Goal: Task Accomplishment & Management: Manage account settings

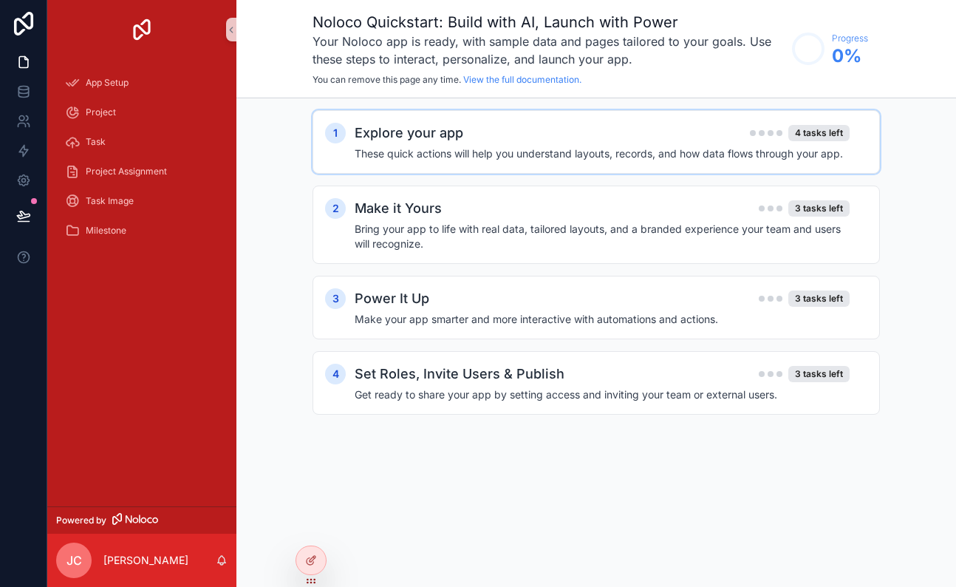
scroll to position [1, 0]
click at [432, 139] on h2 "Explore your app" at bounding box center [409, 133] width 109 height 21
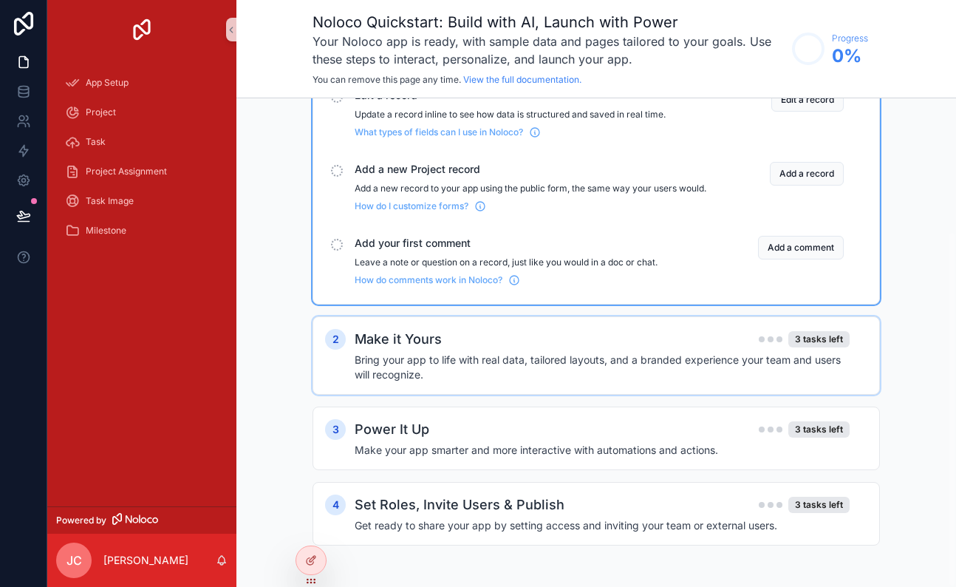
scroll to position [0, 1]
click at [414, 347] on h2 "Make it Yours" at bounding box center [398, 339] width 87 height 21
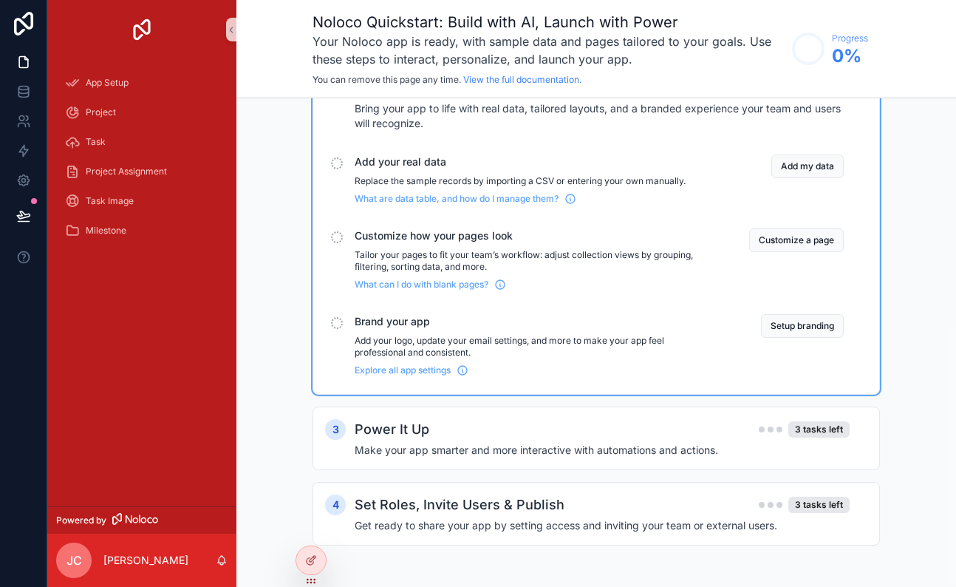
scroll to position [0, 0]
click at [453, 425] on div "Power It Up 3 tasks left" at bounding box center [602, 429] width 495 height 21
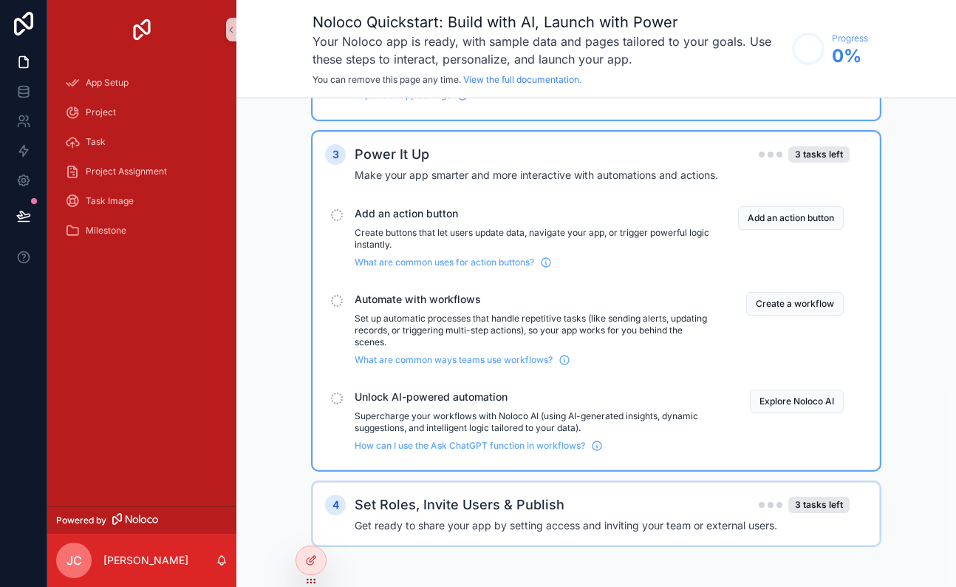
scroll to position [694, 0]
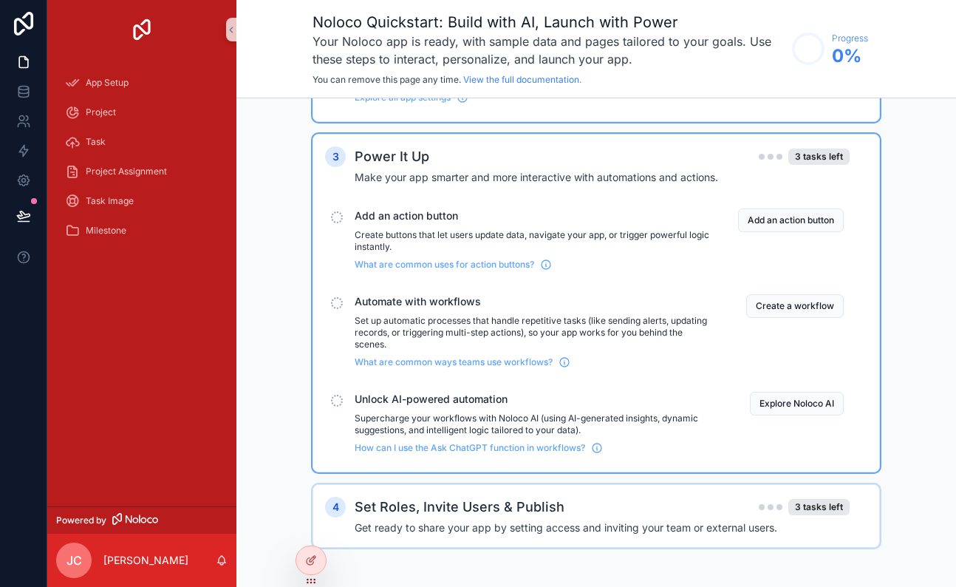
click at [416, 514] on h2 "Set Roles, Invite Users & Publish" at bounding box center [460, 506] width 210 height 21
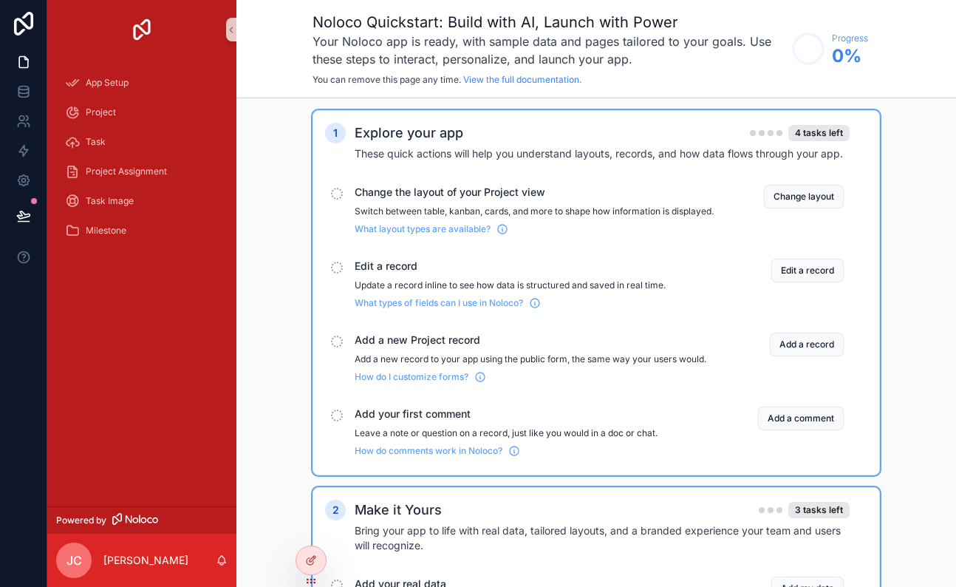
scroll to position [0, 0]
click at [499, 235] on icon "scrollable content" at bounding box center [502, 229] width 12 height 12
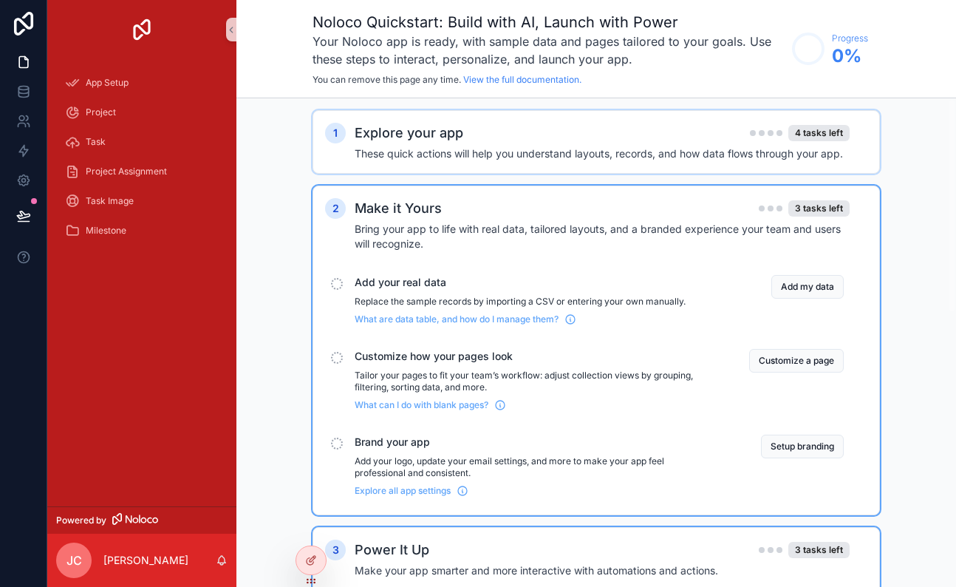
click at [648, 151] on h4 "These quick actions will help you understand layouts, records, and how data flo…" at bounding box center [602, 153] width 495 height 15
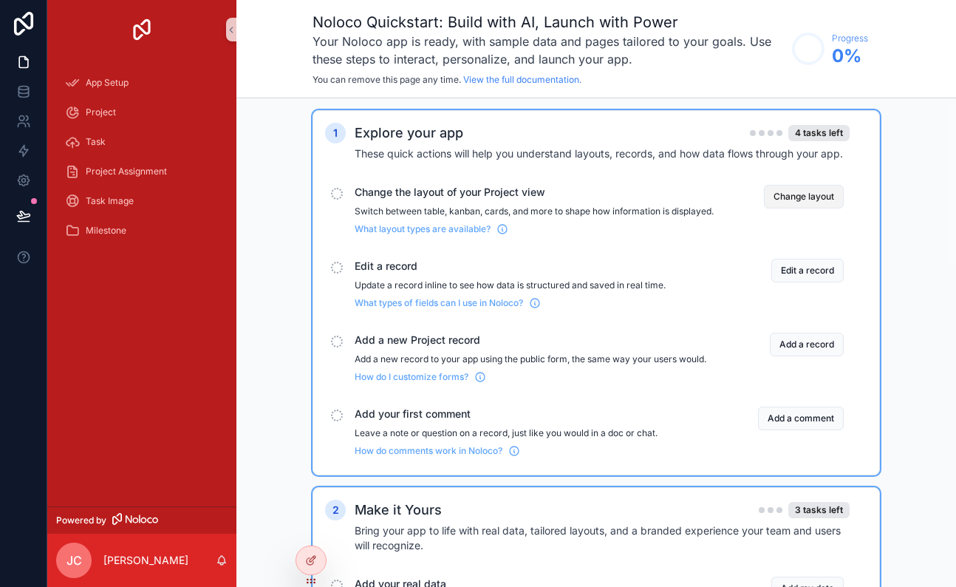
click at [803, 197] on button "Change layout" at bounding box center [804, 197] width 80 height 24
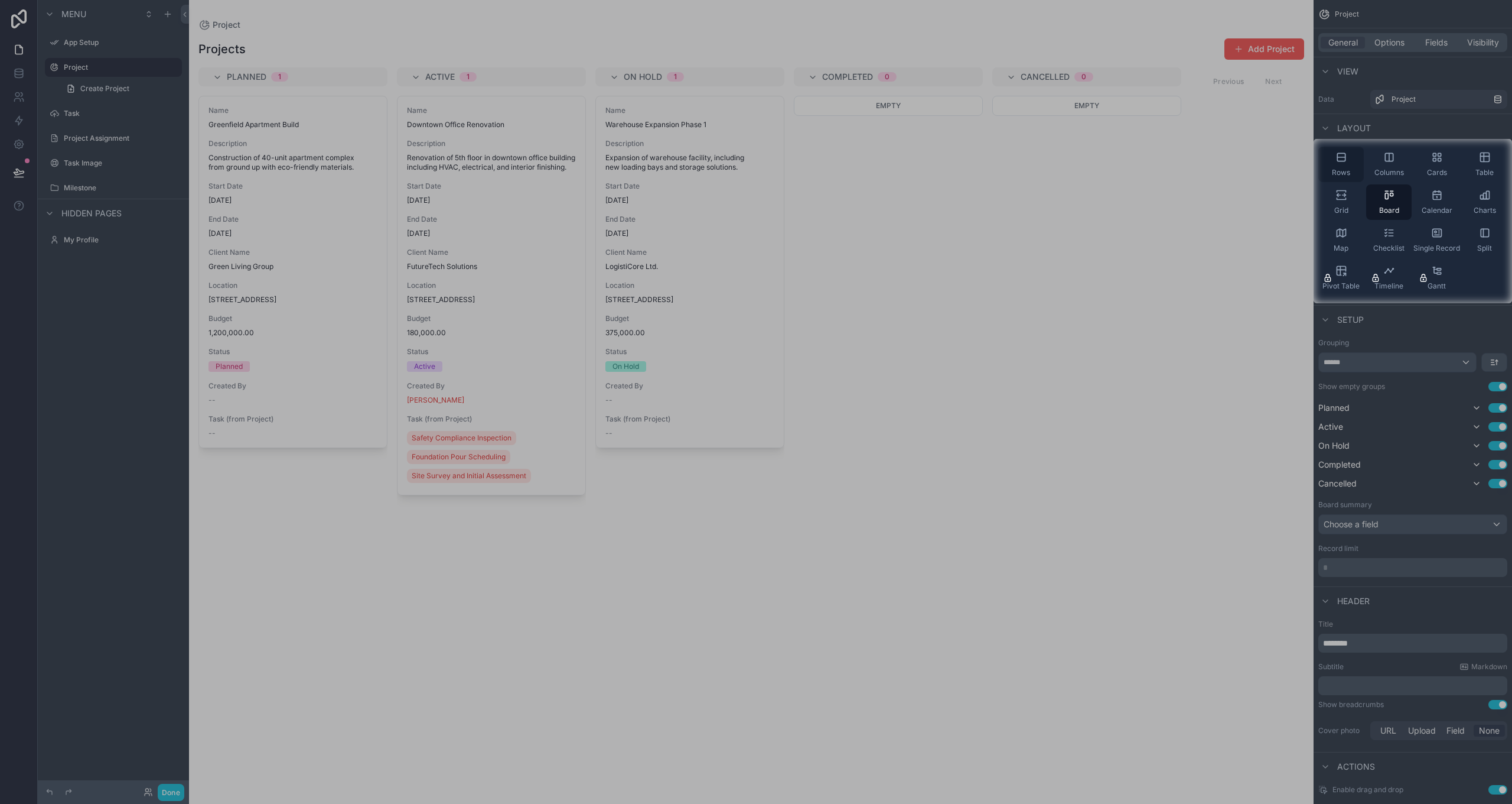
click at [764, 168] on span "Rows" at bounding box center [1341, 173] width 18 height 10
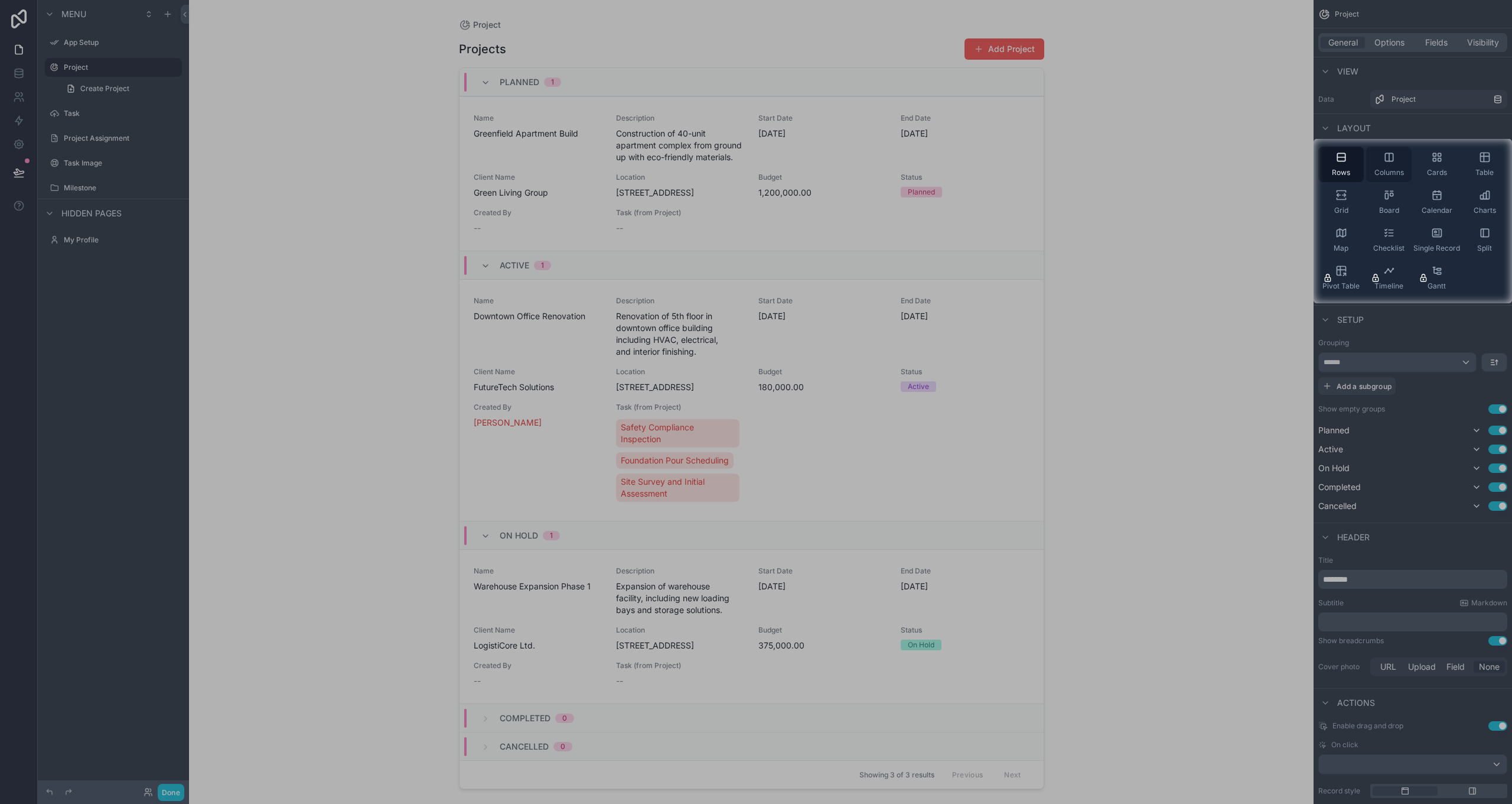
scroll to position [0, 1]
click at [764, 166] on div "Columns" at bounding box center [1389, 164] width 46 height 35
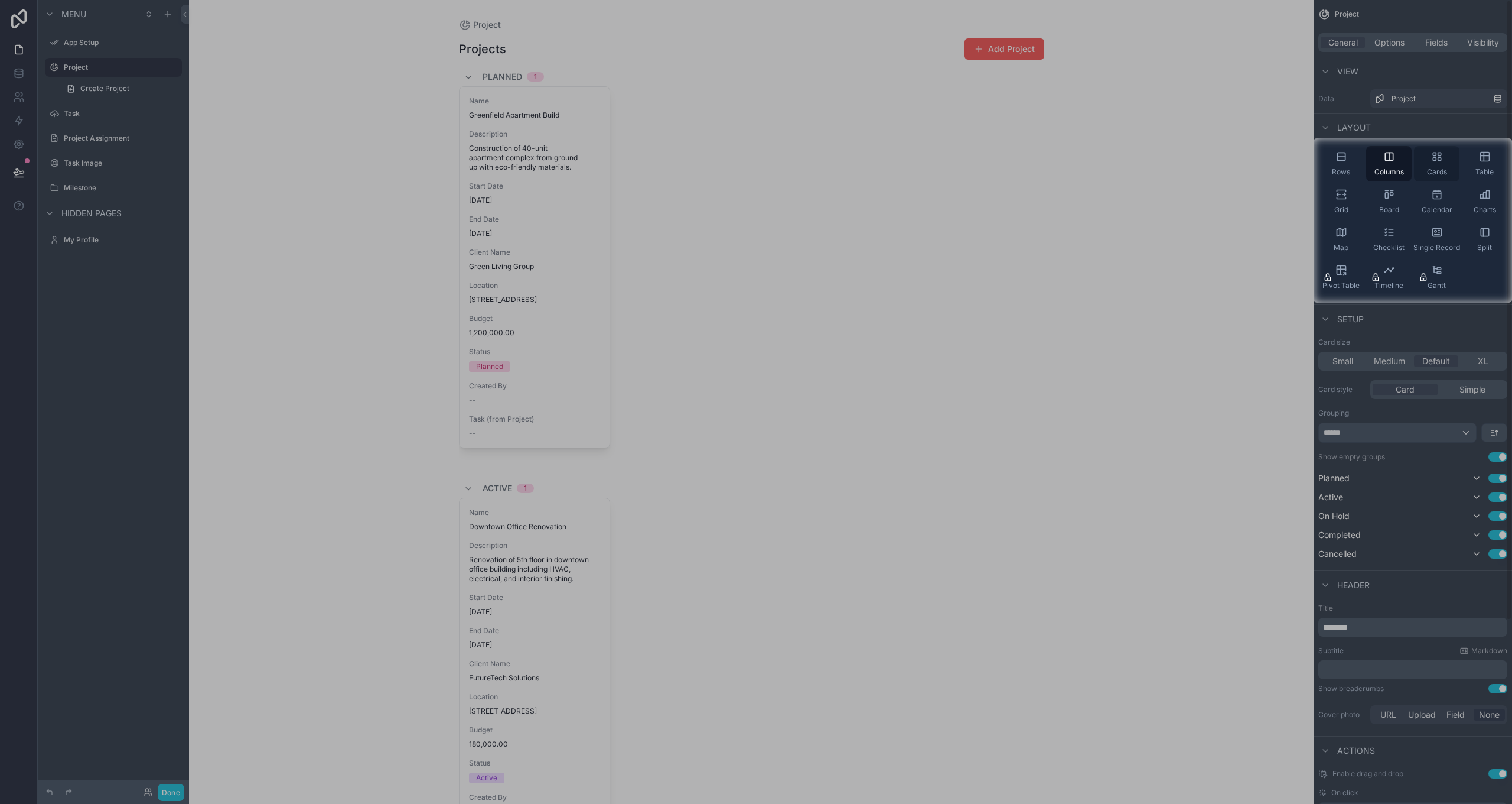
scroll to position [0, 0]
click at [764, 166] on div "Cards" at bounding box center [1436, 164] width 46 height 35
click at [764, 164] on div "Table" at bounding box center [1484, 163] width 46 height 35
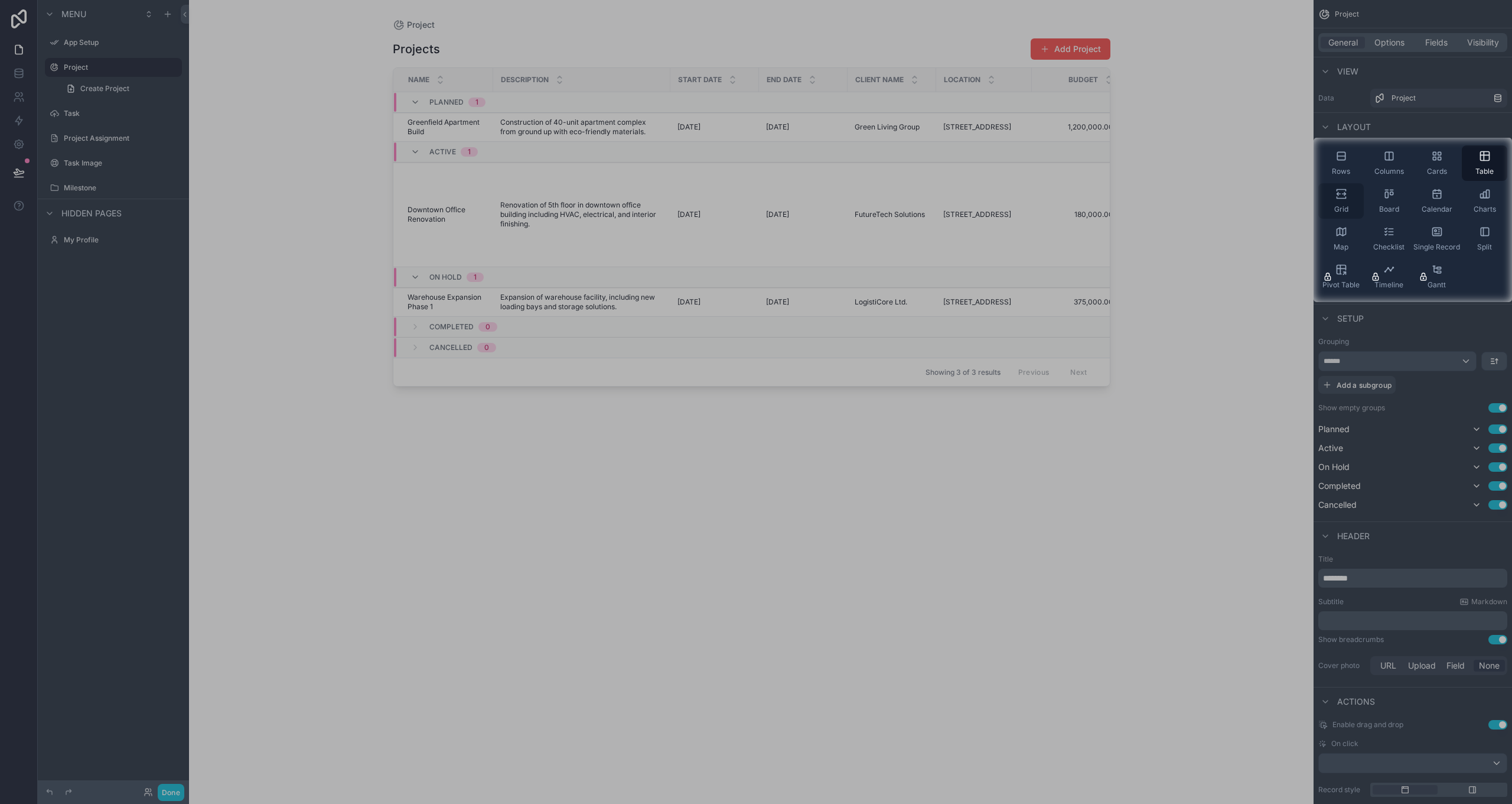
scroll to position [0, 0]
click at [764, 202] on div "Grid" at bounding box center [1341, 201] width 46 height 35
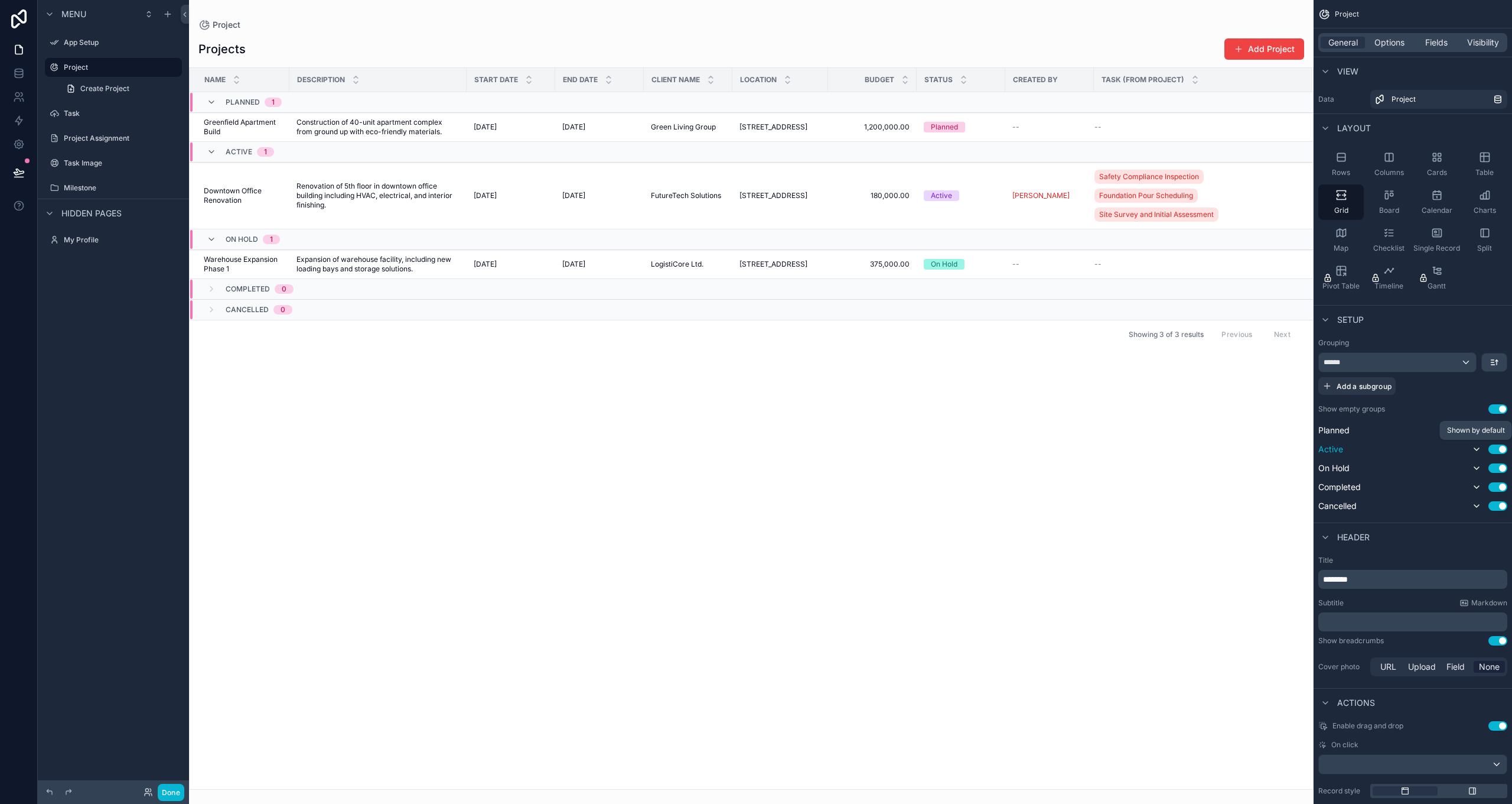
click at [764, 453] on icon "scrollable content" at bounding box center [1477, 449] width 10 height 10
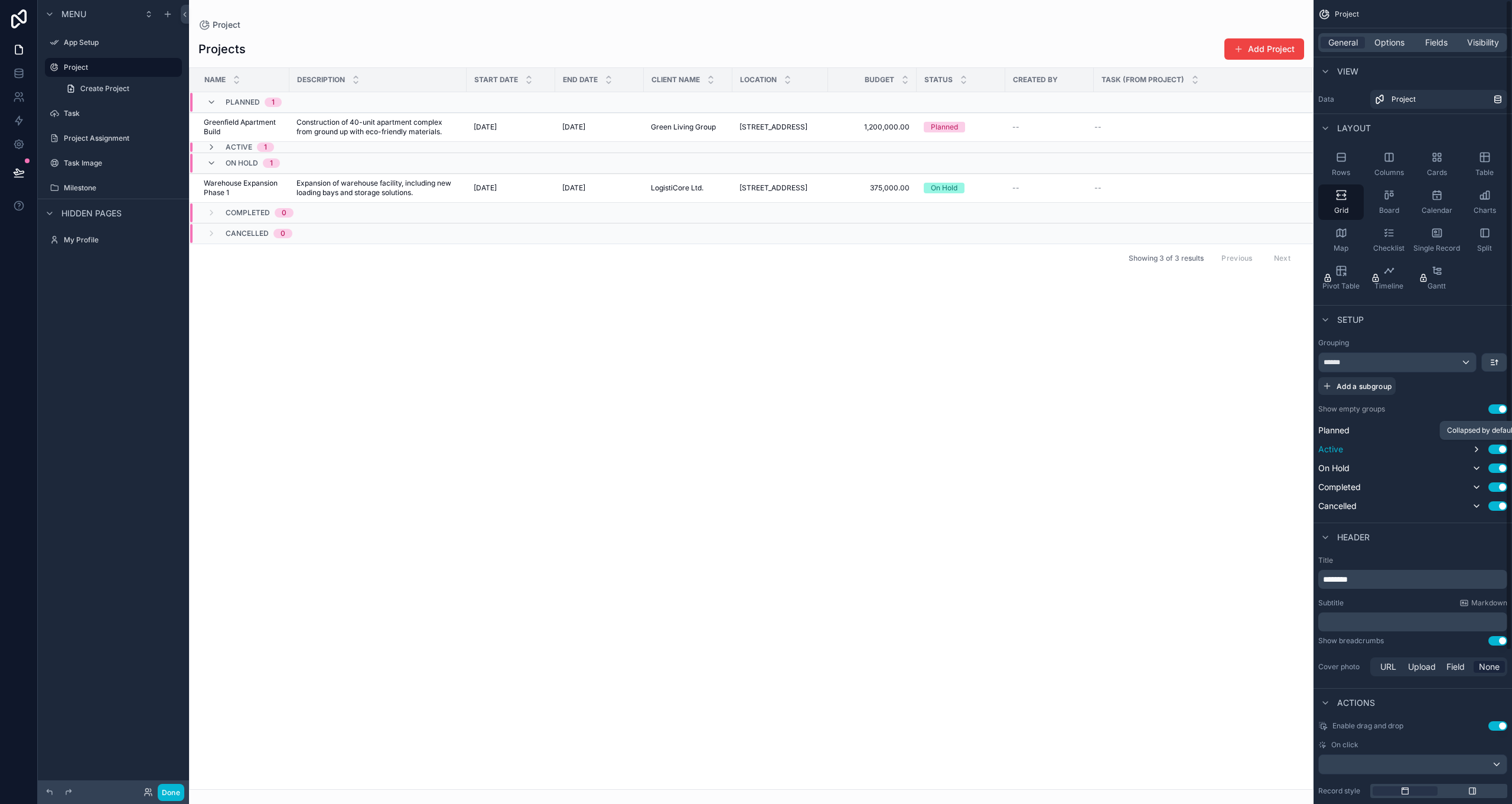
click at [764, 453] on icon "scrollable content" at bounding box center [1477, 449] width 10 height 10
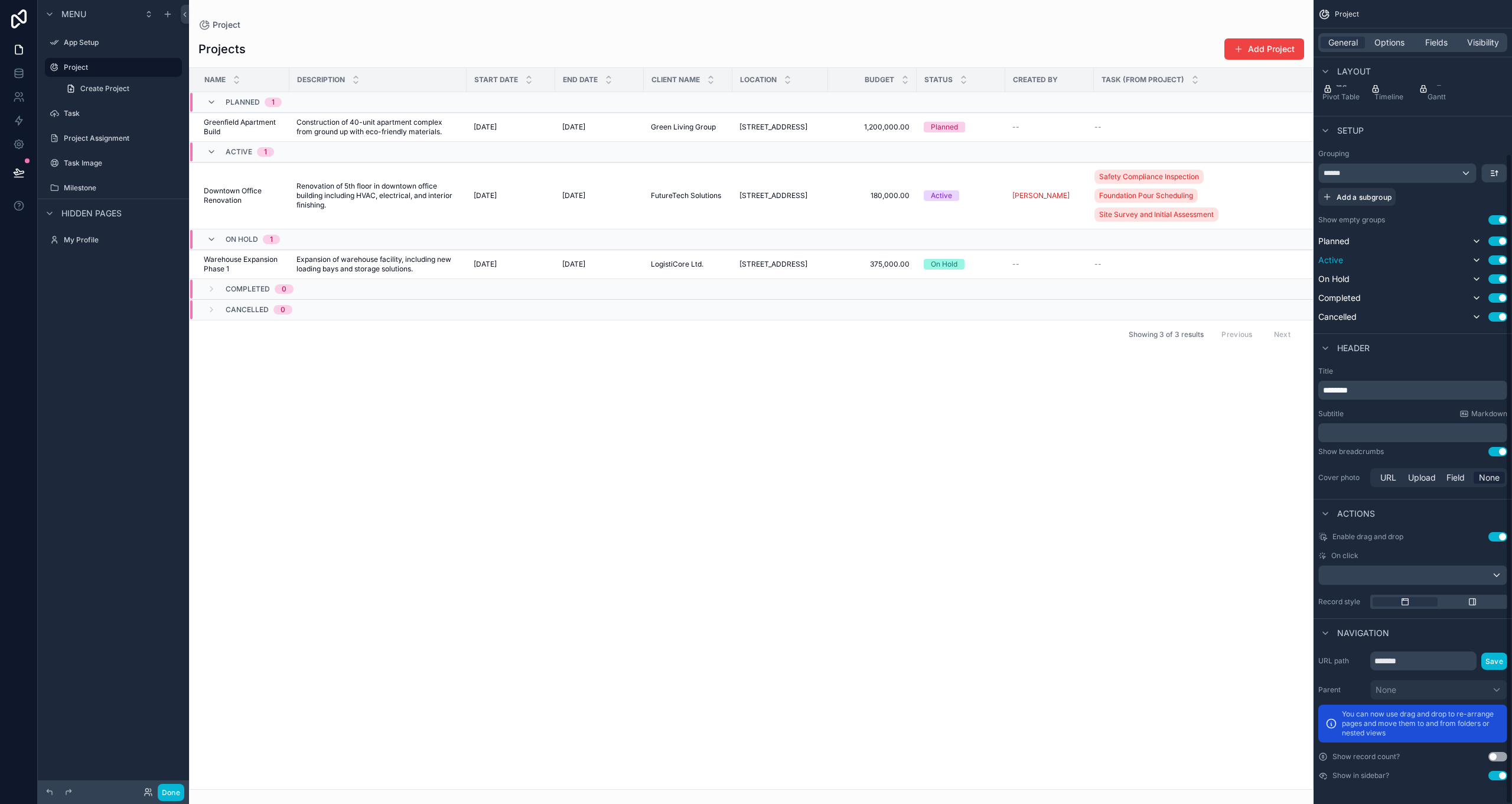
scroll to position [189, 0]
click at [764, 44] on span "Fields" at bounding box center [1436, 42] width 22 height 12
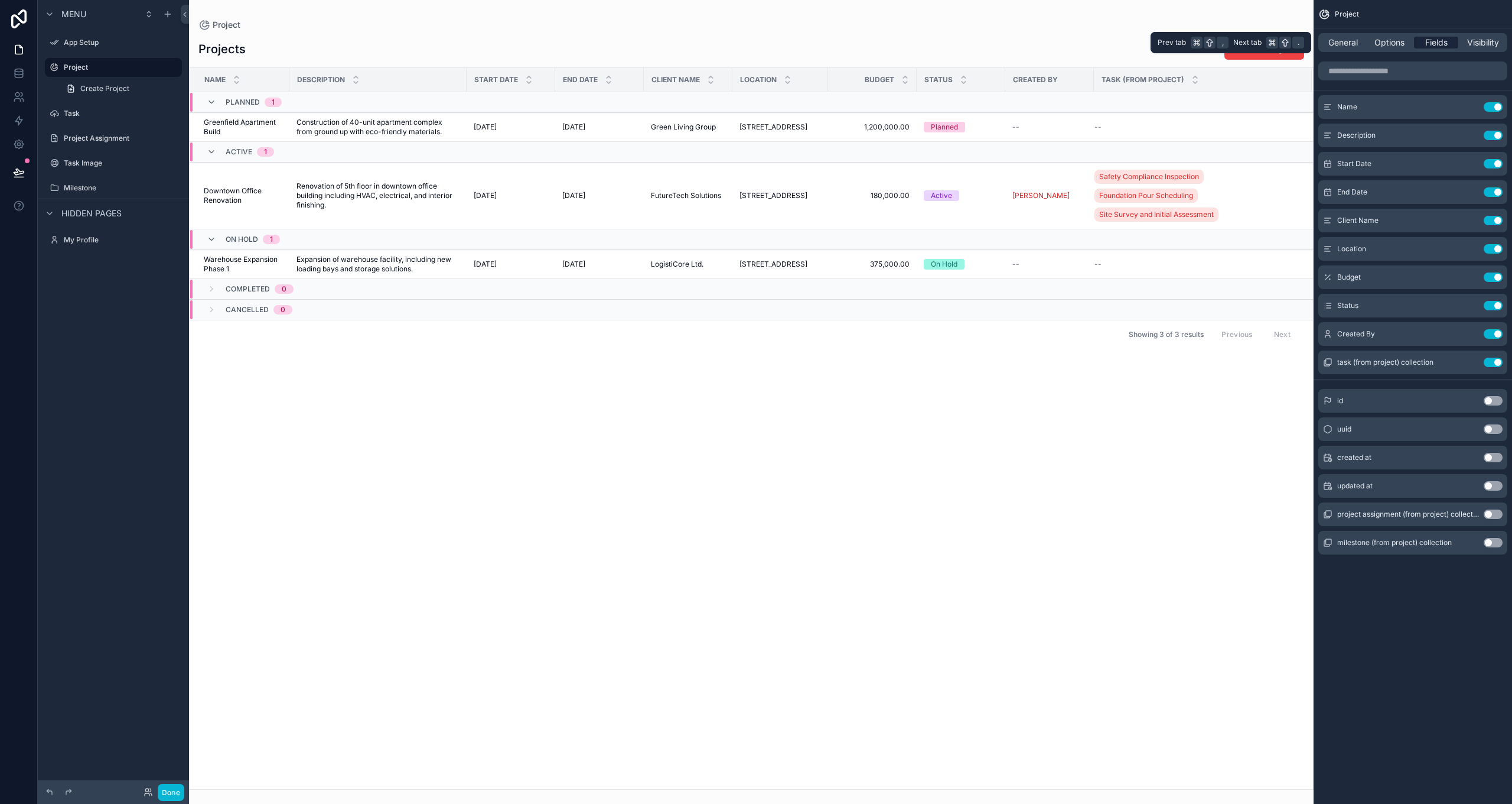
scroll to position [0, 0]
click at [764, 69] on input "scrollable content" at bounding box center [1413, 71] width 189 height 19
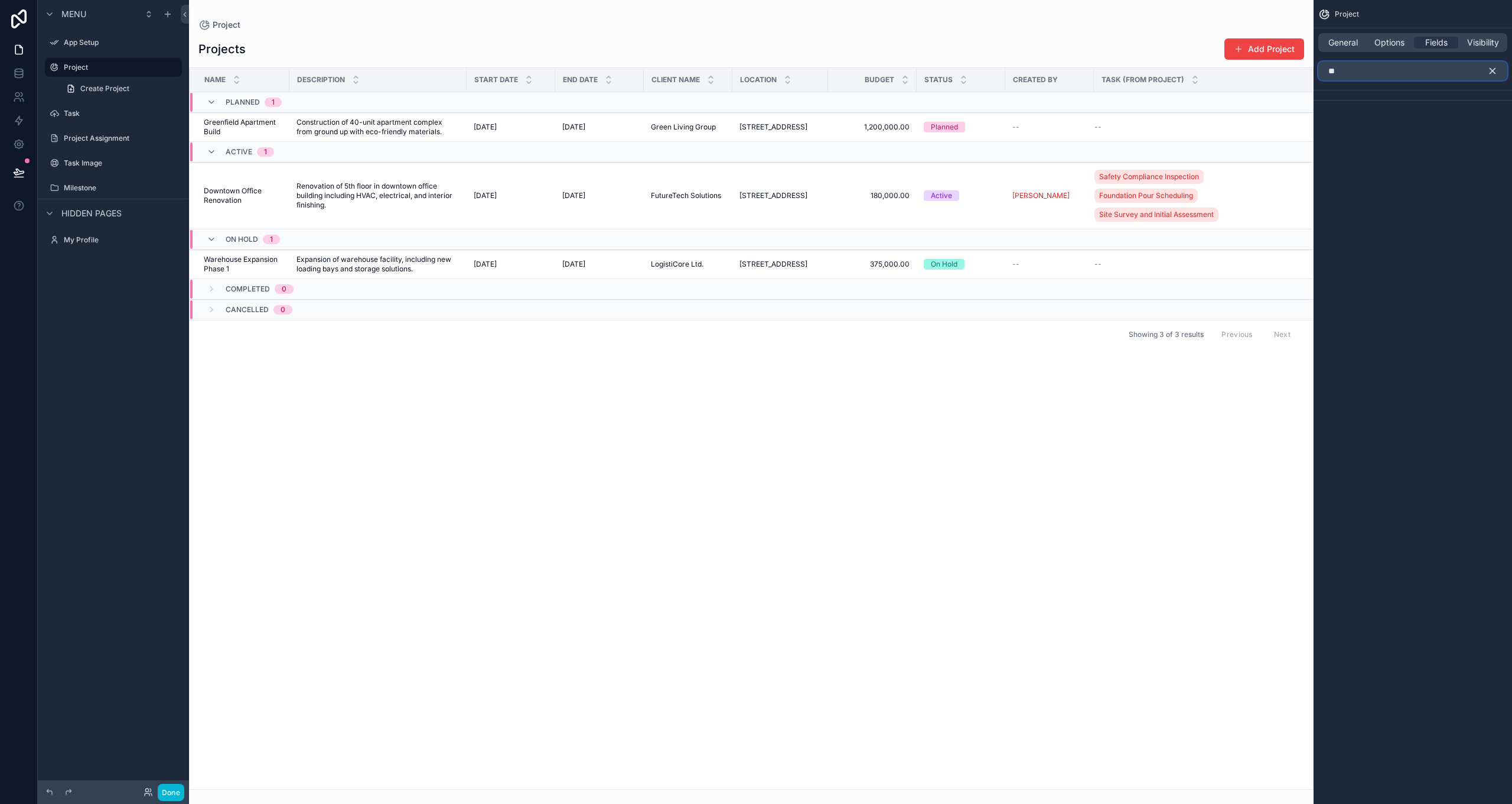
type input "*"
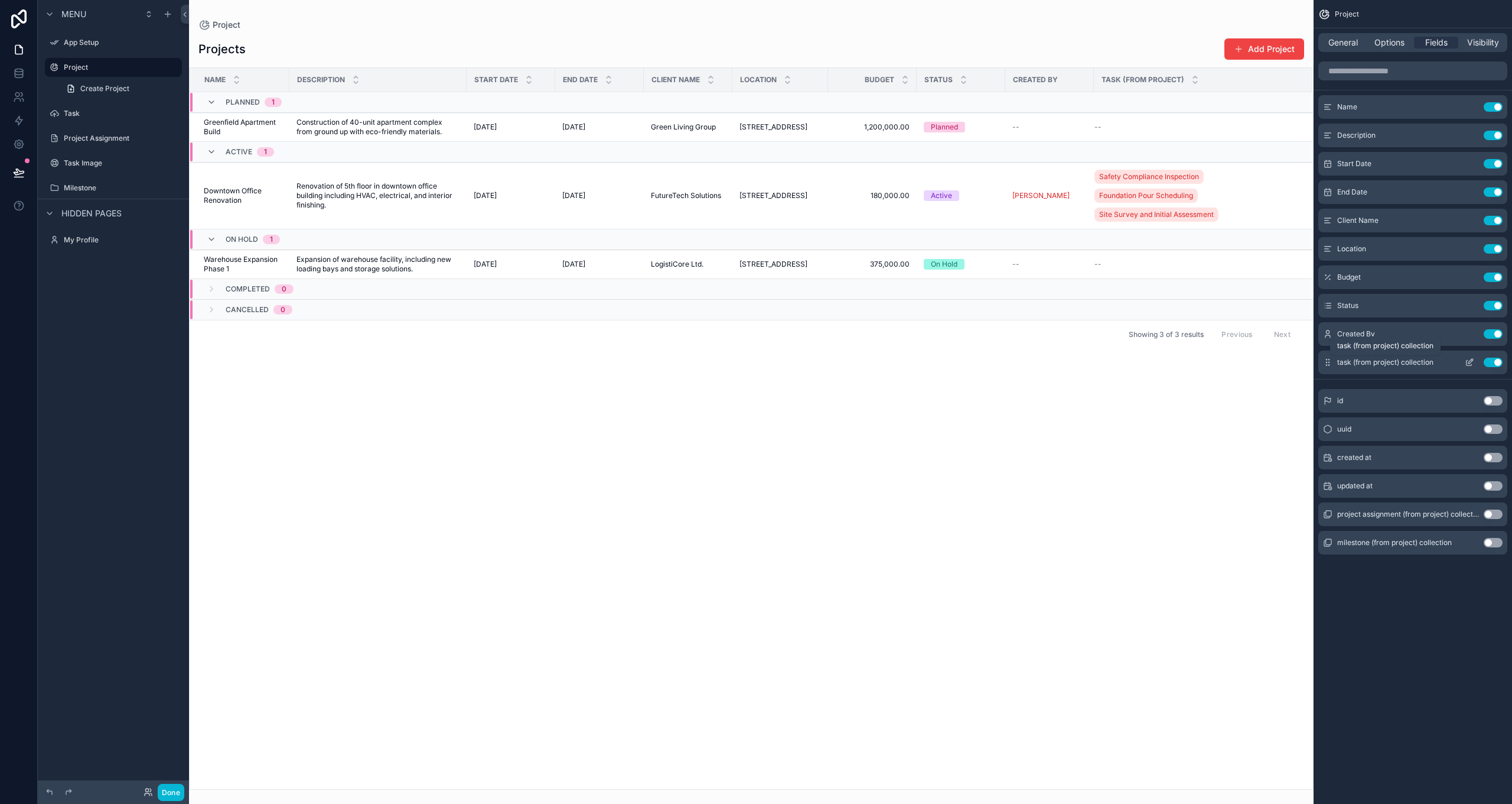
click at [764, 360] on span "task (from project) collection" at bounding box center [1385, 362] width 96 height 10
click at [78, 42] on label "App Setup" at bounding box center [111, 42] width 94 height 10
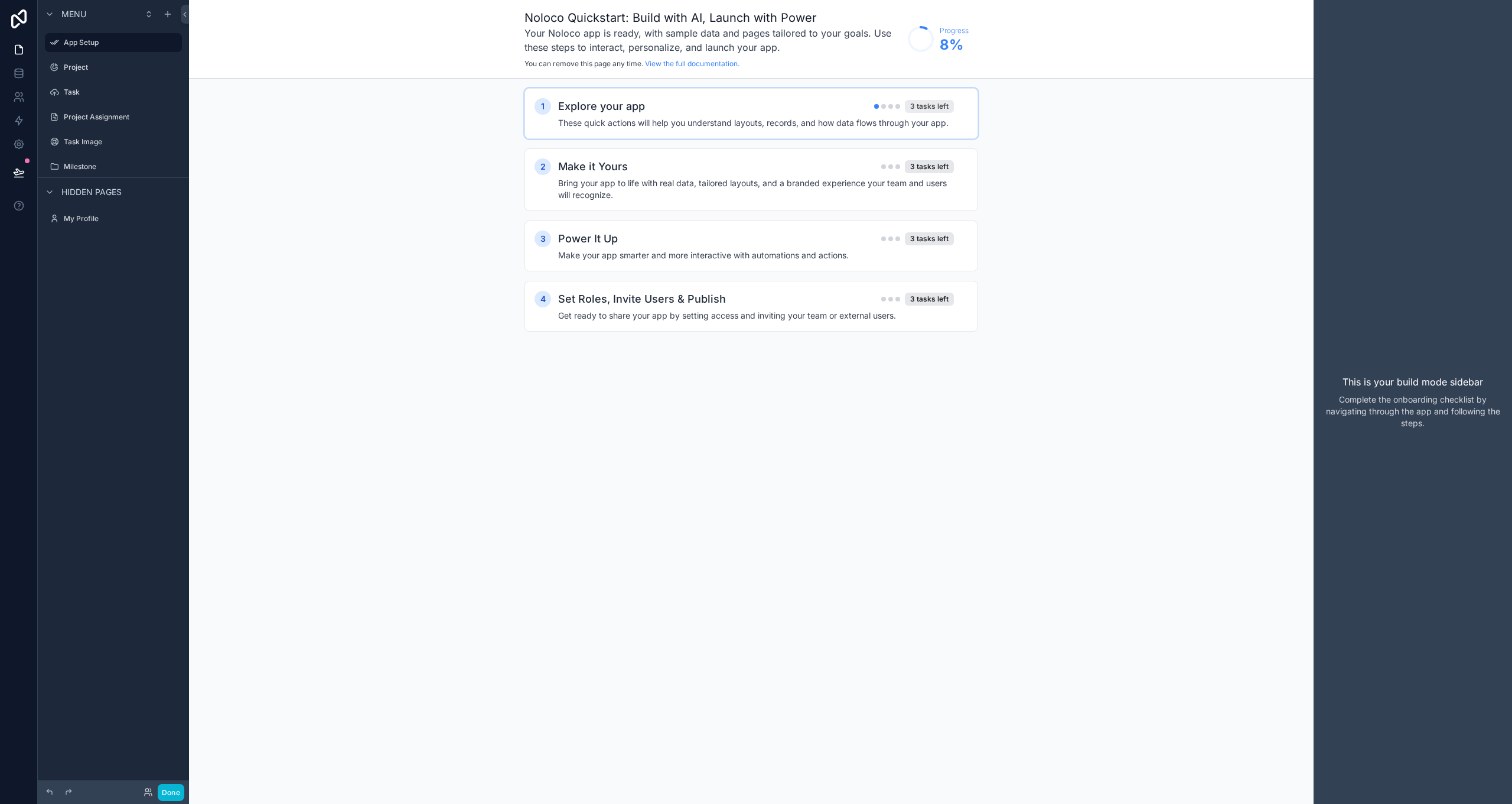
scroll to position [1, 0]
click at [764, 108] on div "3 tasks left" at bounding box center [929, 106] width 49 height 13
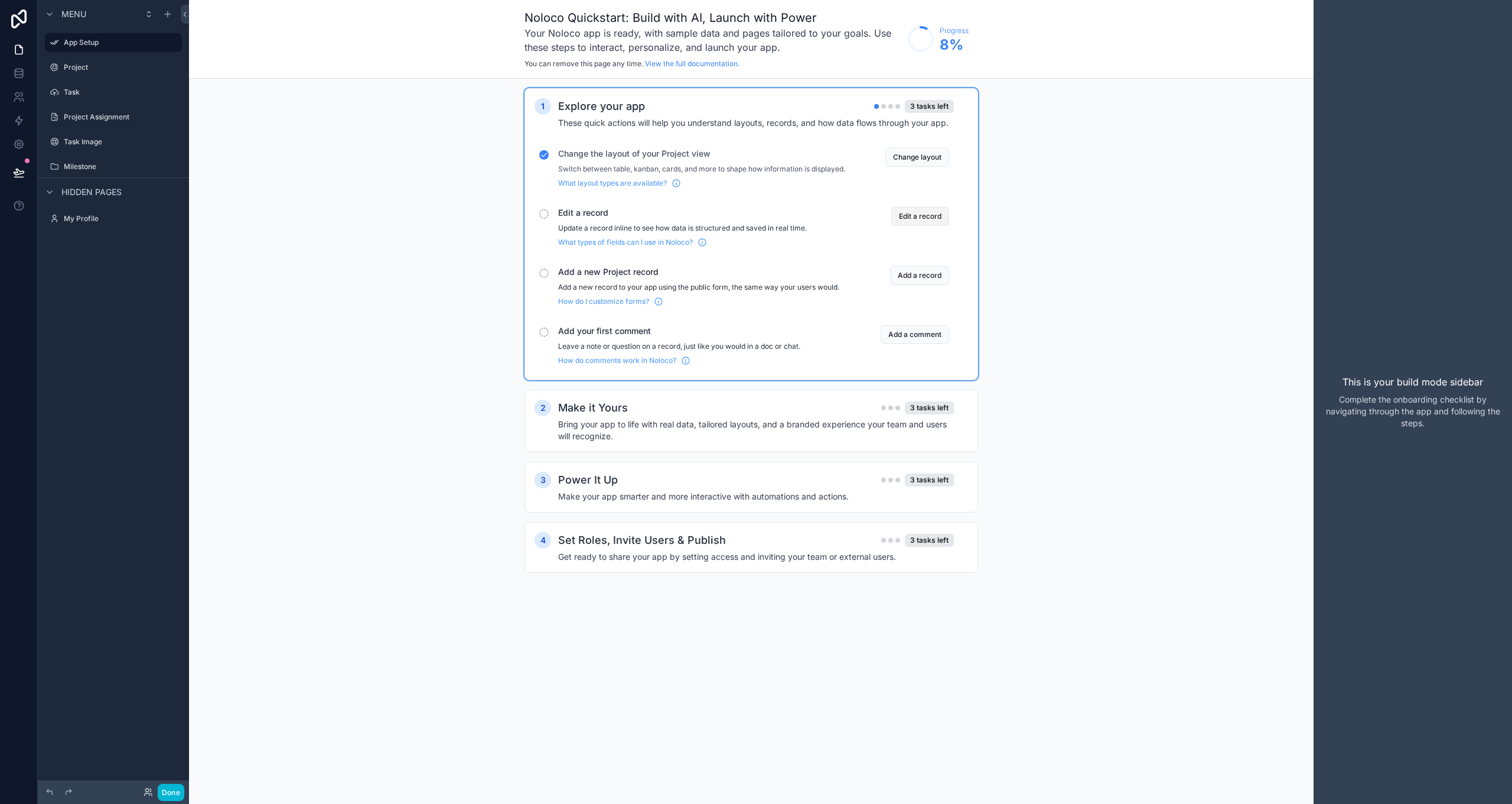
scroll to position [0, 1]
click at [764, 222] on button "Edit a record" at bounding box center [920, 217] width 58 height 19
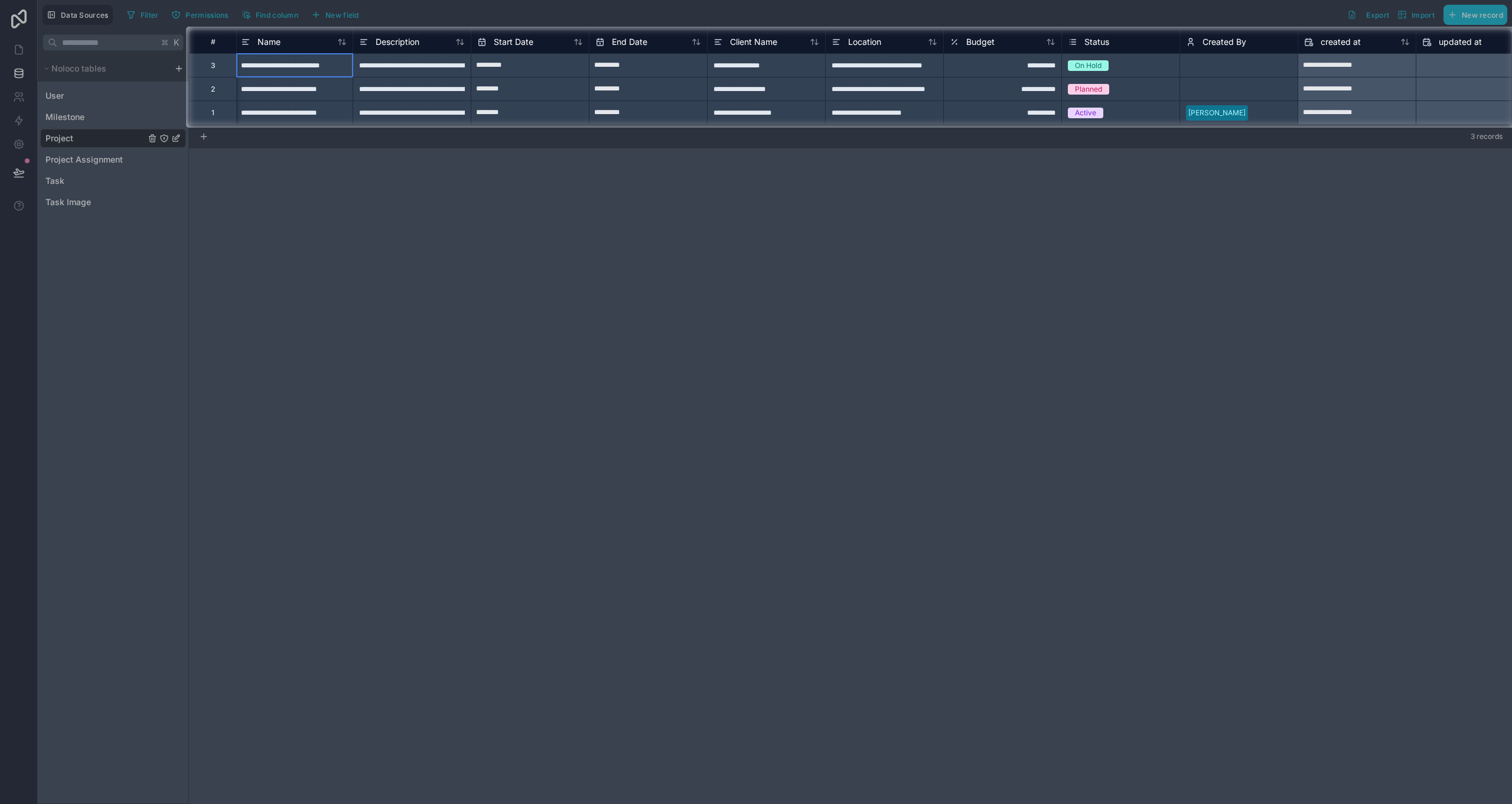
click at [298, 66] on div "**********" at bounding box center [293, 65] width 118 height 24
click at [310, 110] on div "**********" at bounding box center [293, 113] width 118 height 24
type input "**********"
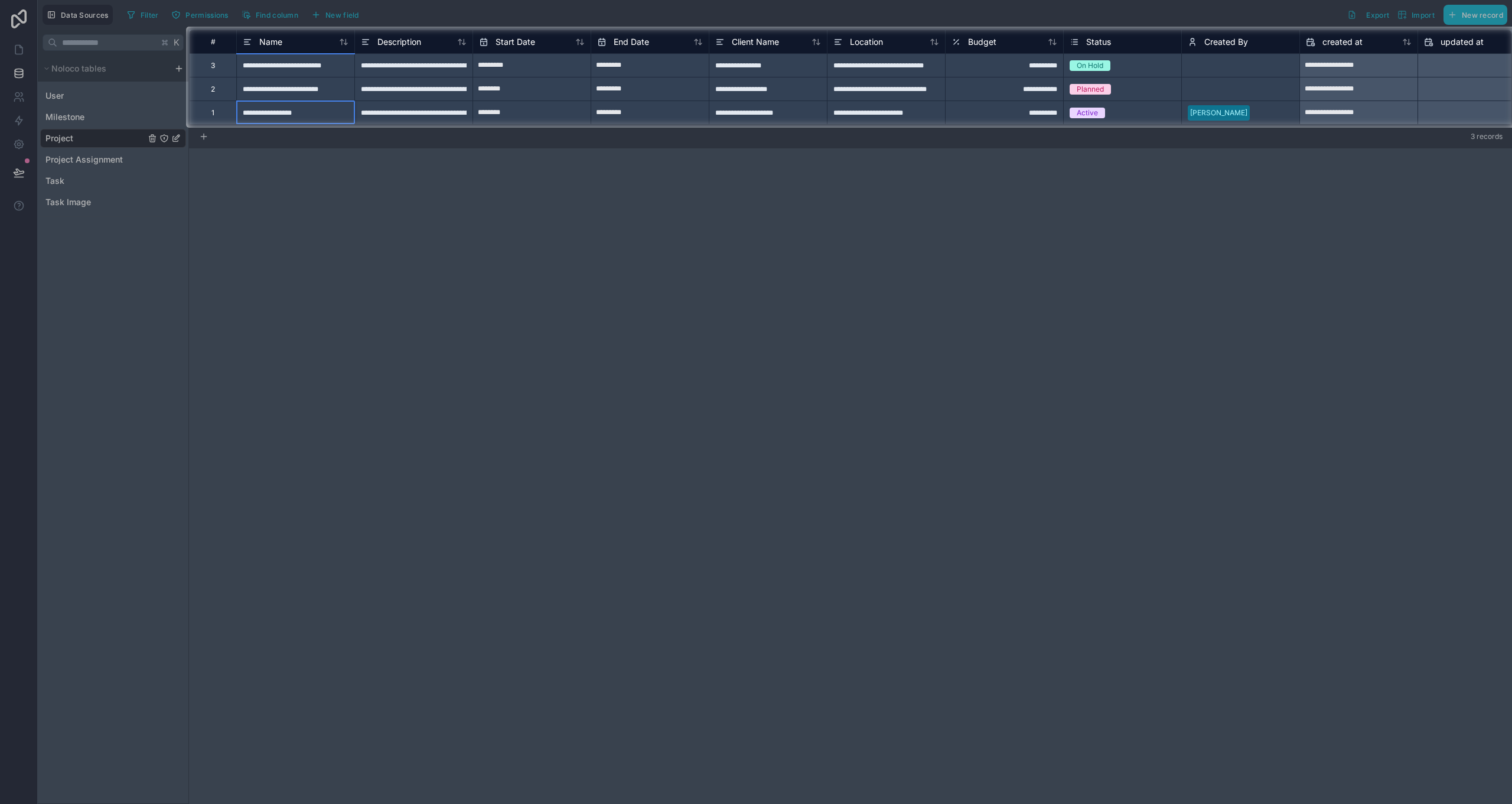
click at [300, 250] on div at bounding box center [756, 466] width 1512 height 676
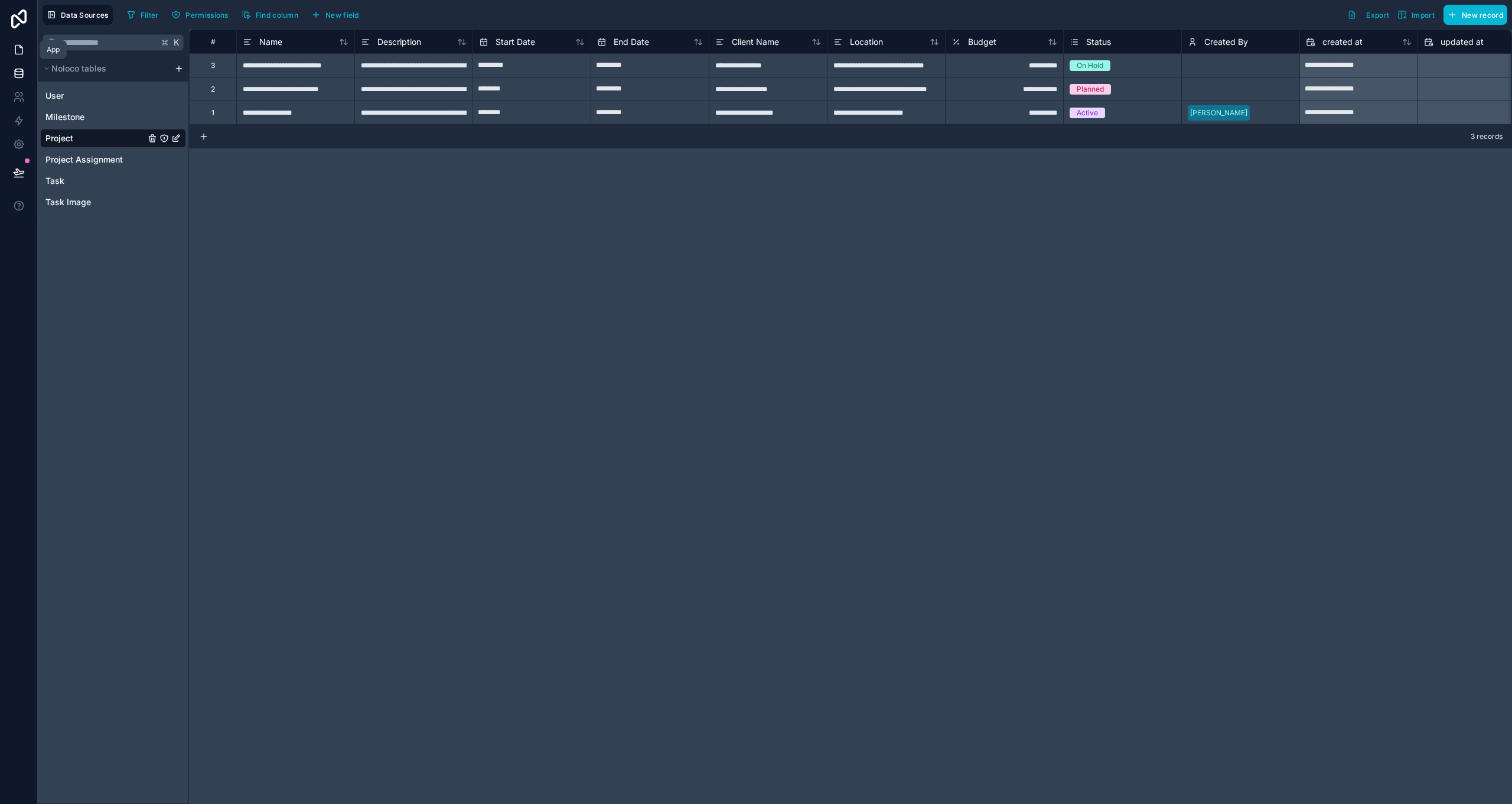
click at [18, 54] on icon at bounding box center [18, 50] width 7 height 9
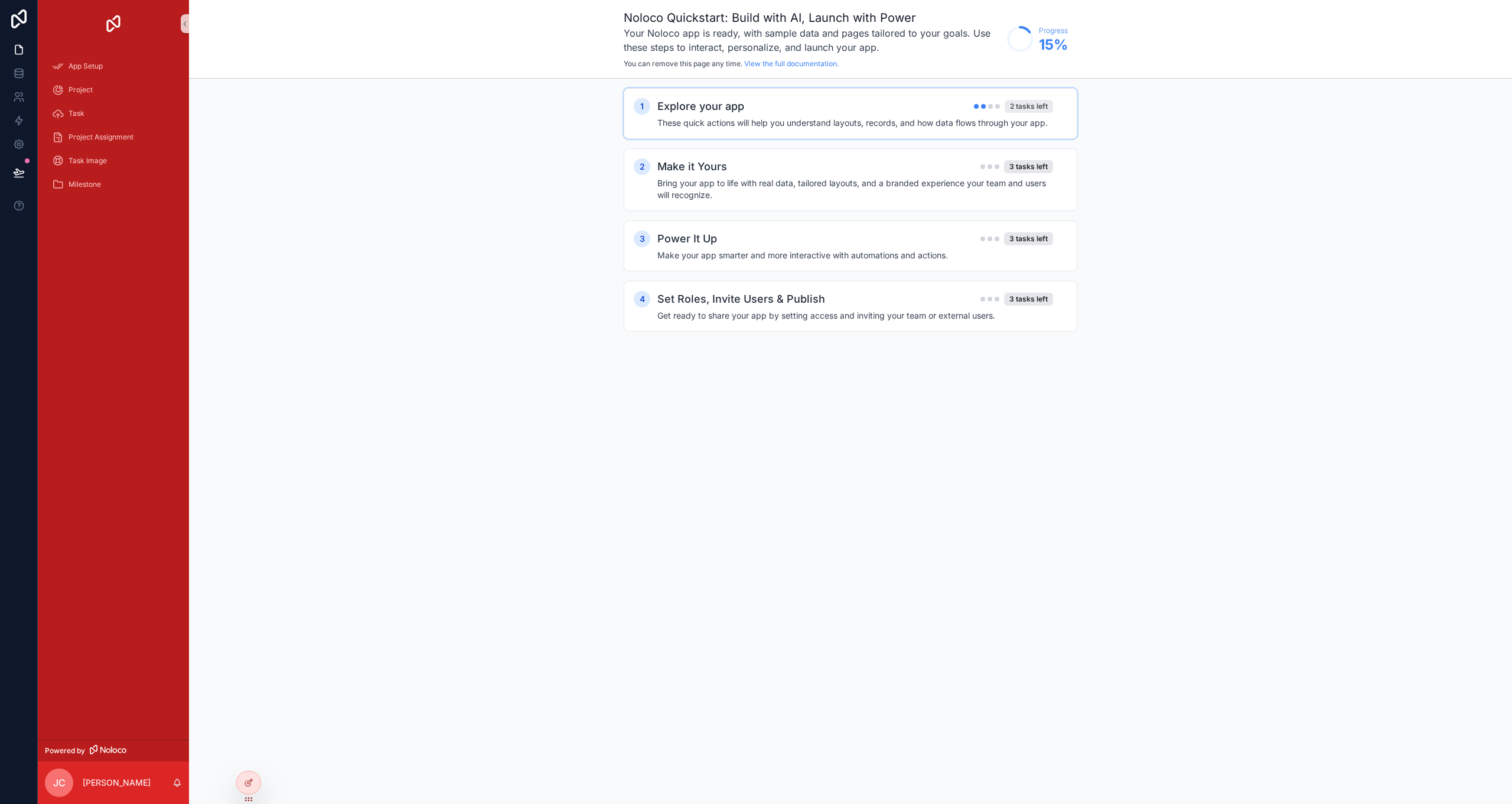
click at [764, 102] on div "2 tasks left" at bounding box center [1028, 106] width 49 height 13
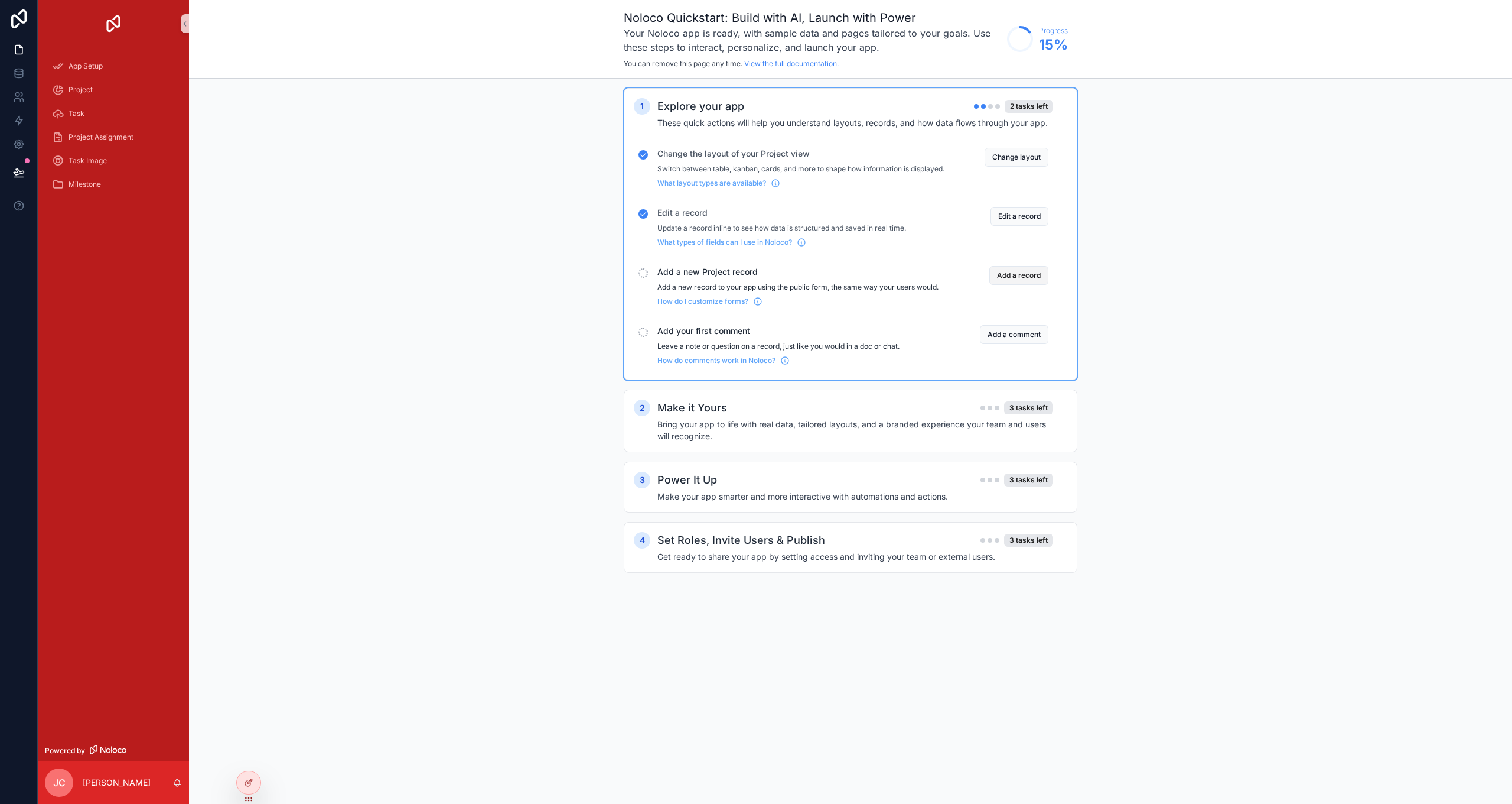
click at [764, 279] on button "Add a record" at bounding box center [1019, 275] width 59 height 19
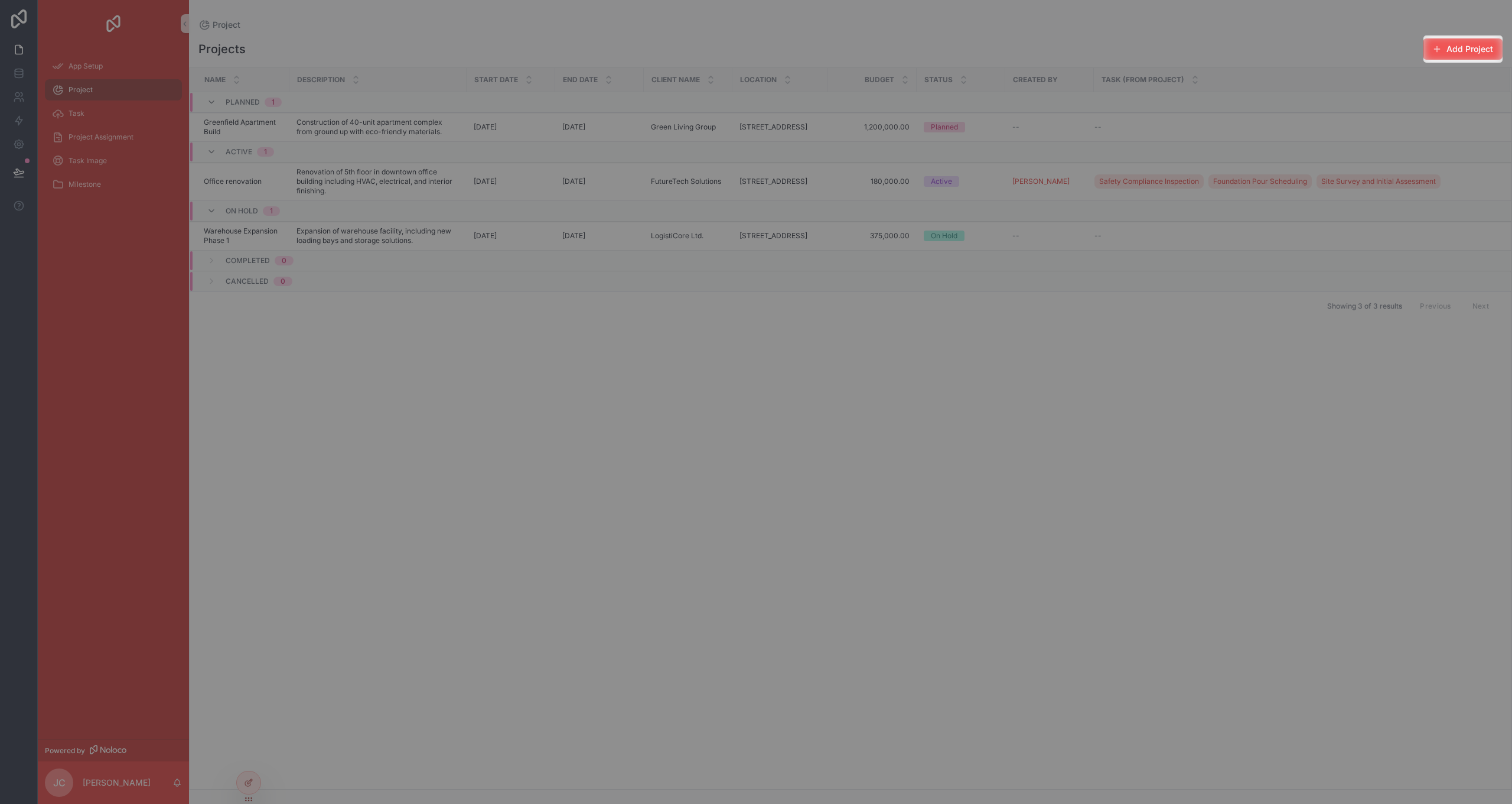
scroll to position [1, 0]
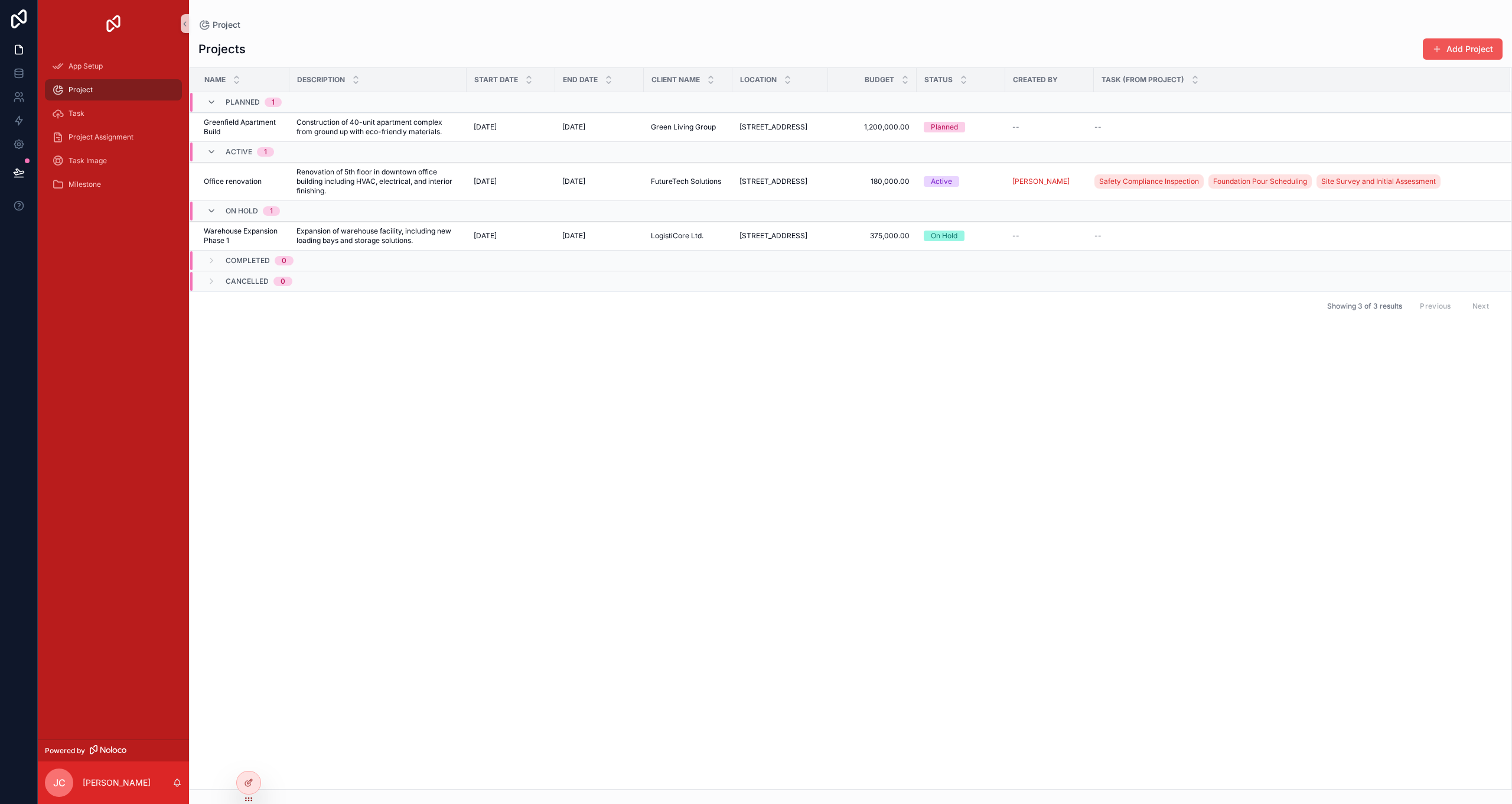
click at [764, 50] on span "scrollable content" at bounding box center [1437, 49] width 10 height 10
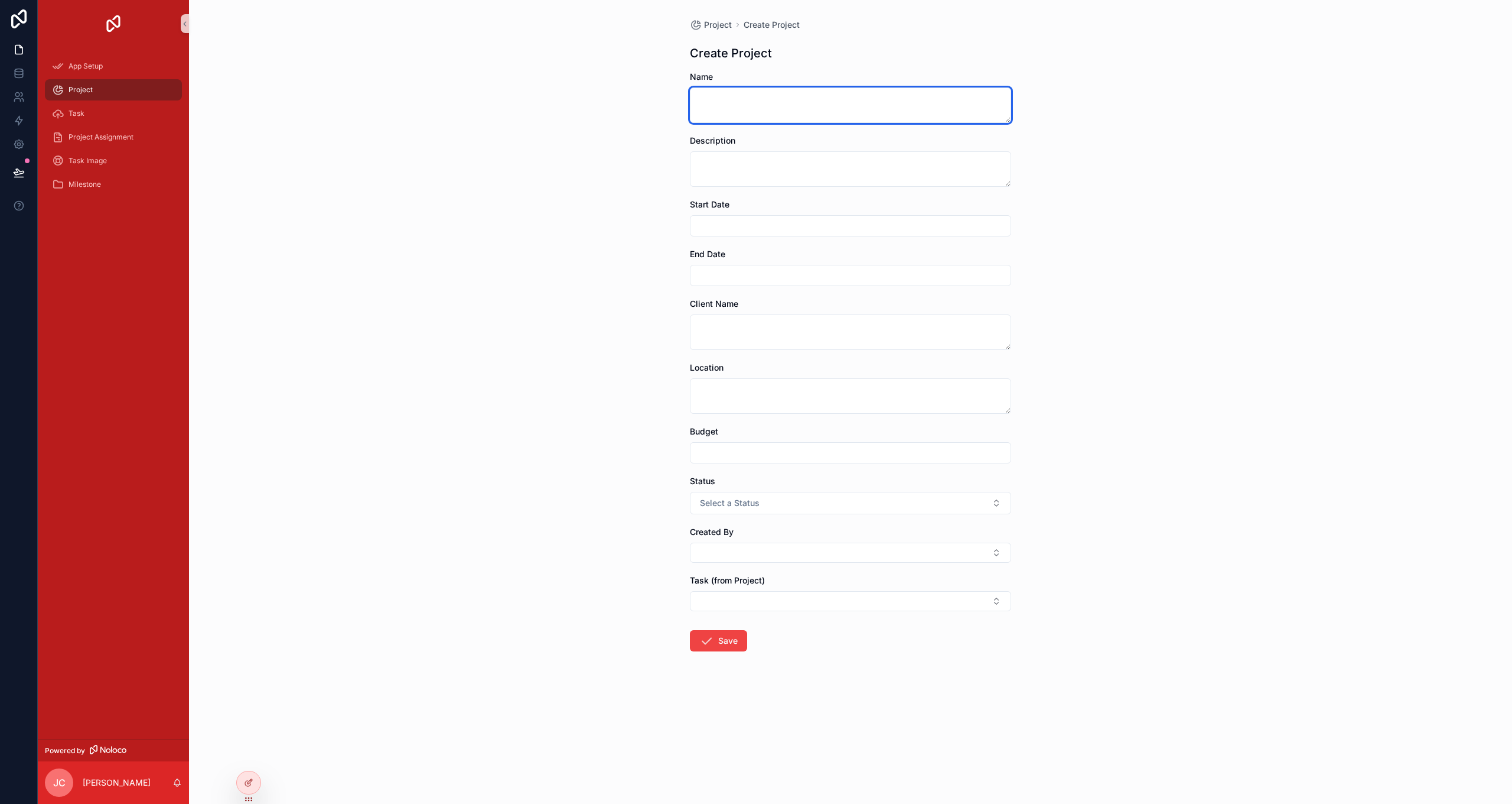
click at [764, 110] on textarea "scrollable content" at bounding box center [851, 105] width 321 height 35
type textarea "***"
drag, startPoint x: 804, startPoint y: 140, endPoint x: 804, endPoint y: 159, distance: 19.0
click at [764, 148] on div "Description" at bounding box center [851, 160] width 321 height 52
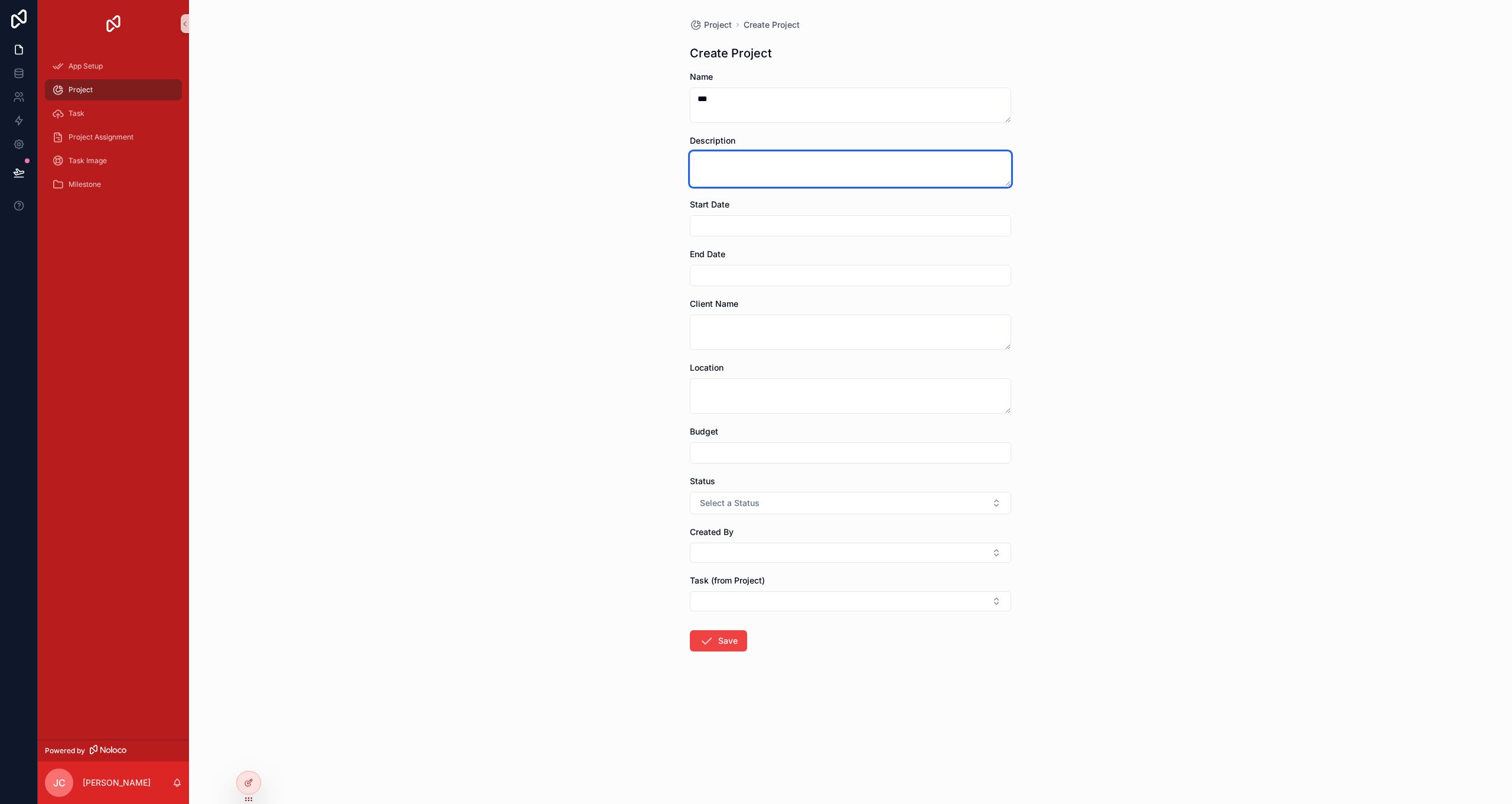
click at [764, 162] on textarea "scrollable content" at bounding box center [851, 169] width 321 height 35
type textarea "*******"
click at [764, 225] on input "scrollable content" at bounding box center [851, 226] width 320 height 17
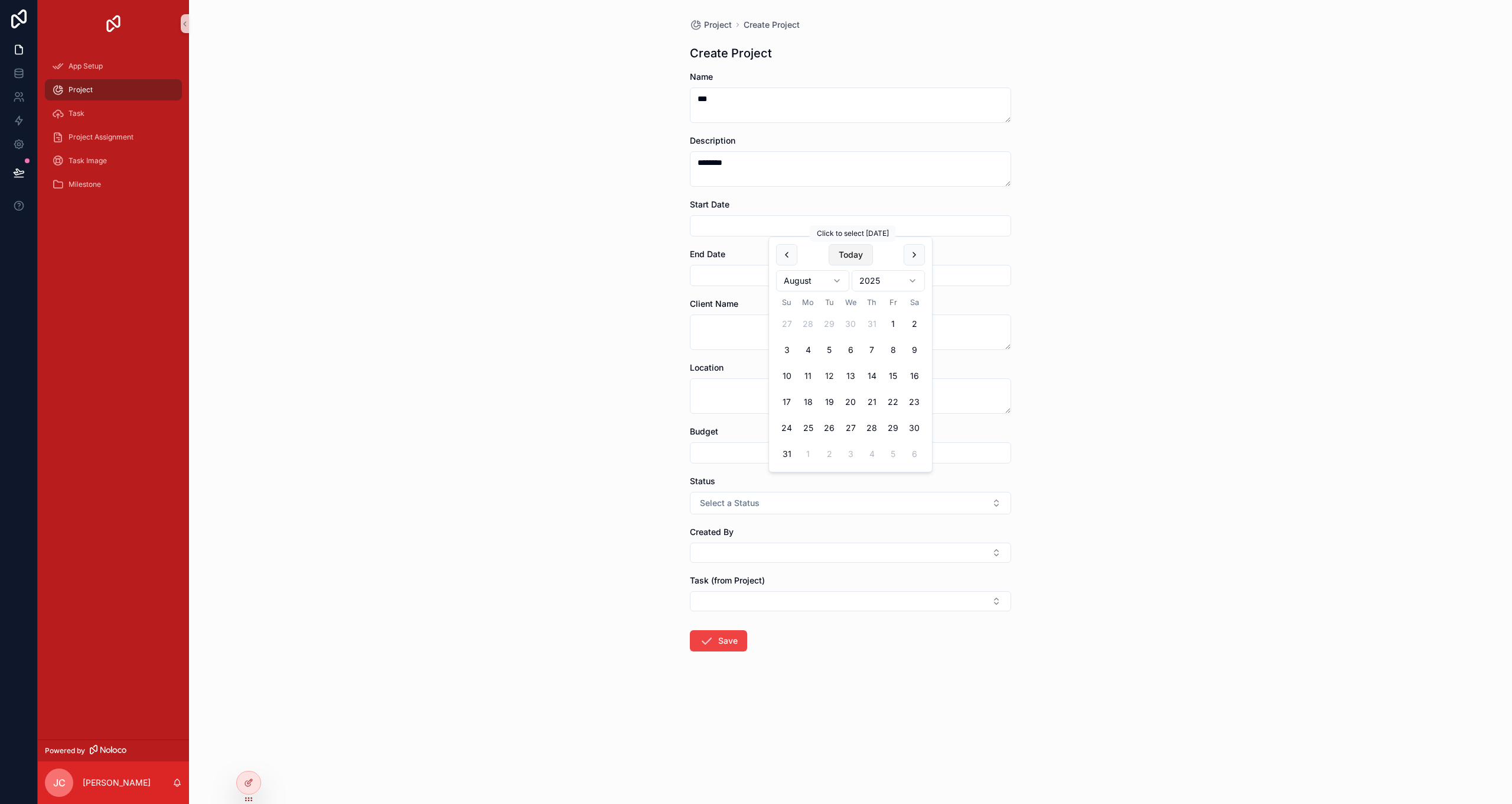
click at [764, 257] on button "Today" at bounding box center [850, 254] width 44 height 22
type input "*********"
click at [726, 277] on input "scrollable content" at bounding box center [851, 275] width 320 height 17
click at [764, 426] on button "13" at bounding box center [850, 426] width 22 height 22
type input "*********"
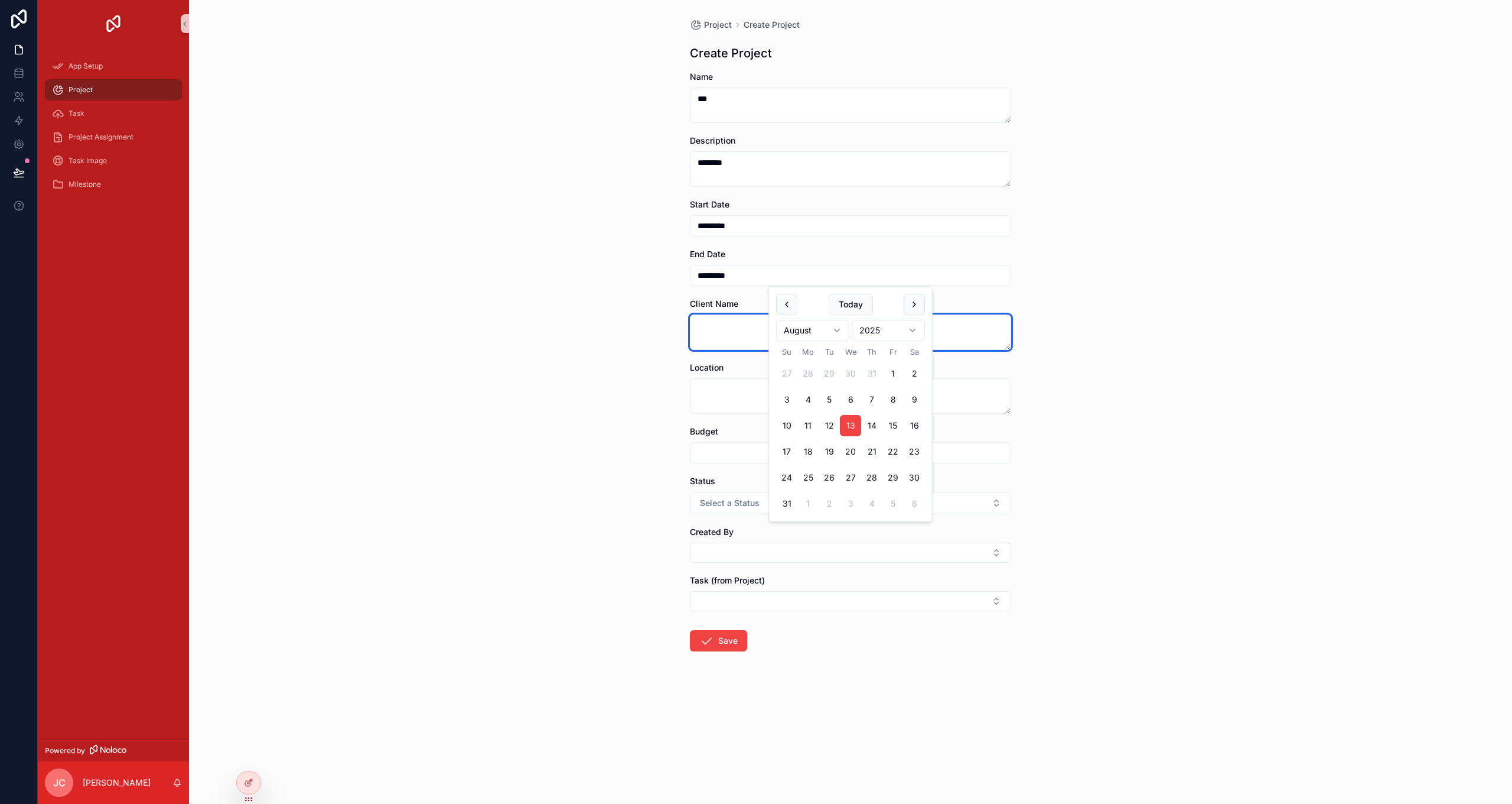
click at [730, 341] on textarea "scrollable content" at bounding box center [851, 332] width 321 height 35
type textarea "*"
type textarea "*********"
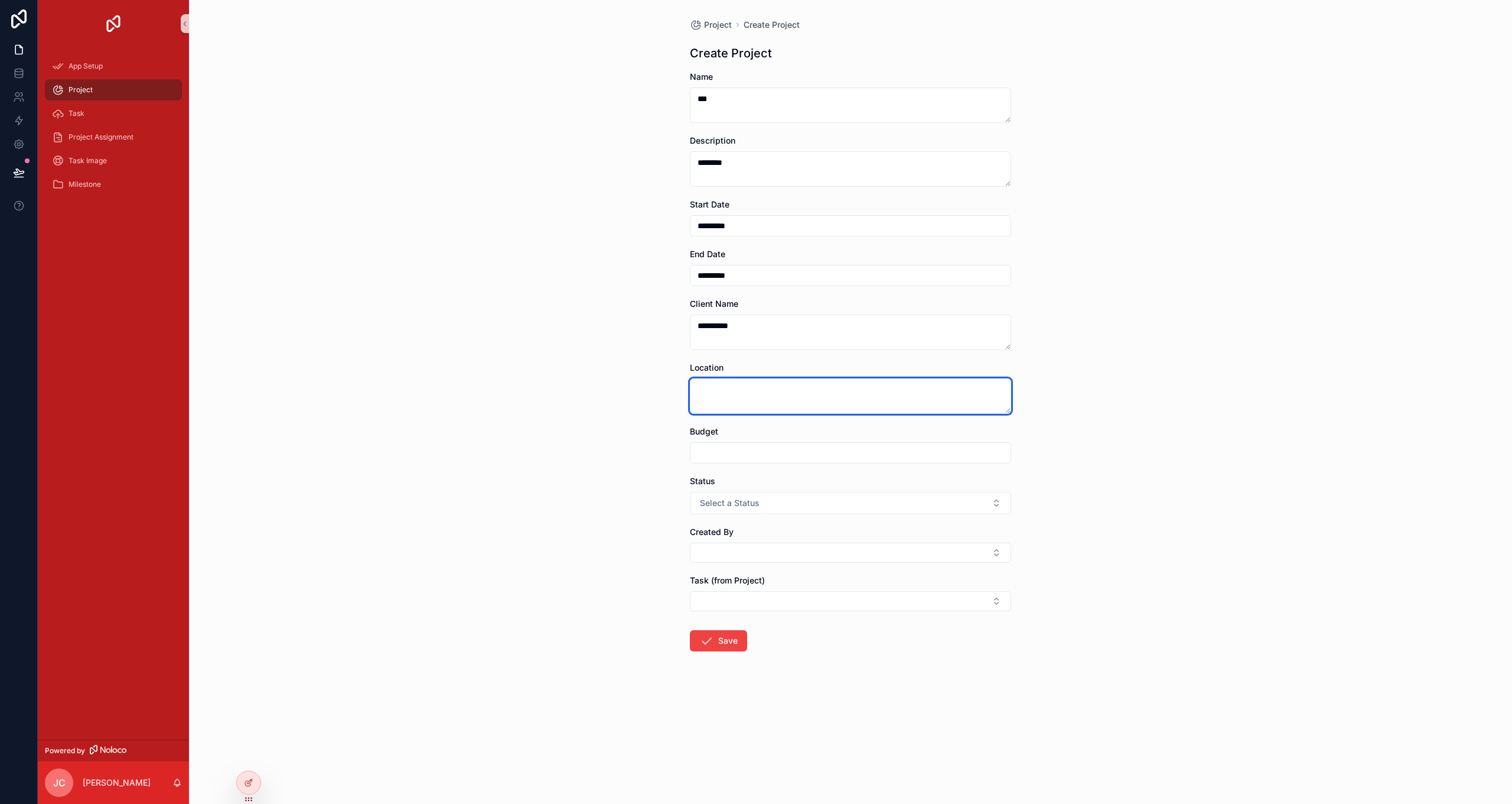
click at [749, 402] on textarea "scrollable content" at bounding box center [851, 396] width 321 height 35
type textarea "*"
type textarea "******"
click at [757, 446] on input "scrollable content" at bounding box center [851, 452] width 320 height 17
type input "***"
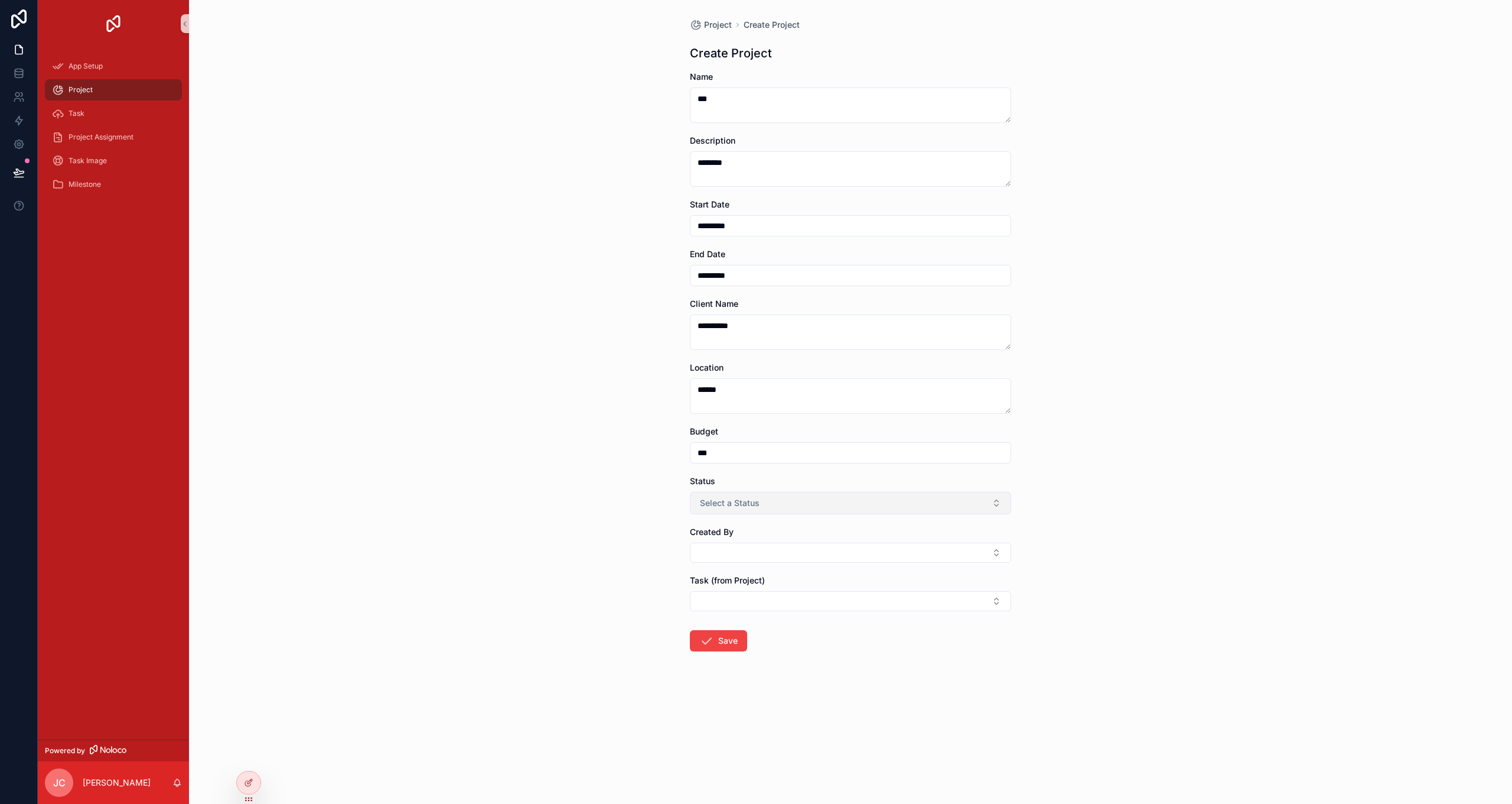
click at [764, 469] on button "Select a Status" at bounding box center [851, 503] width 321 height 22
click at [743, 469] on div "Planned" at bounding box center [850, 550] width 315 height 18
click at [742, 469] on button "Select Button" at bounding box center [851, 552] width 321 height 20
click at [740, 469] on span "[PERSON_NAME]" at bounding box center [792, 599] width 189 height 12
click at [749, 469] on button "Select Button" at bounding box center [851, 614] width 321 height 20
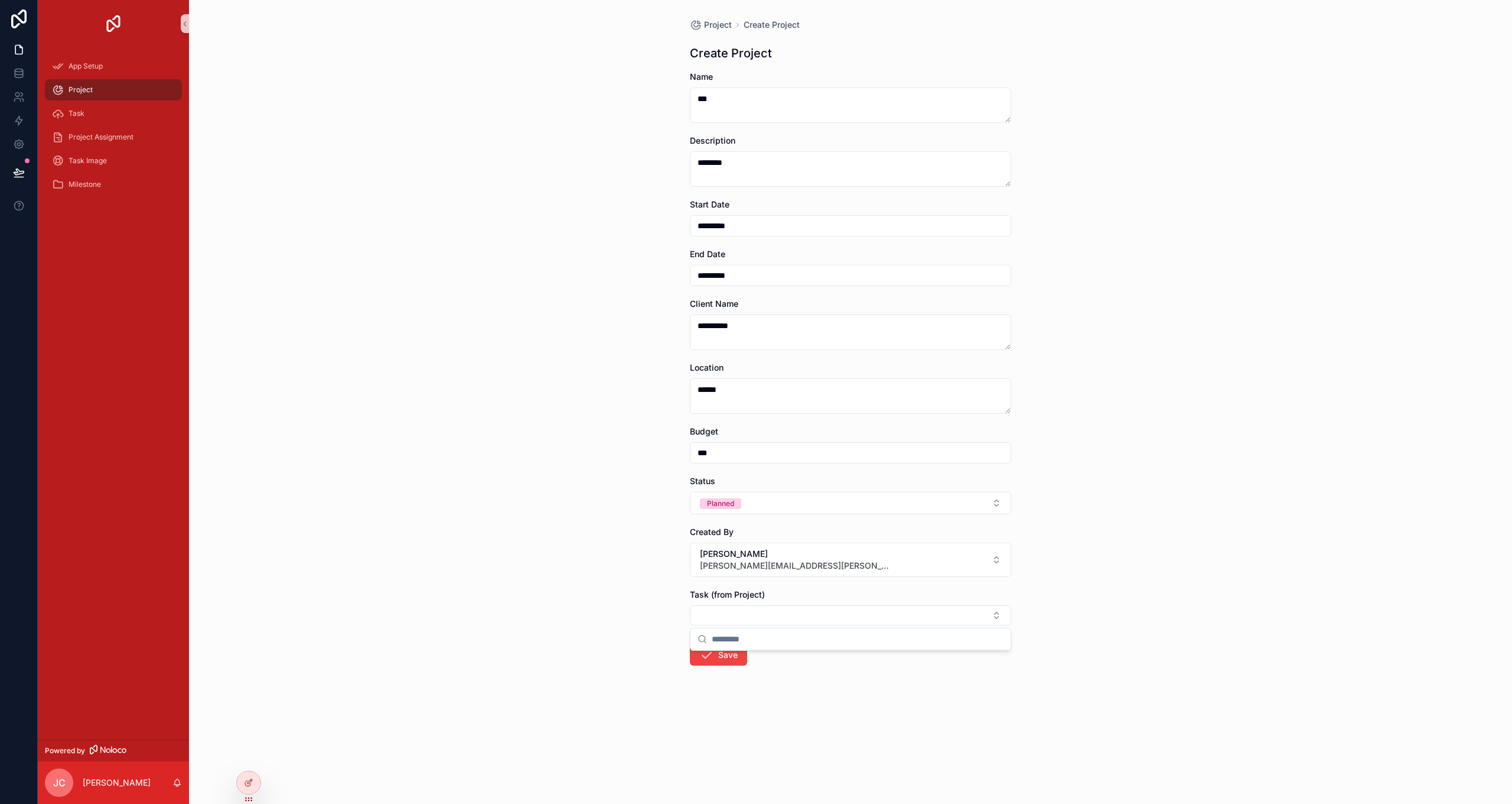
click at [603, 469] on div "Project Create Project Create Project Name *** Description ******* Start Date *…" at bounding box center [850, 402] width 1323 height 804
click at [714, 469] on button "Save" at bounding box center [719, 654] width 58 height 22
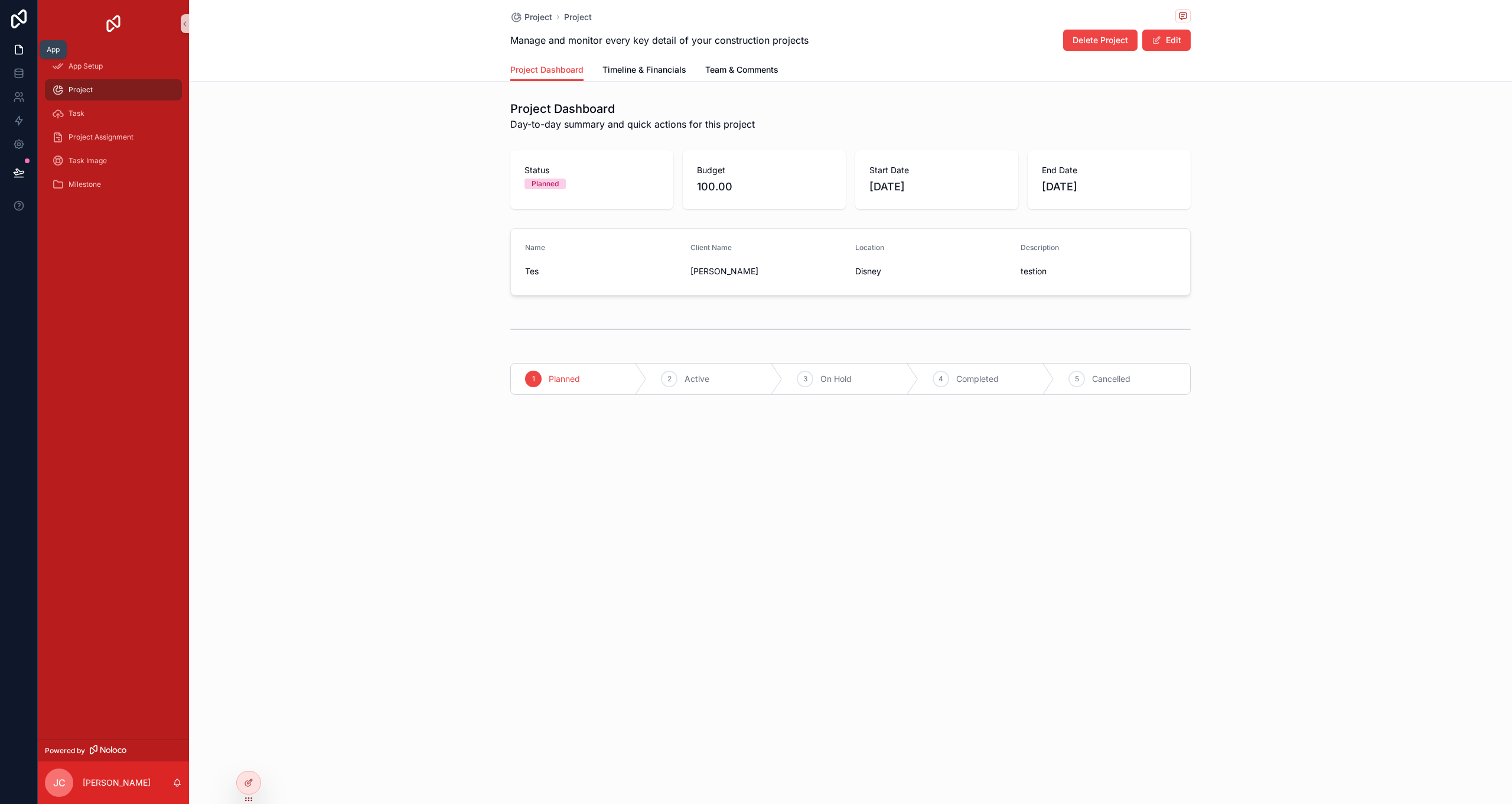
click at [23, 50] on icon at bounding box center [18, 50] width 12 height 12
click at [20, 50] on icon at bounding box center [18, 50] width 12 height 12
click at [17, 54] on icon at bounding box center [18, 50] width 12 height 12
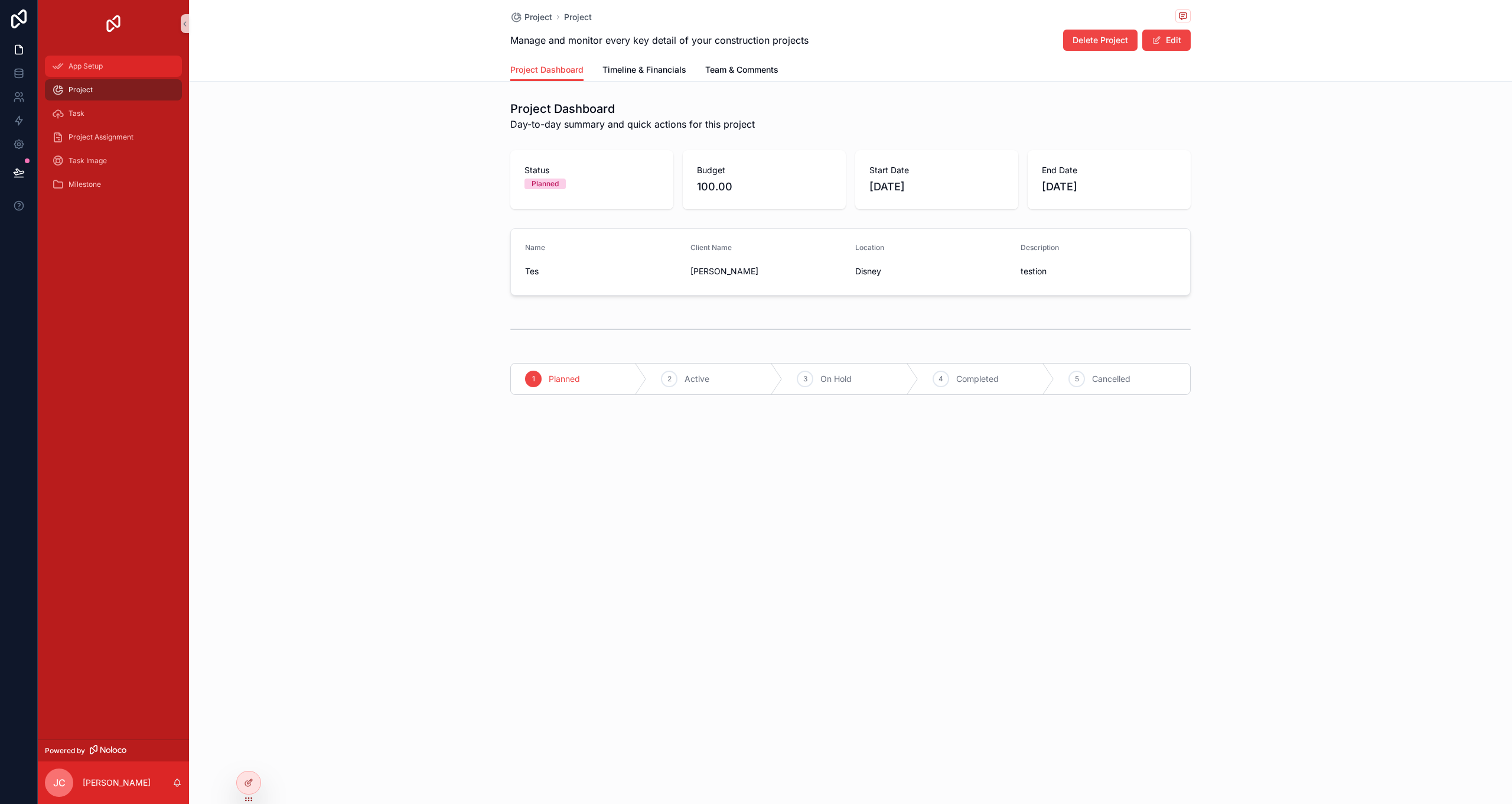
click at [114, 63] on div "App Setup" at bounding box center [114, 66] width 123 height 19
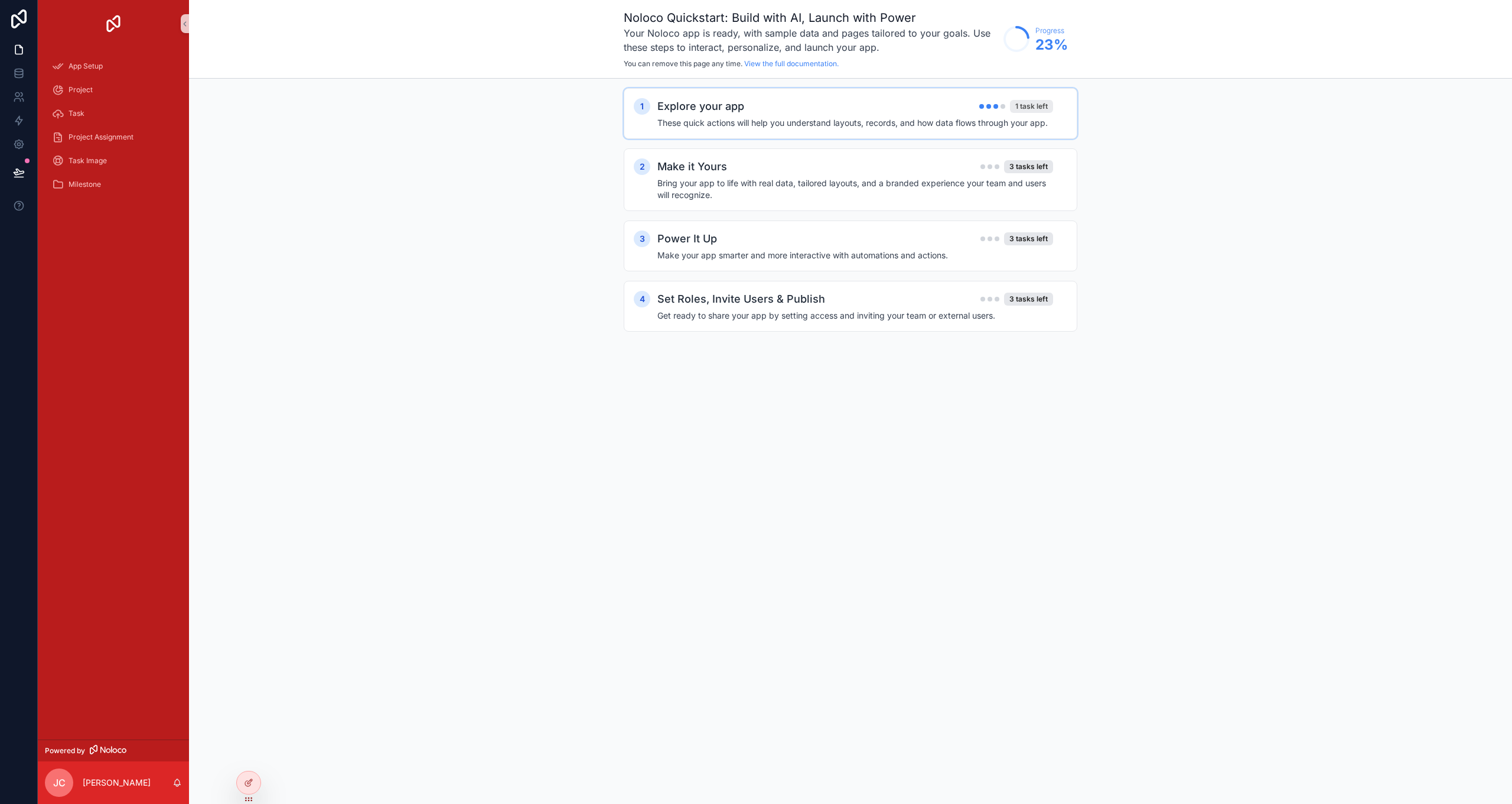
click at [764, 104] on div "1 task left" at bounding box center [1031, 106] width 43 height 13
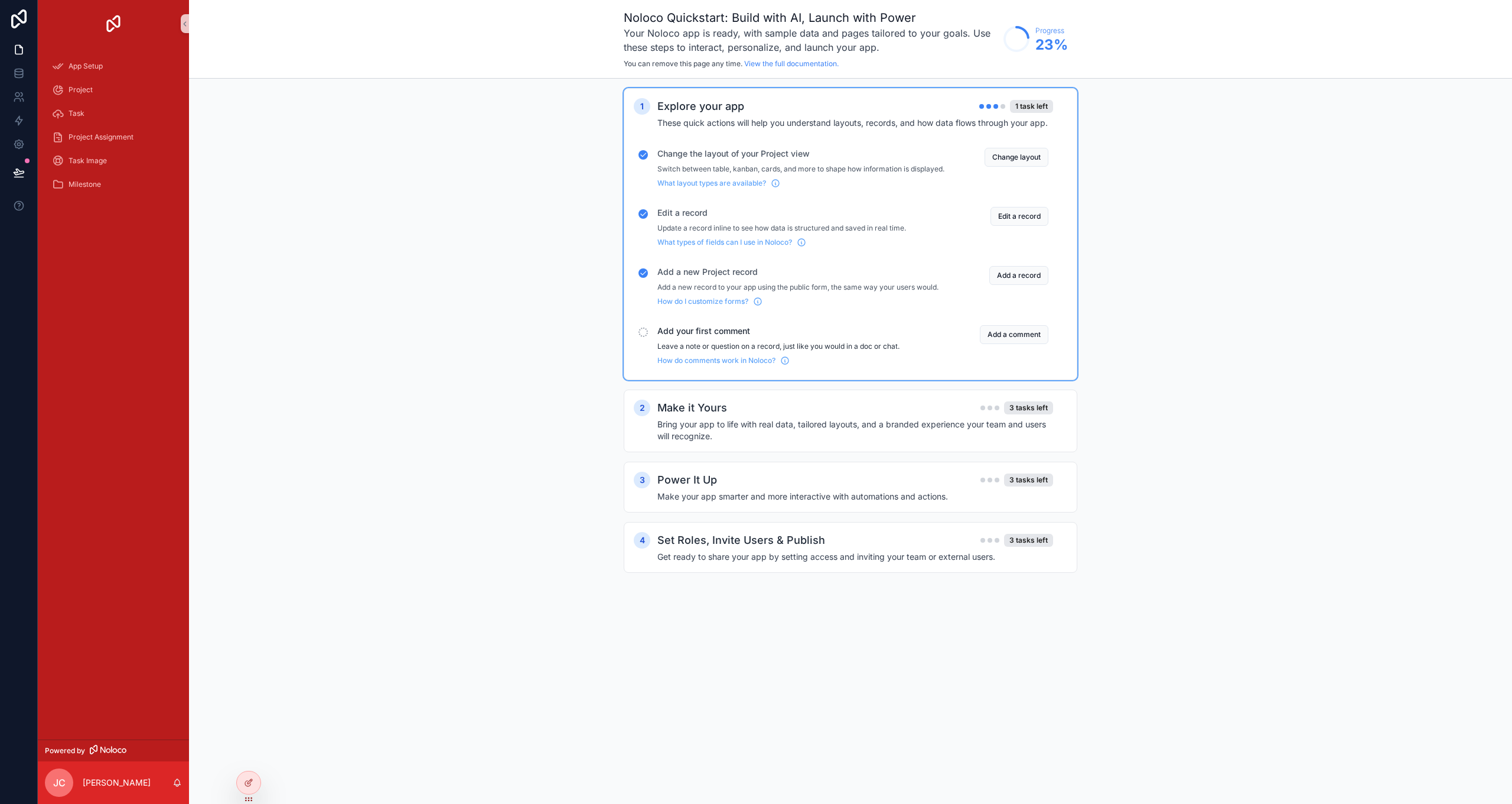
click at [764, 344] on button "Add a comment" at bounding box center [1014, 334] width 69 height 19
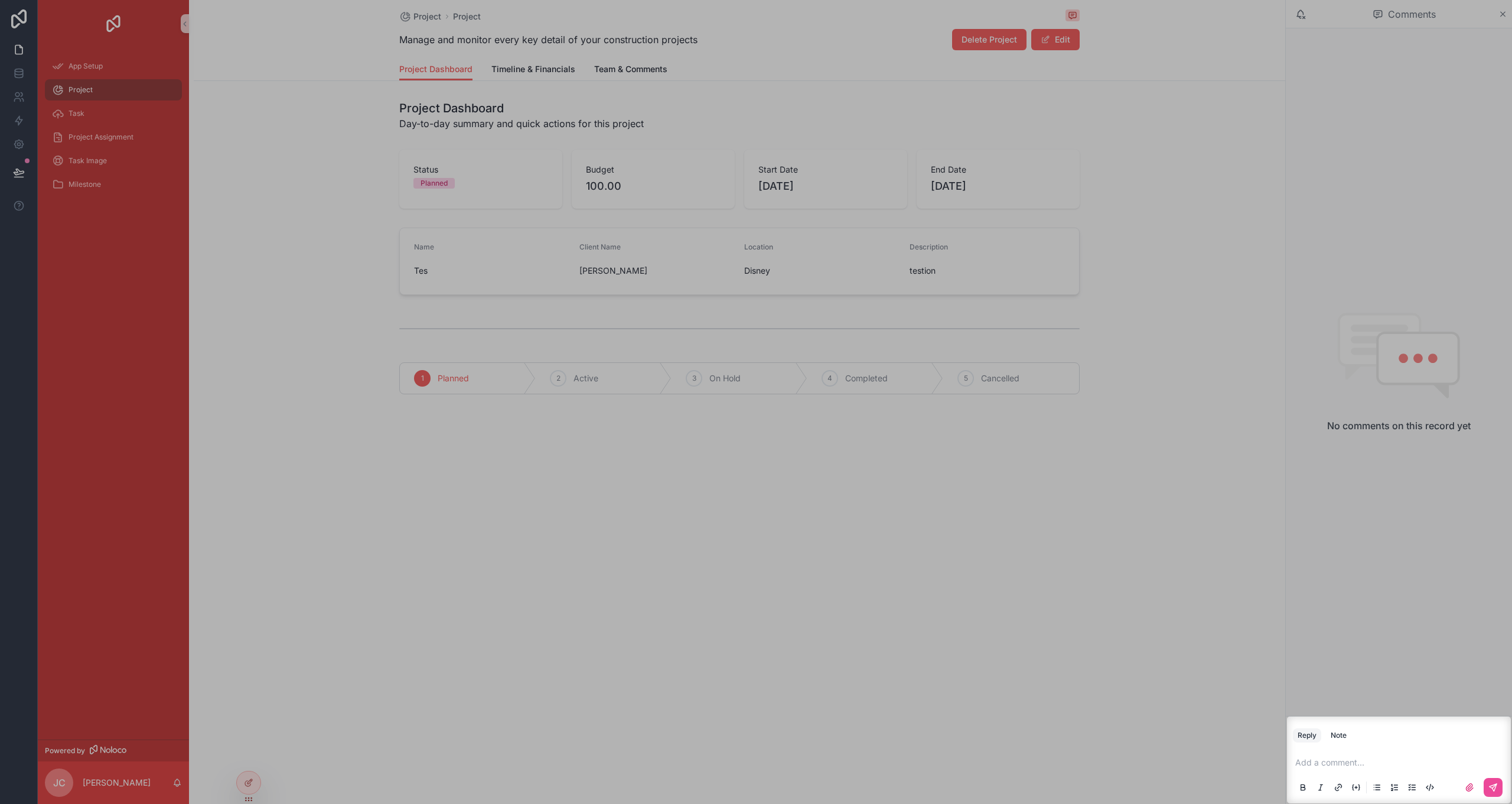
click at [764, 469] on p "scrollable content" at bounding box center [1401, 762] width 212 height 12
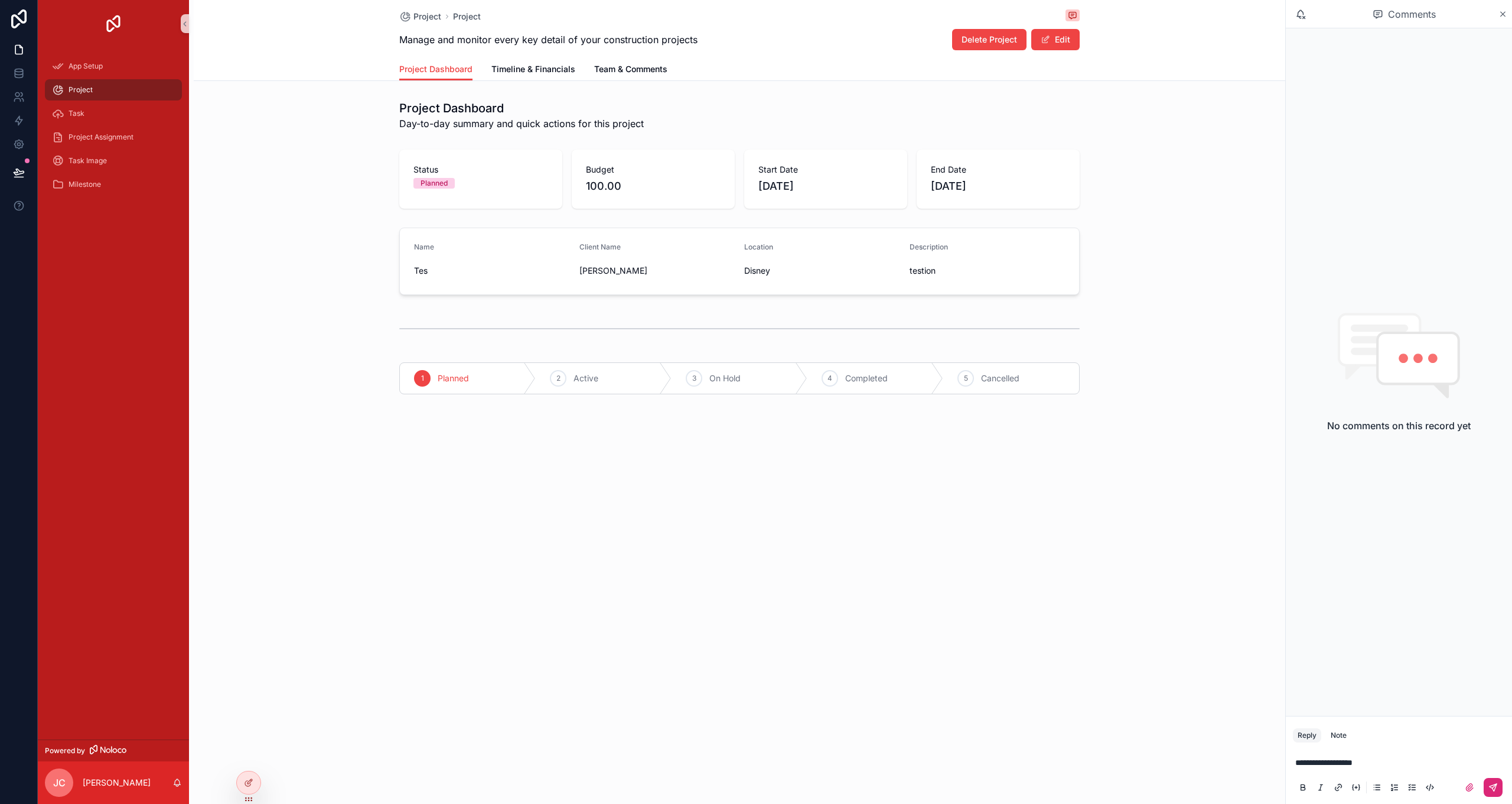
click at [764, 469] on button "scrollable content" at bounding box center [1494, 787] width 19 height 19
click at [84, 69] on span "App Setup" at bounding box center [86, 66] width 34 height 10
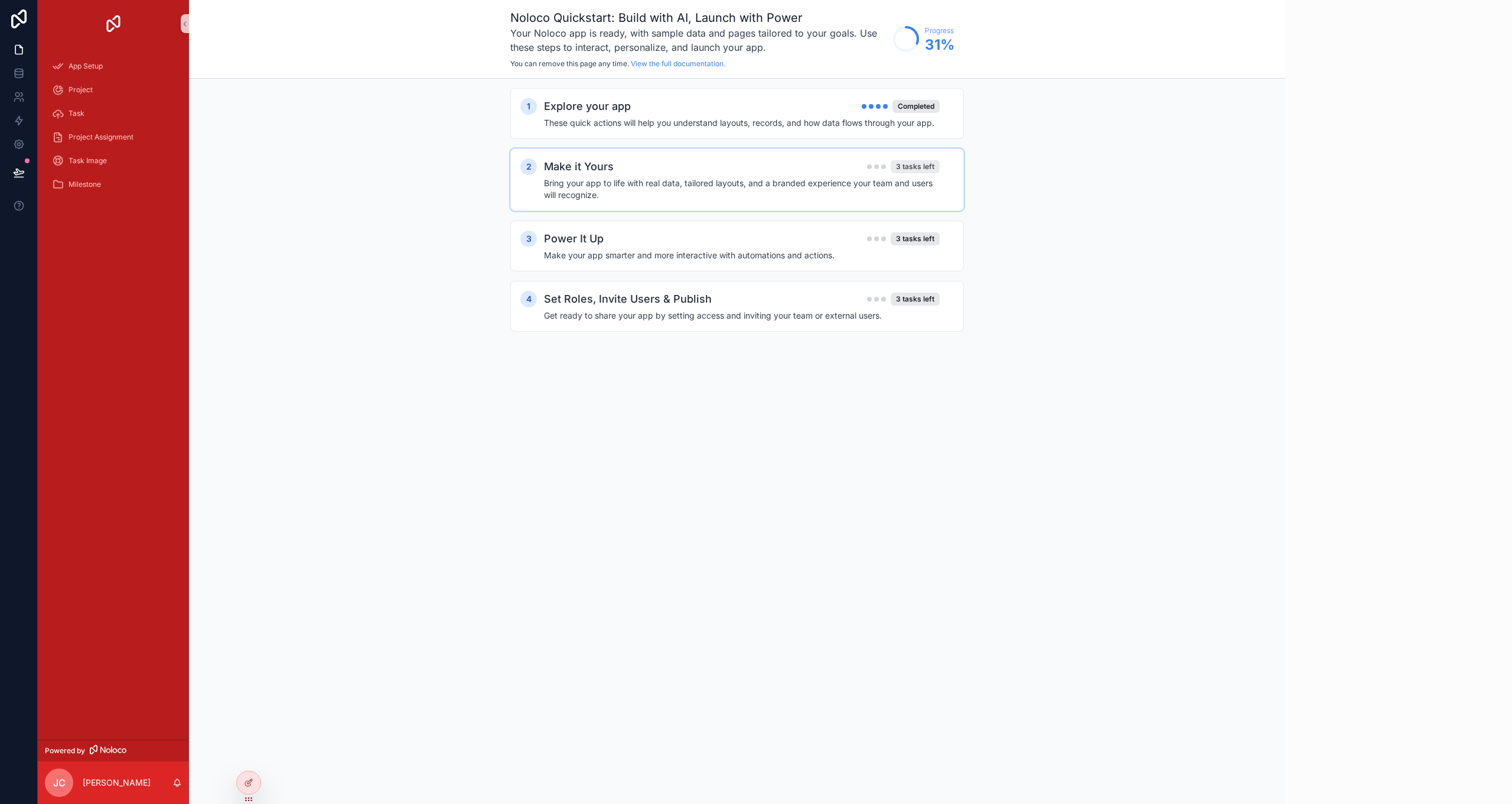
click at [764, 172] on div "3 tasks left" at bounding box center [915, 166] width 49 height 13
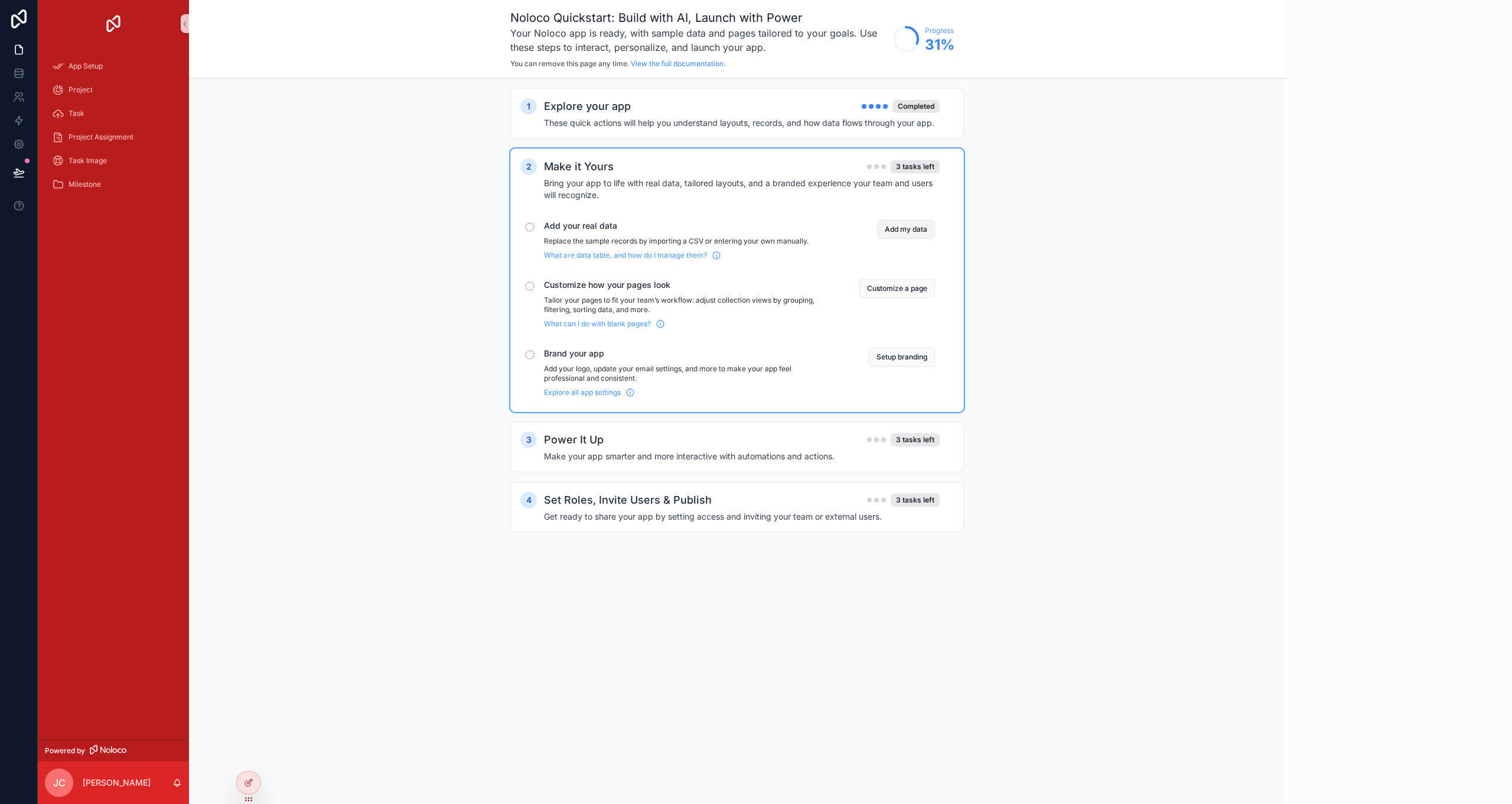
click at [764, 230] on button "Add my data" at bounding box center [906, 230] width 58 height 19
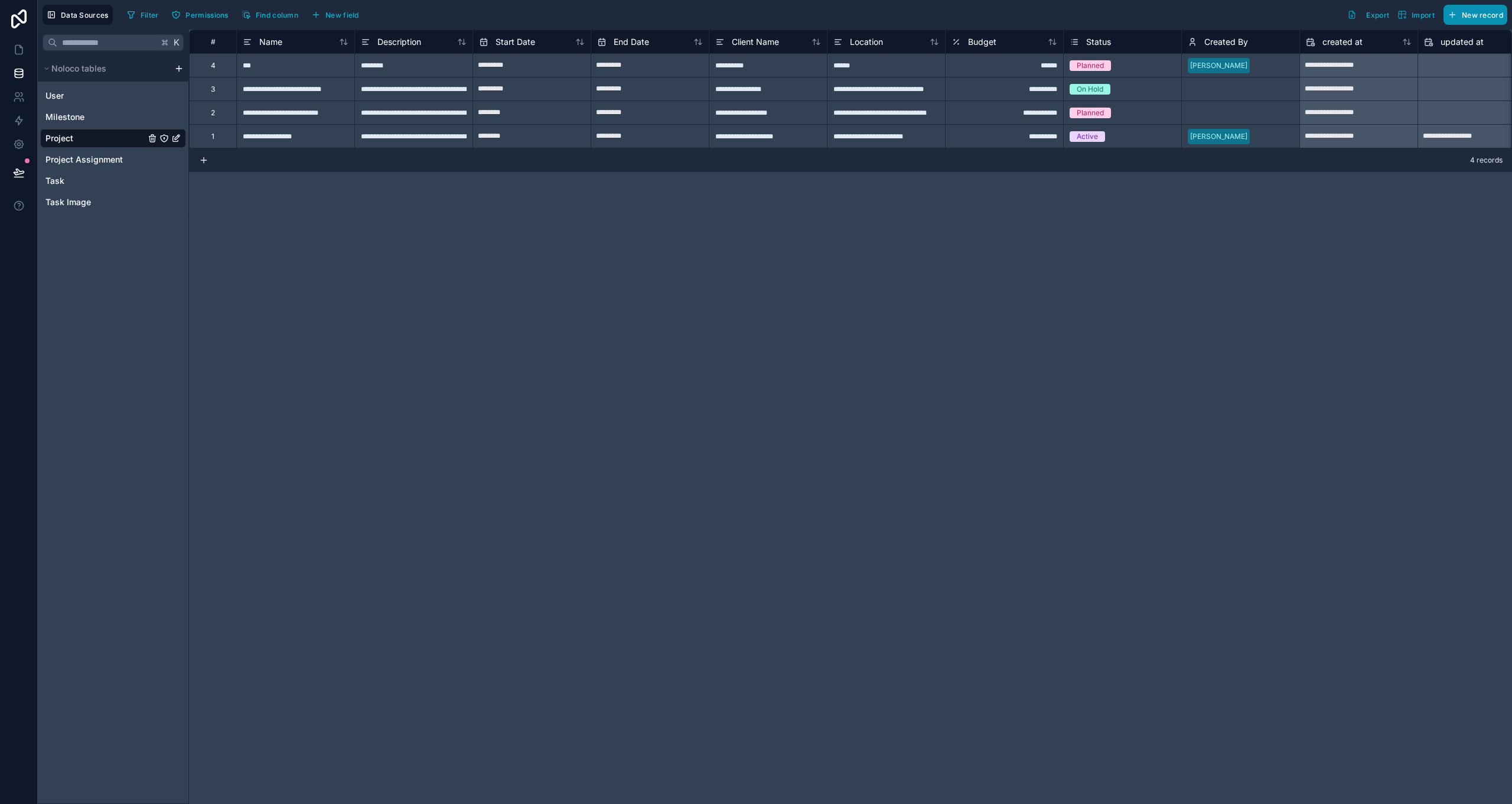
click at [764, 24] on button "New record" at bounding box center [1475, 14] width 64 height 20
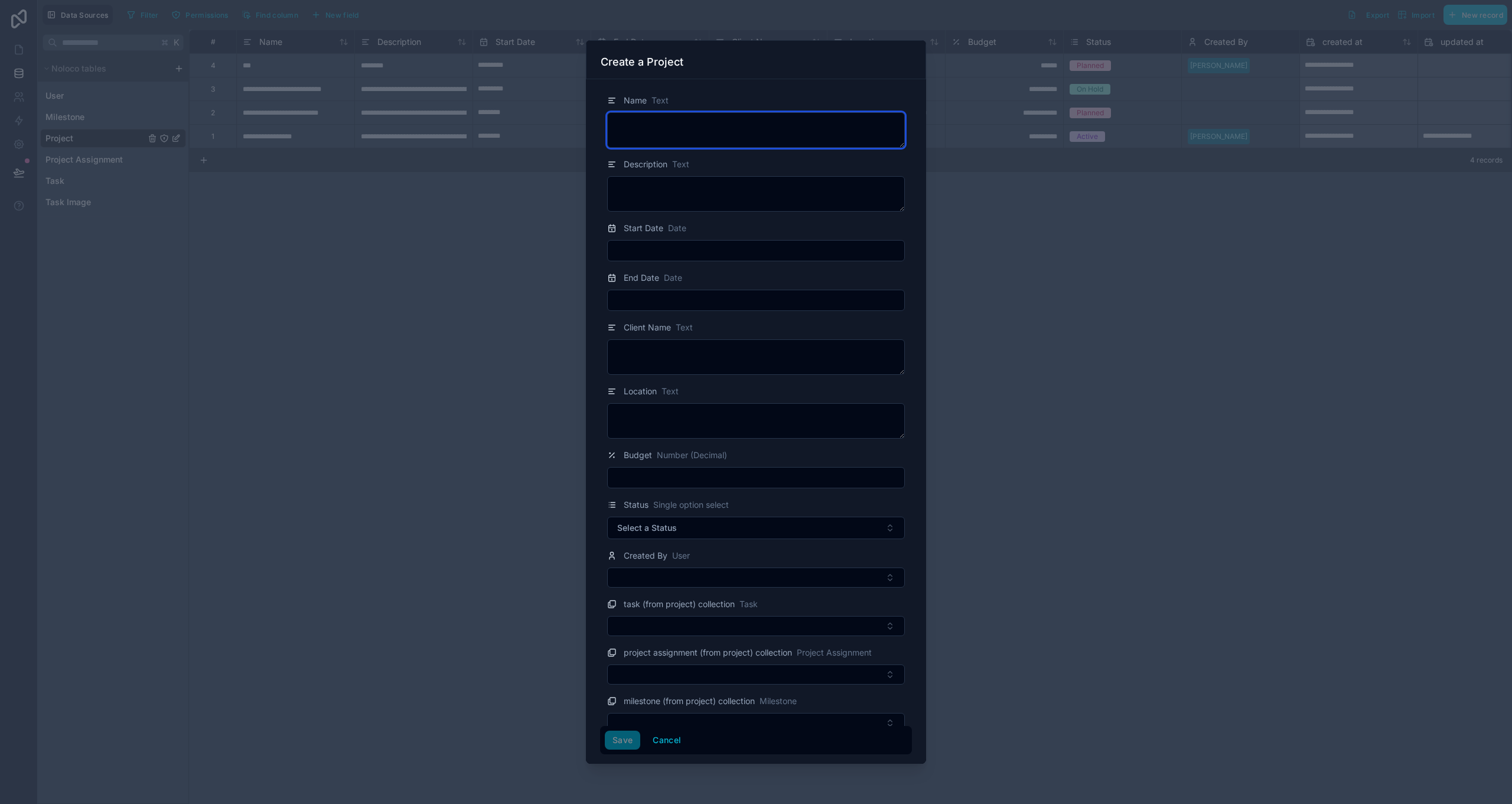
click at [702, 127] on textarea at bounding box center [756, 130] width 297 height 35
type textarea "******"
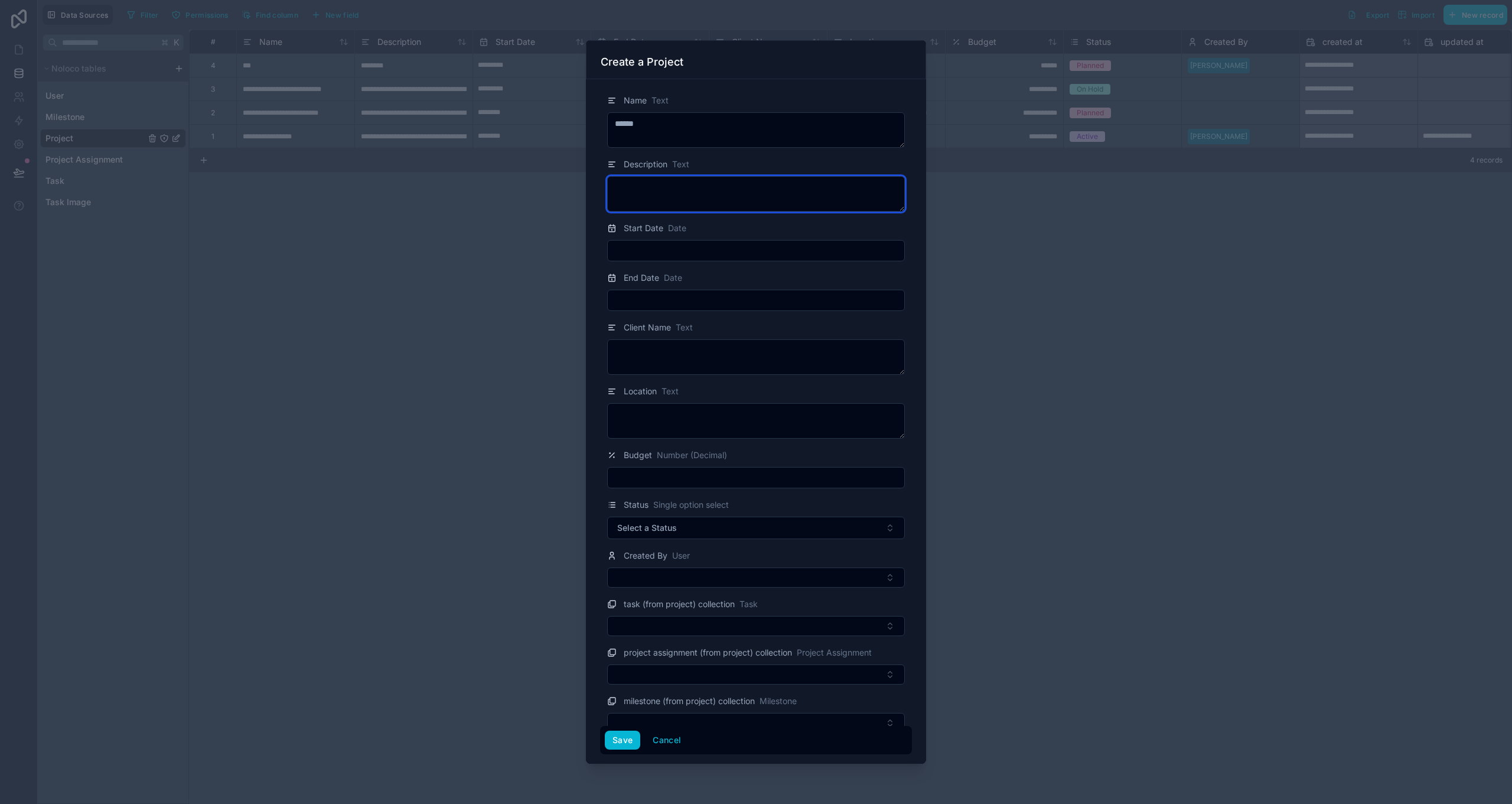
click at [702, 186] on textarea at bounding box center [756, 194] width 297 height 35
type textarea "*"
type textarea "**********"
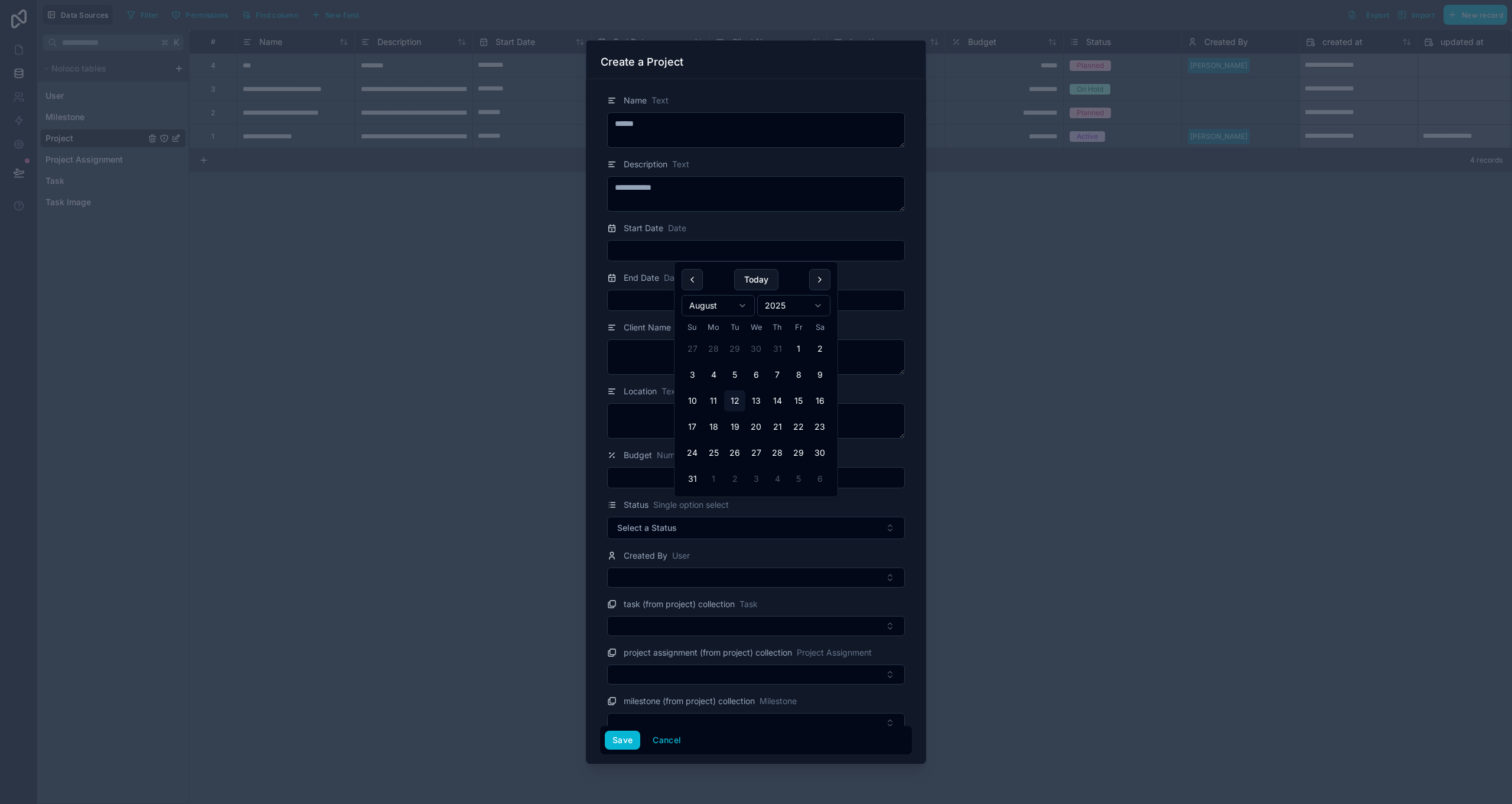
click at [690, 250] on input "text" at bounding box center [756, 250] width 297 height 17
click at [738, 408] on button "12" at bounding box center [735, 401] width 22 height 22
type input "*********"
click at [636, 298] on input "text" at bounding box center [756, 300] width 297 height 17
click at [756, 448] on button "13" at bounding box center [756, 450] width 22 height 22
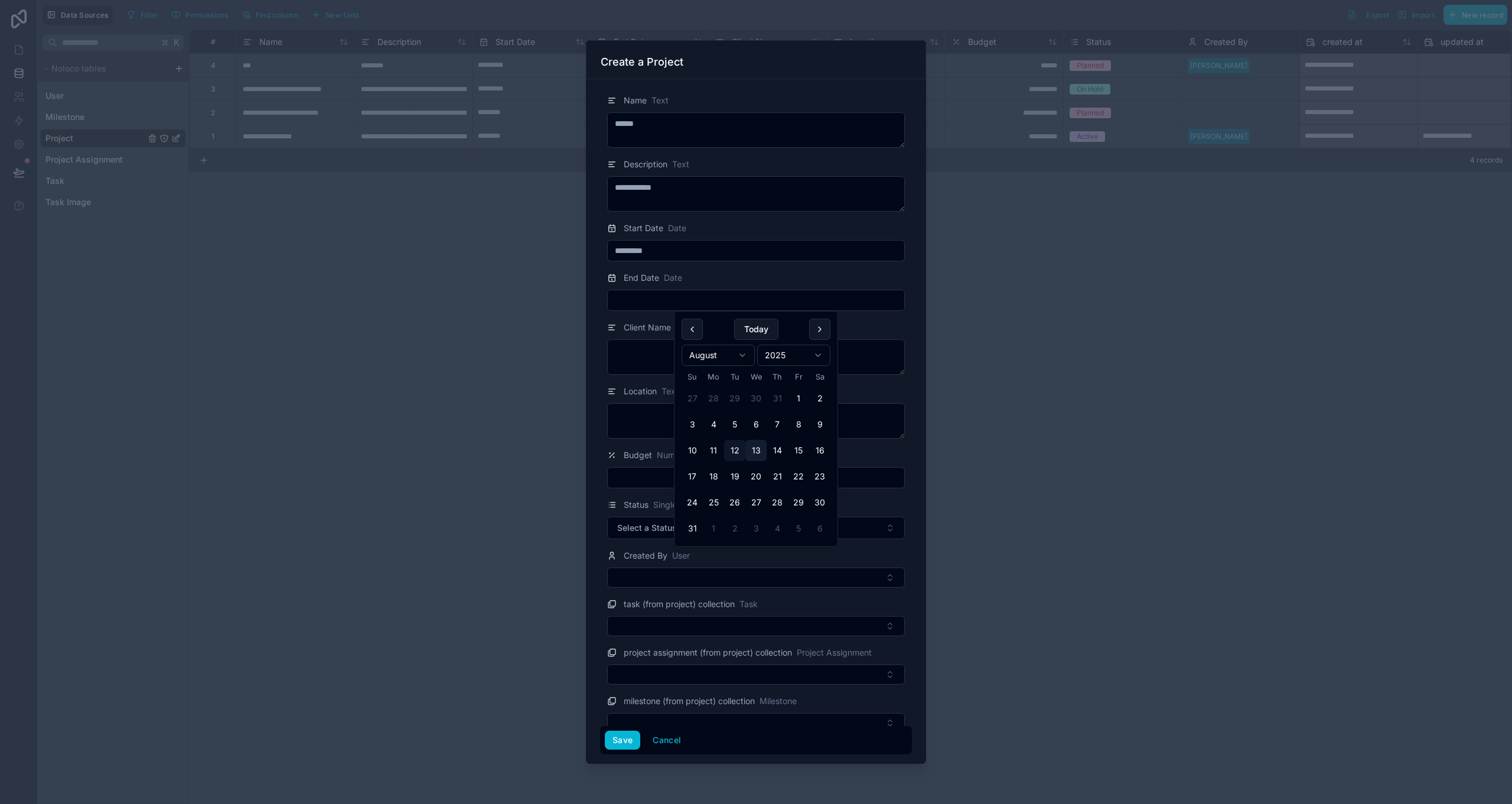
type input "*********"
click at [628, 363] on textarea at bounding box center [756, 357] width 297 height 35
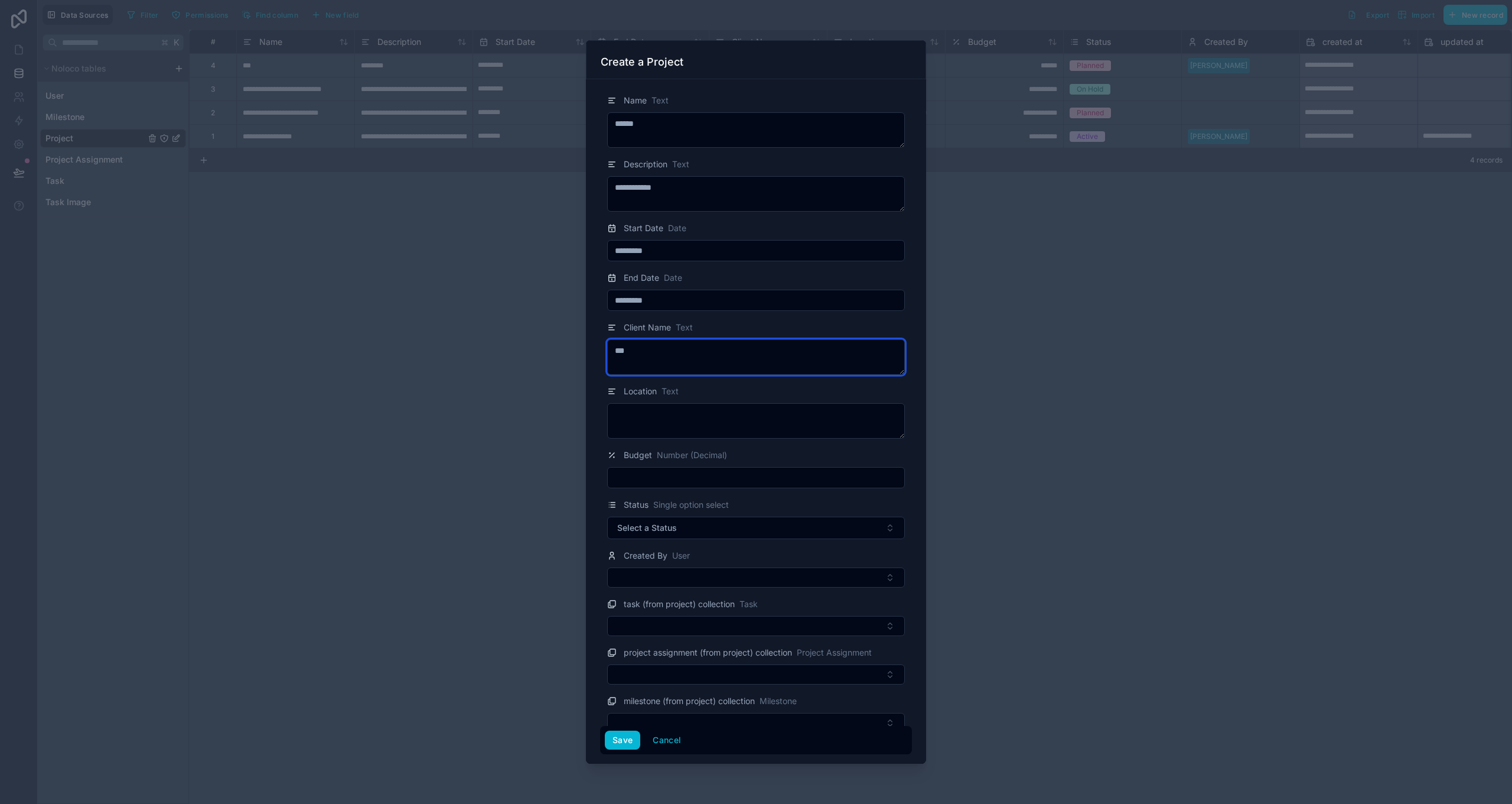
type textarea "***"
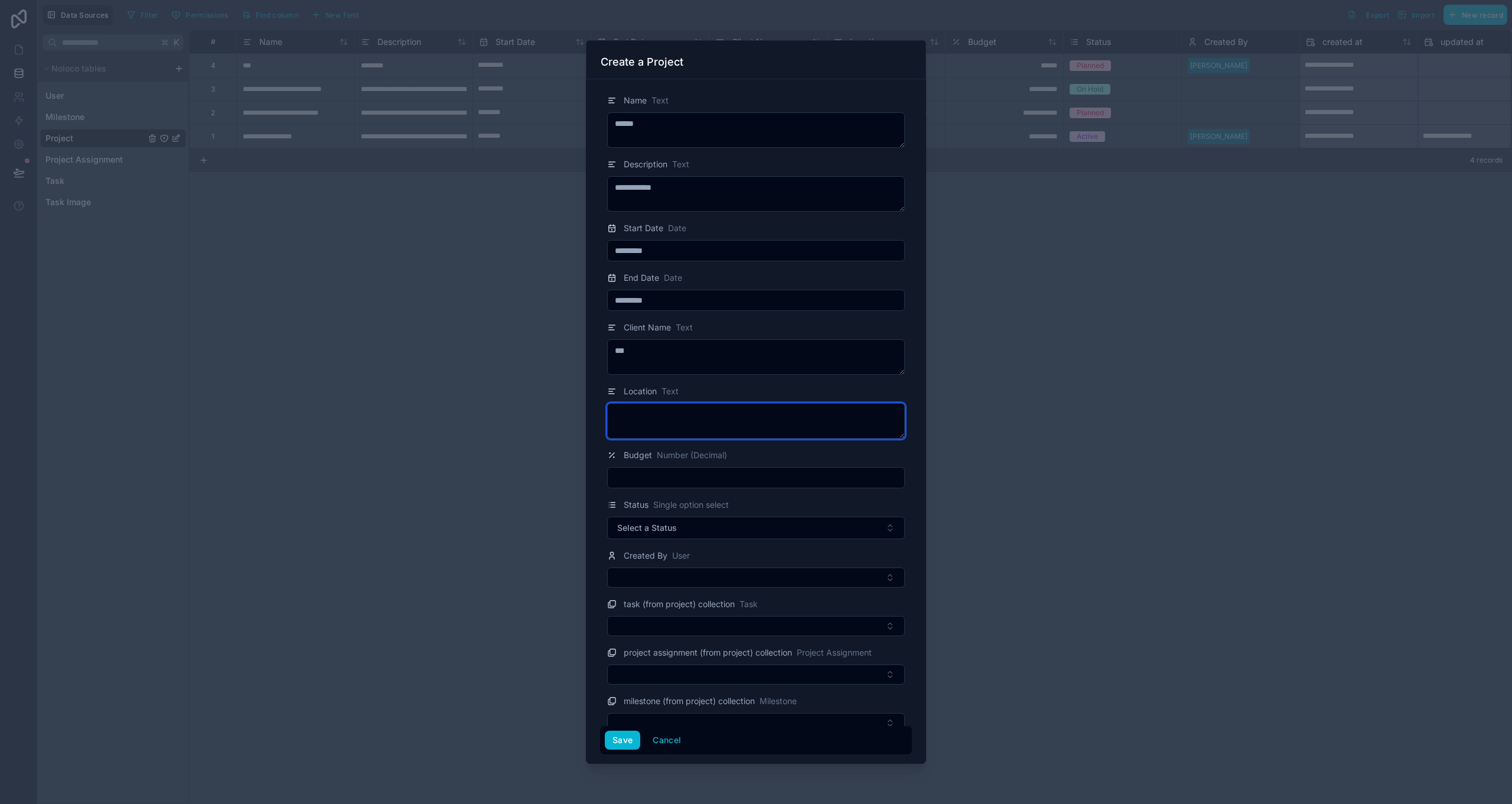
click at [648, 424] on textarea at bounding box center [756, 421] width 297 height 35
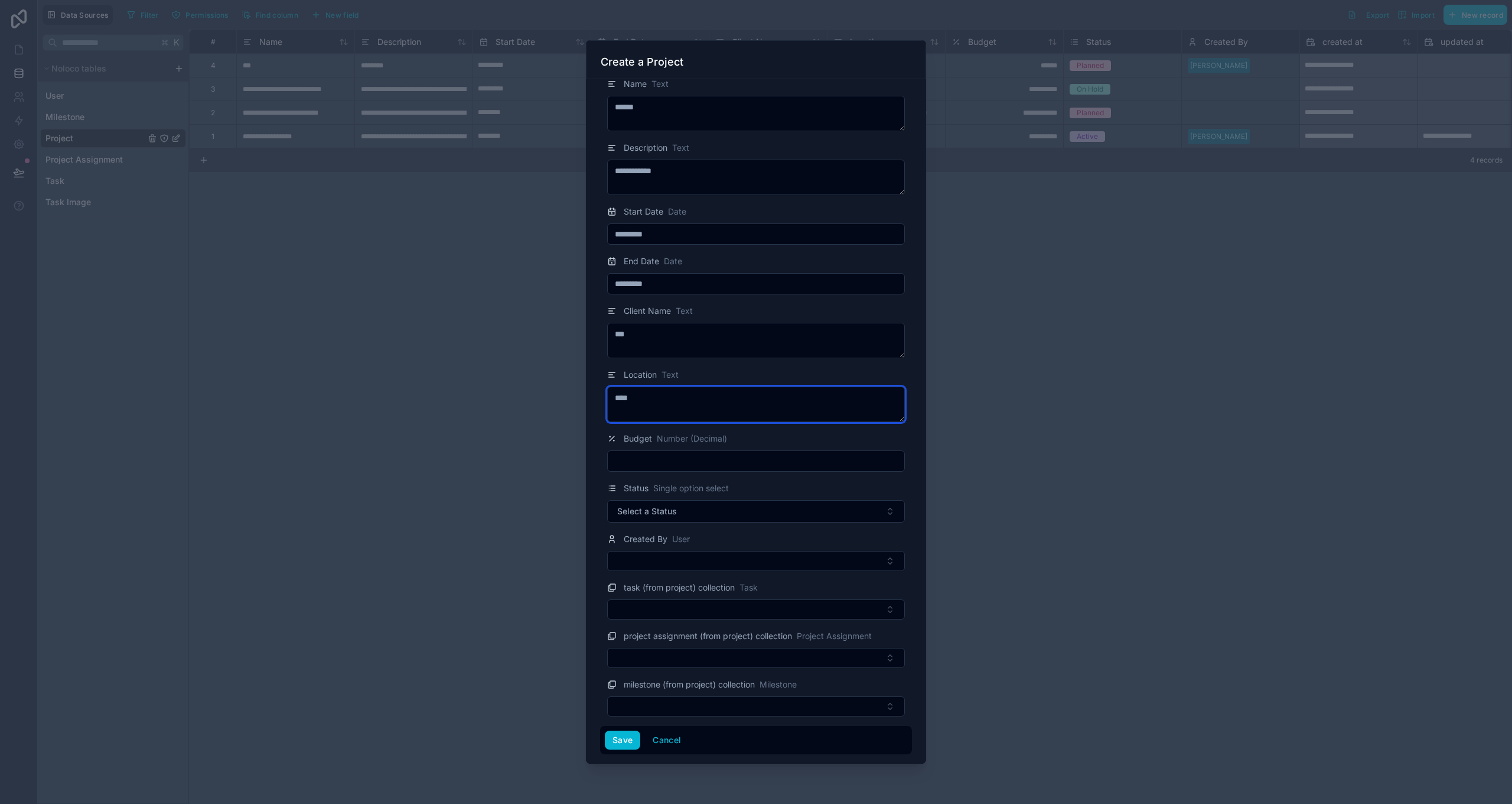
scroll to position [16, 0]
type textarea "****"
click at [648, 458] on input "text" at bounding box center [756, 462] width 297 height 17
click at [628, 469] on button "Save" at bounding box center [622, 741] width 35 height 19
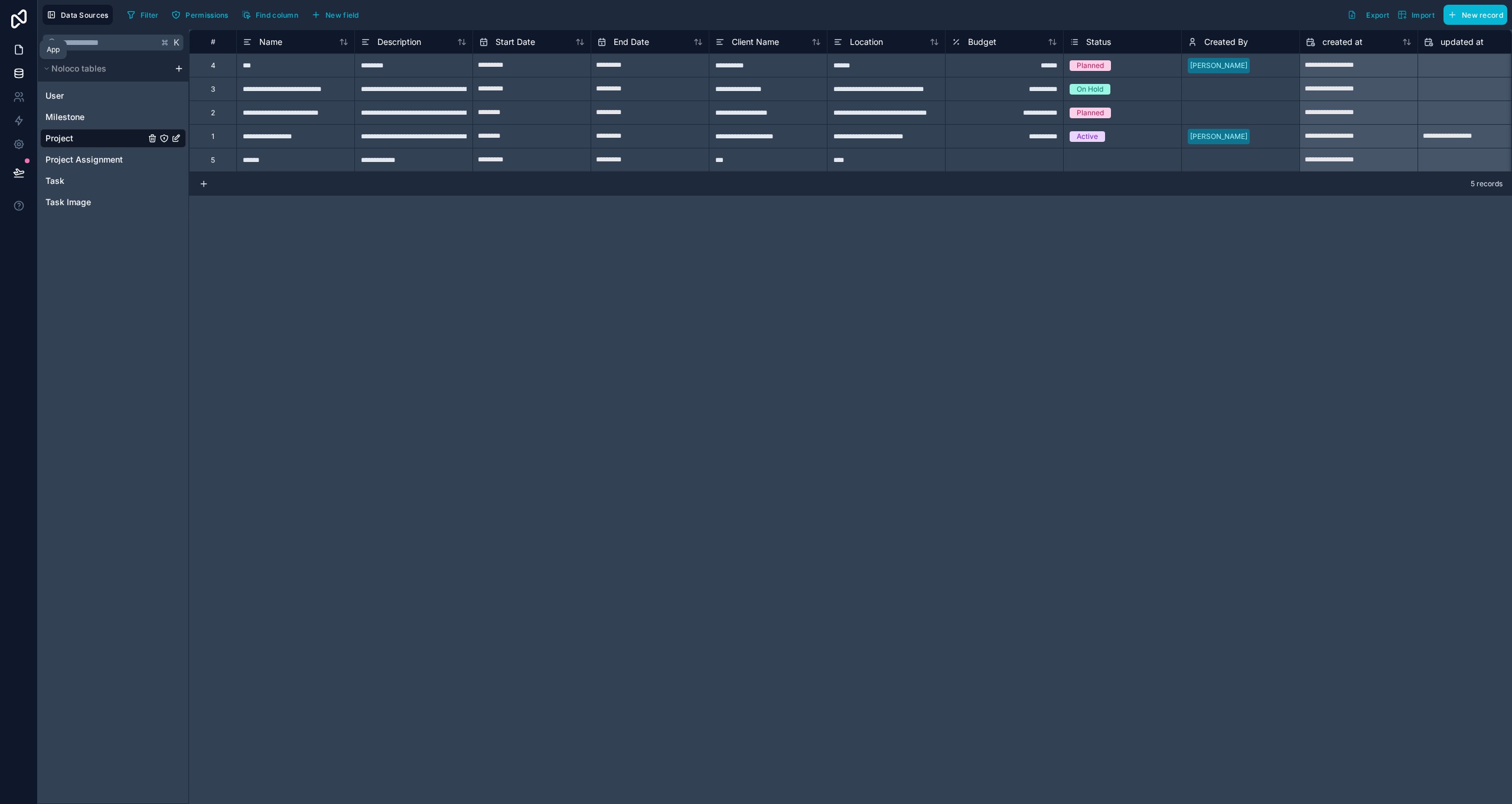
click at [23, 54] on icon at bounding box center [18, 50] width 12 height 12
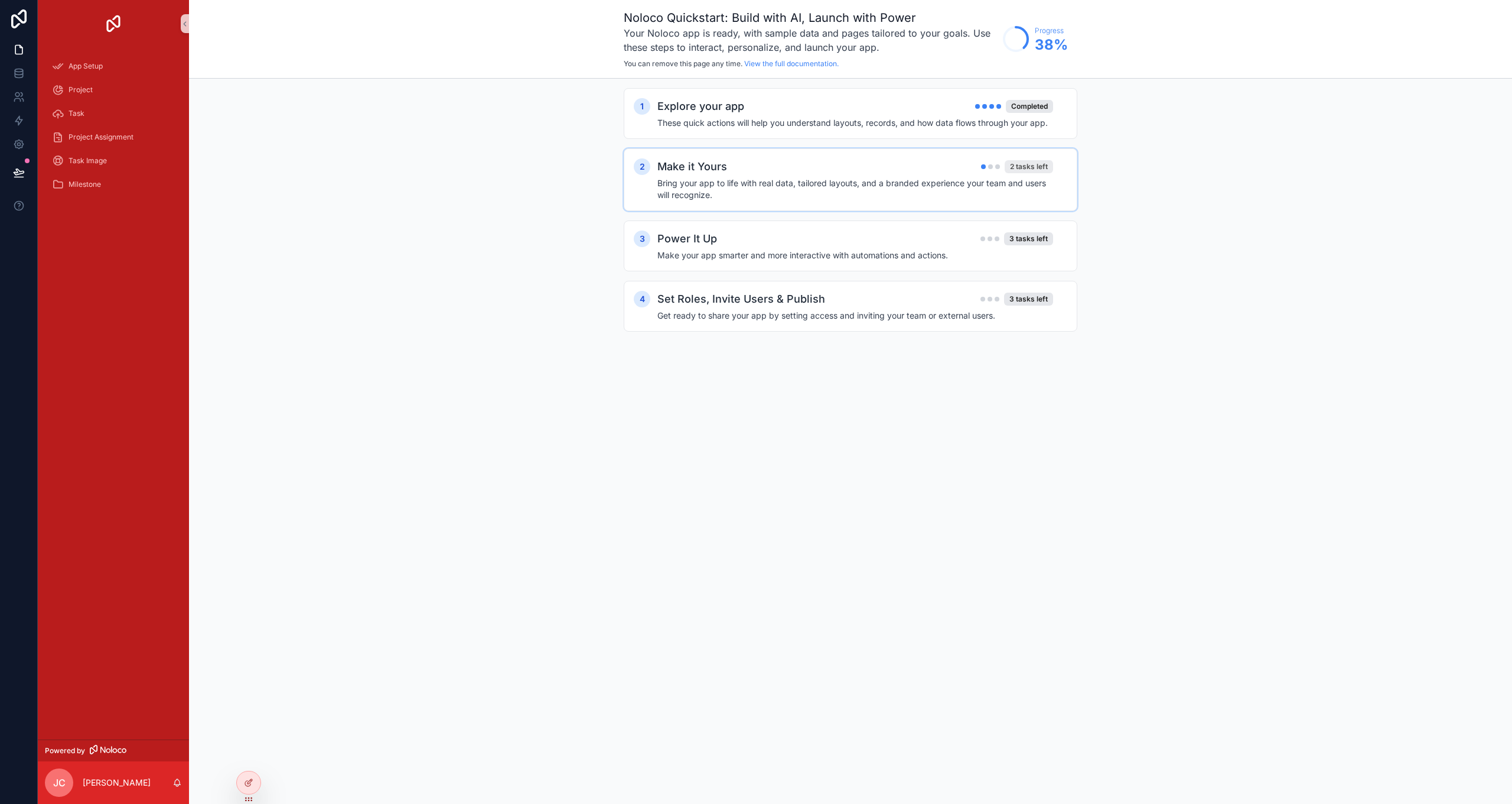
click at [764, 170] on div "2 tasks left" at bounding box center [1028, 166] width 49 height 13
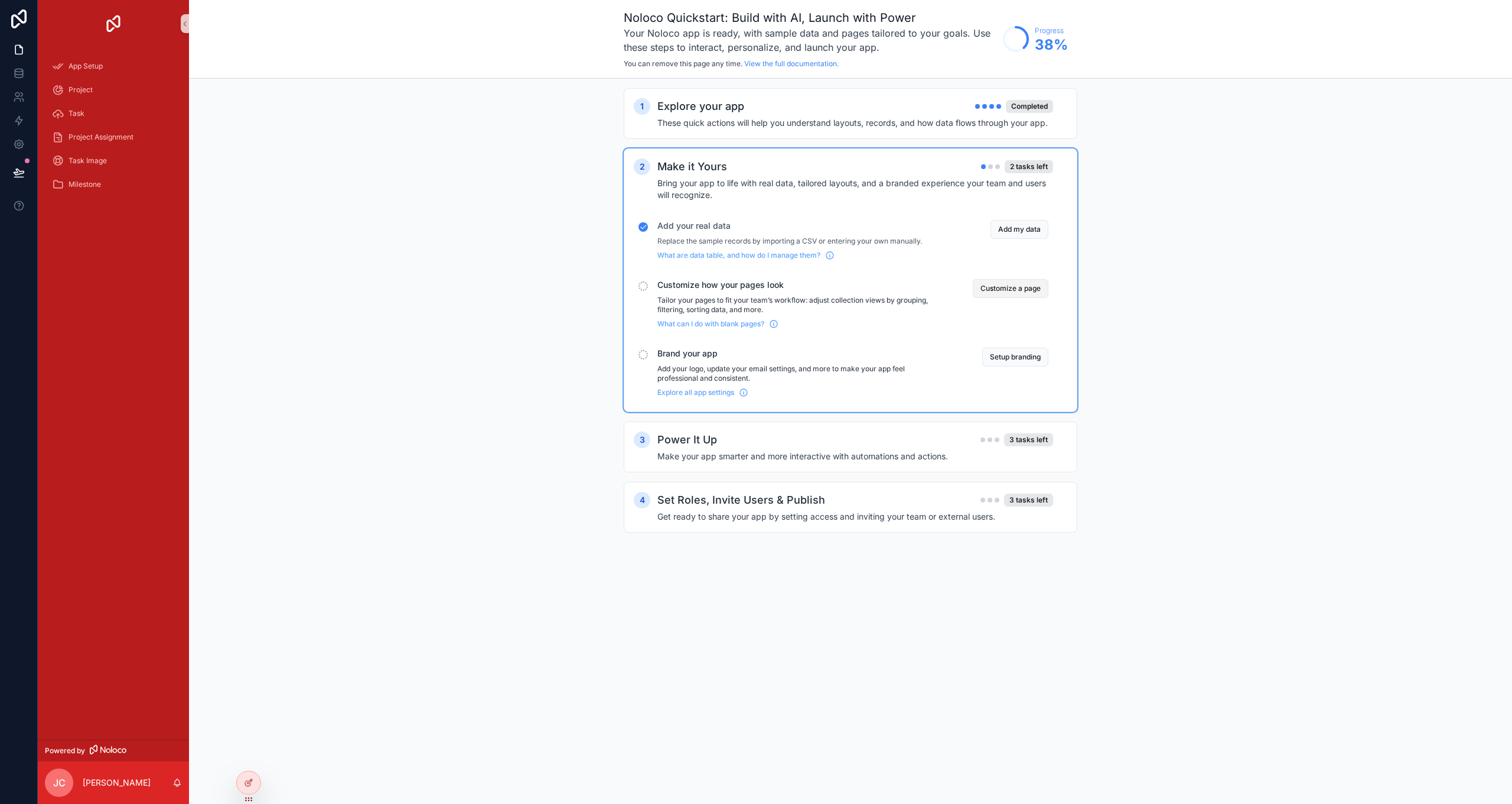
click at [764, 288] on button "Customize a page" at bounding box center [1011, 289] width 76 height 19
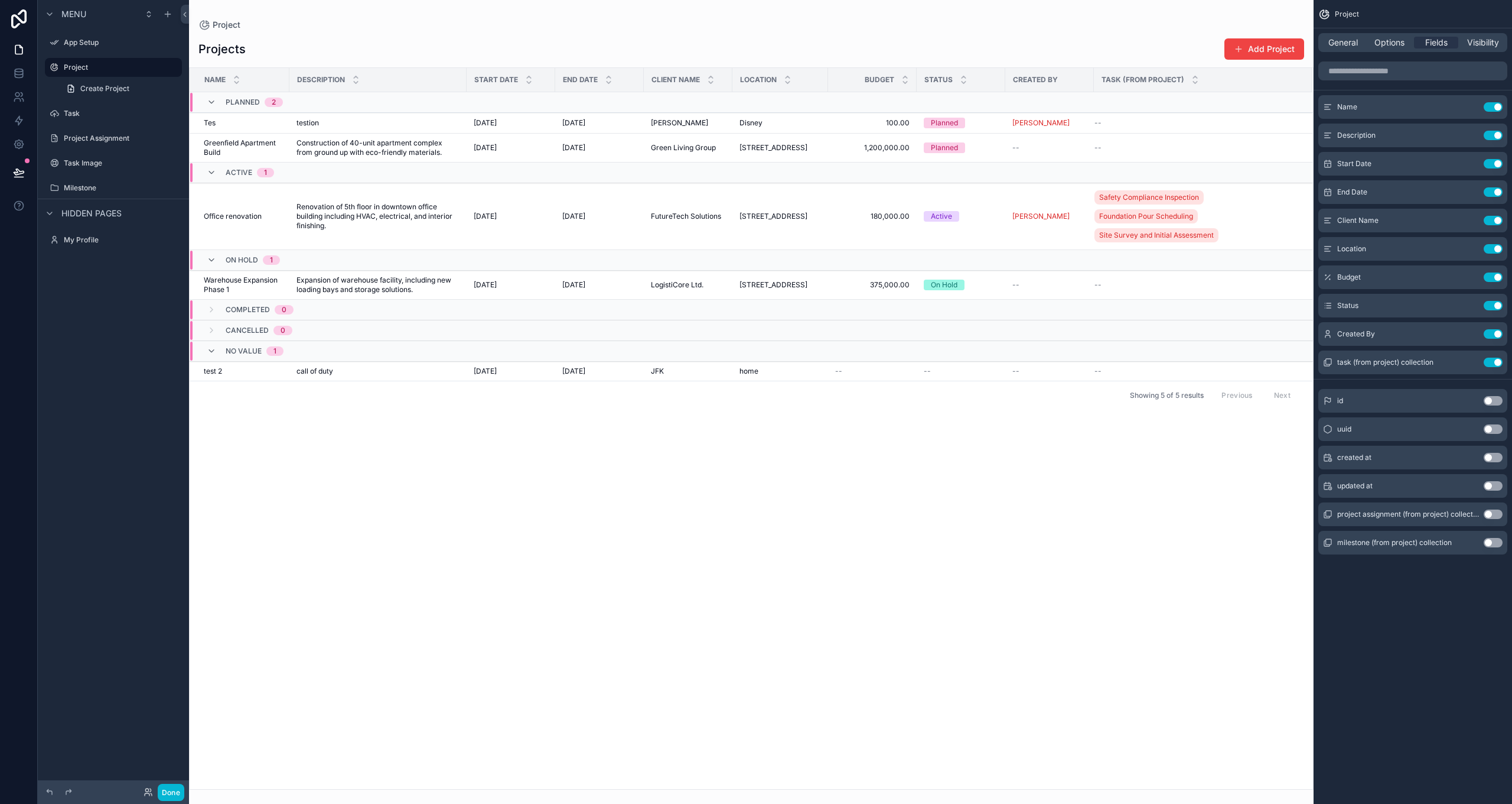
click at [764, 198] on div "scrollable content" at bounding box center [751, 402] width 1124 height 804
click at [764, 198] on span "Safety Compliance Inspection" at bounding box center [1149, 198] width 100 height 10
click at [764, 399] on button "Use setting" at bounding box center [1494, 401] width 19 height 10
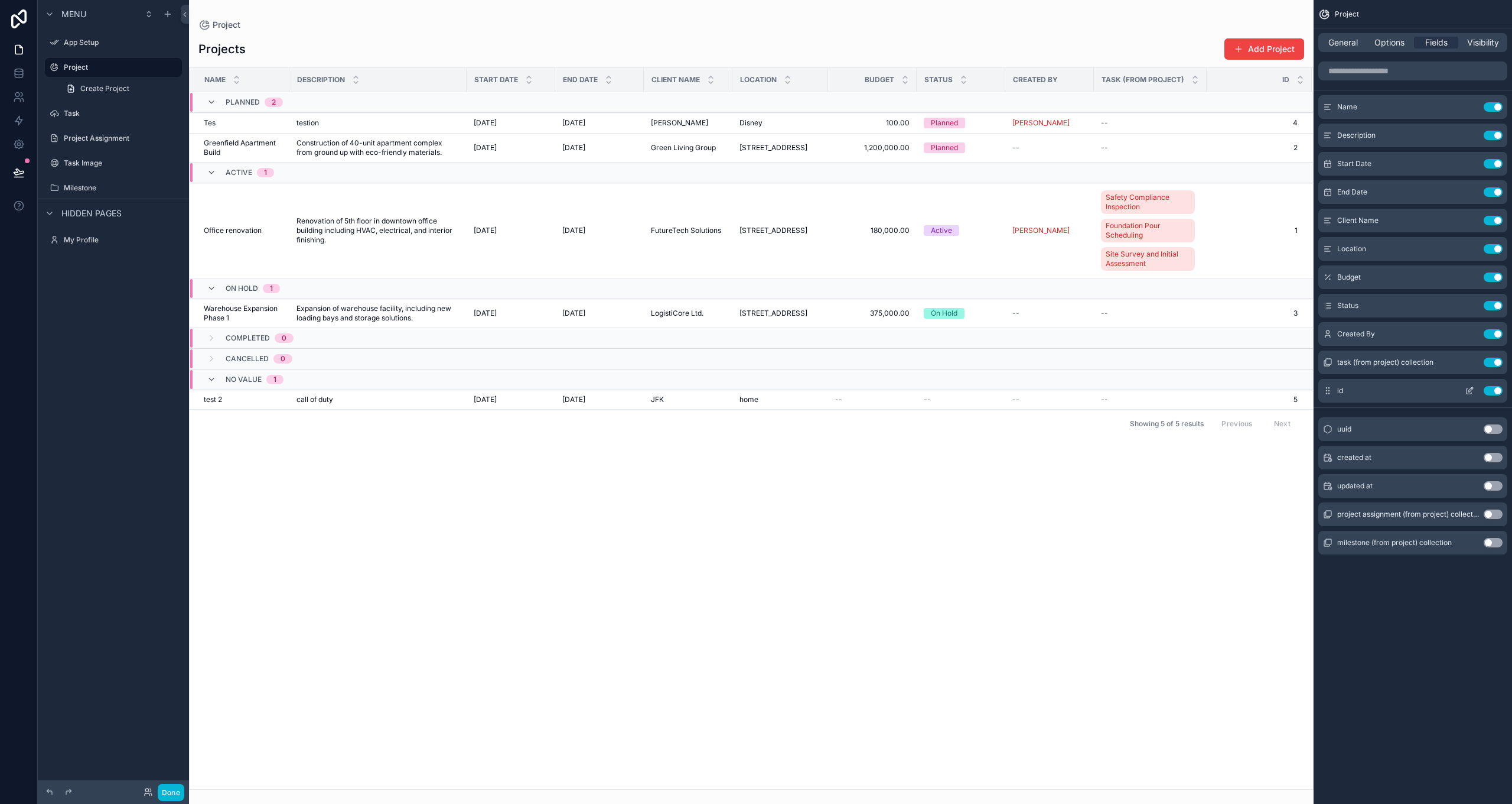
click at [764, 393] on button "Use setting" at bounding box center [1494, 390] width 19 height 10
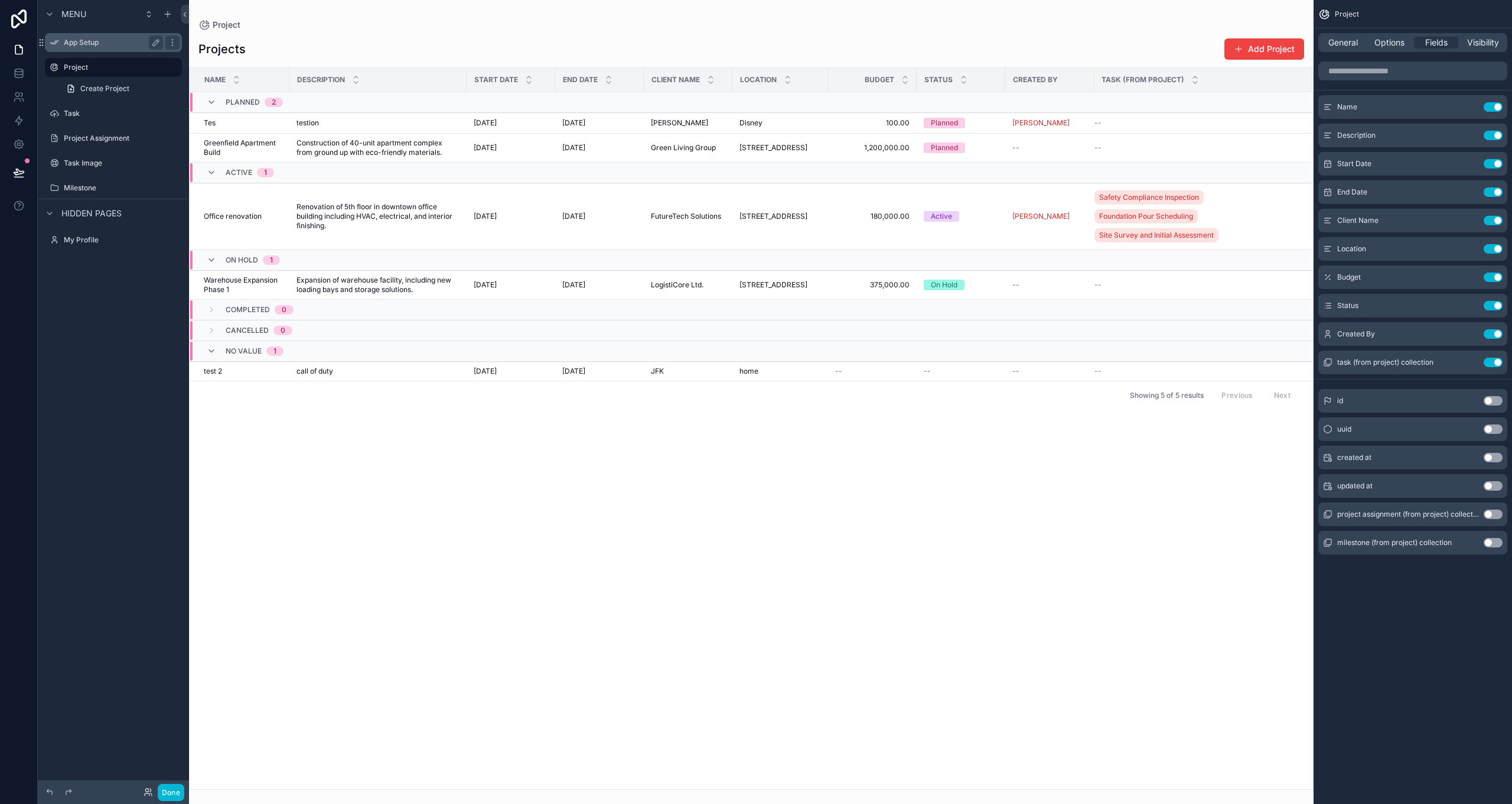
click at [94, 42] on label "App Setup" at bounding box center [111, 42] width 94 height 10
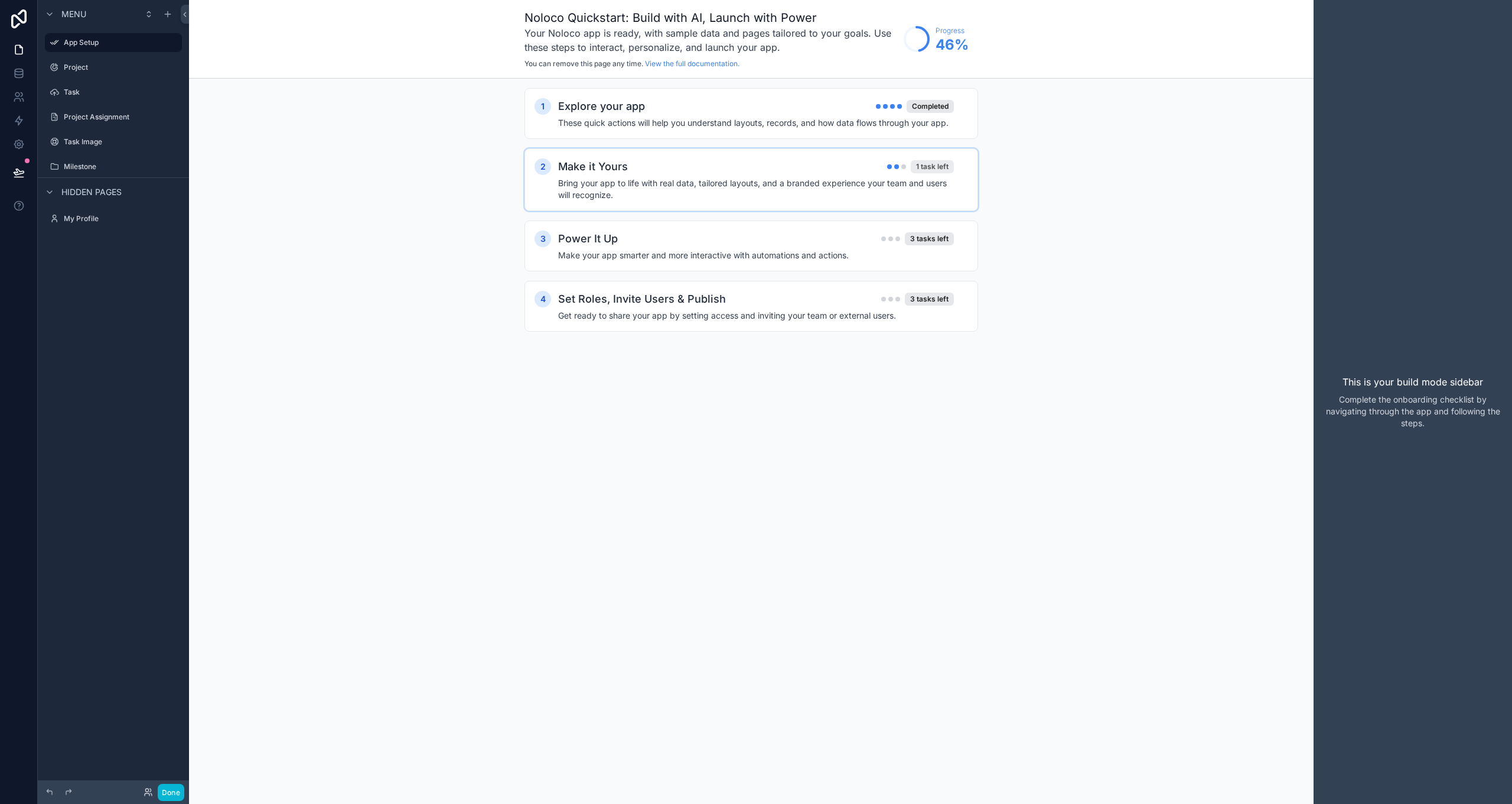
click at [764, 166] on div "1 task left" at bounding box center [932, 166] width 43 height 13
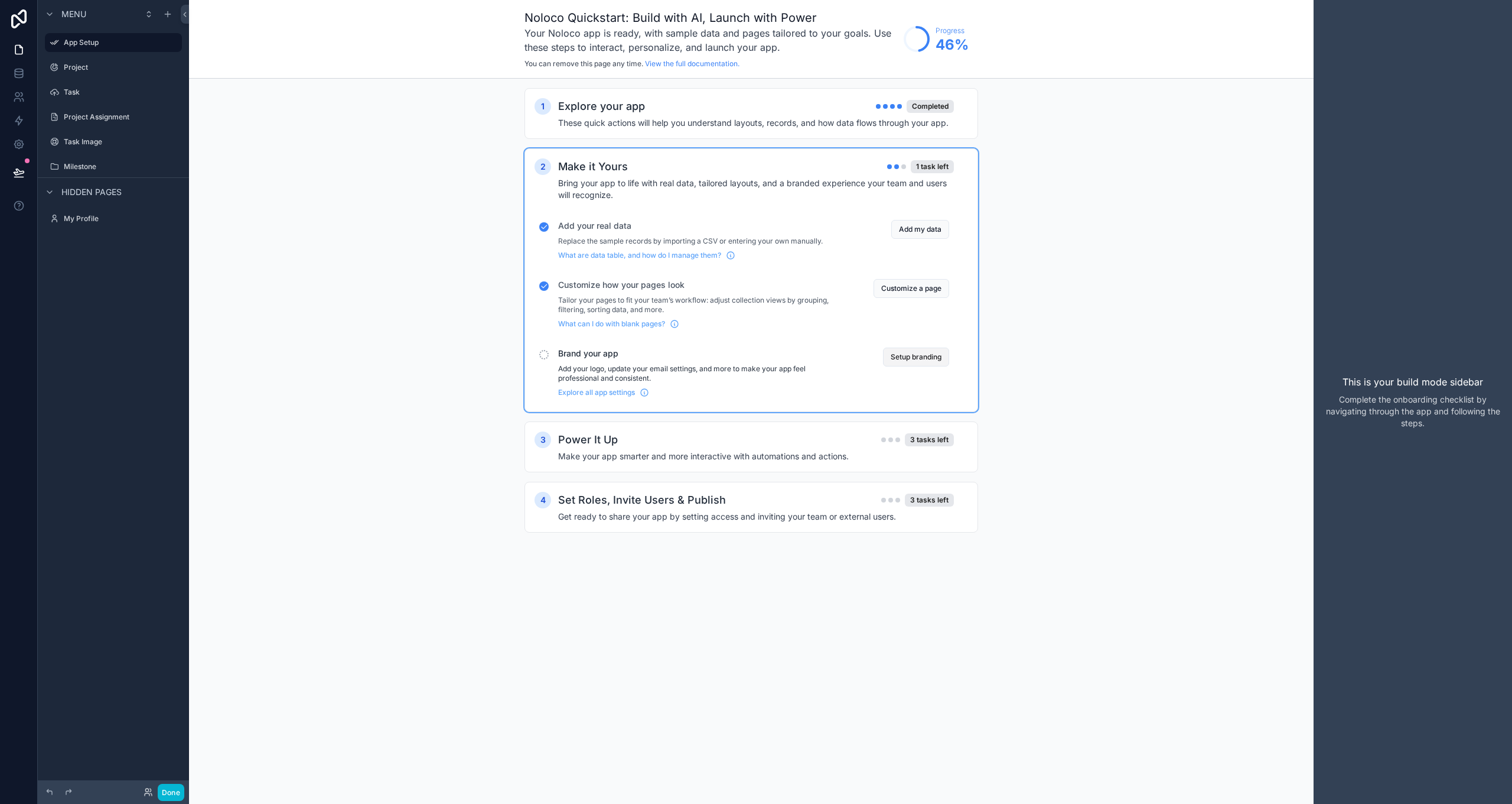
click at [764, 359] on button "Setup branding" at bounding box center [916, 357] width 66 height 19
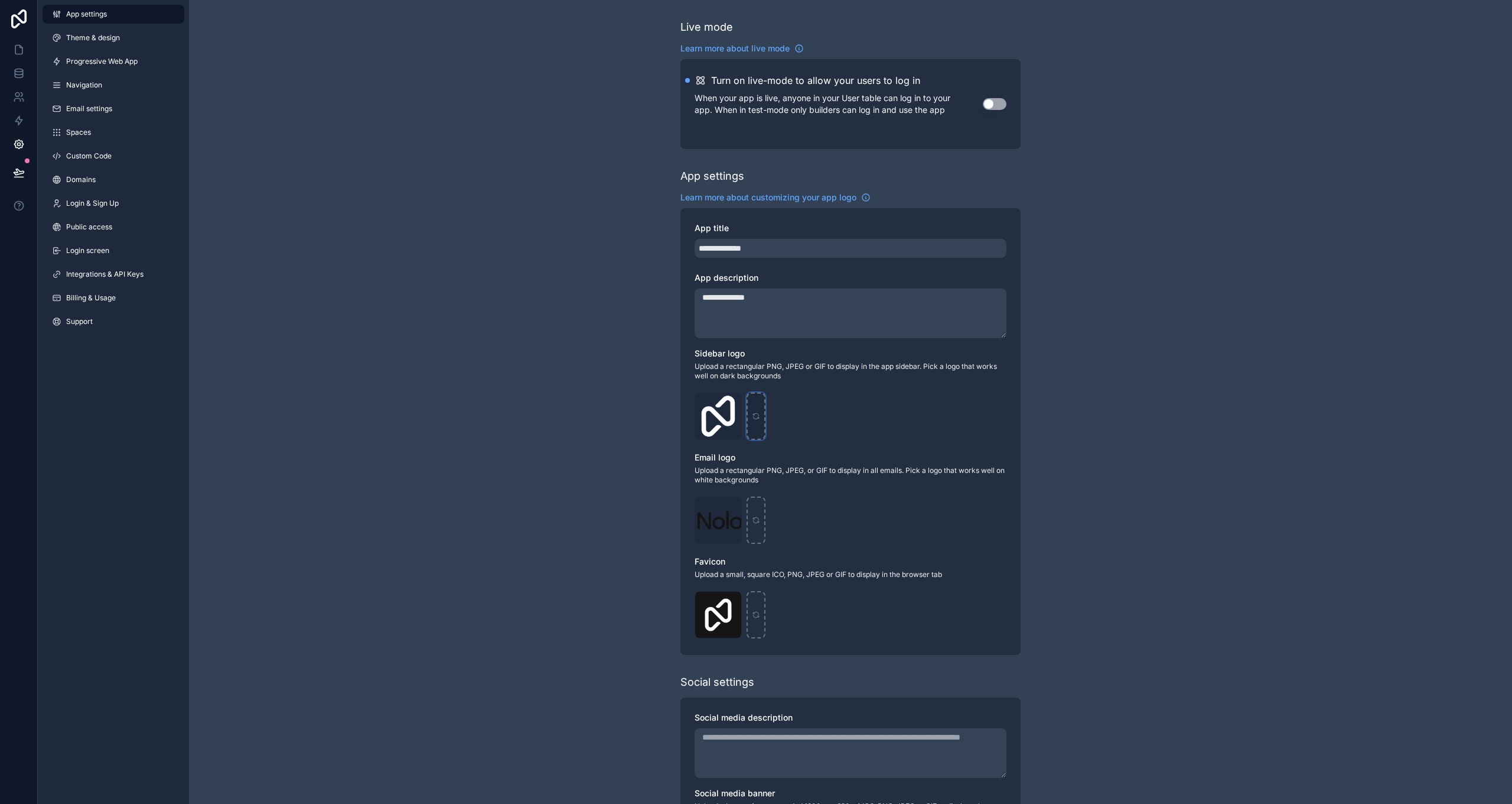
click at [758, 415] on icon "scrollable content" at bounding box center [756, 414] width 6 height 2
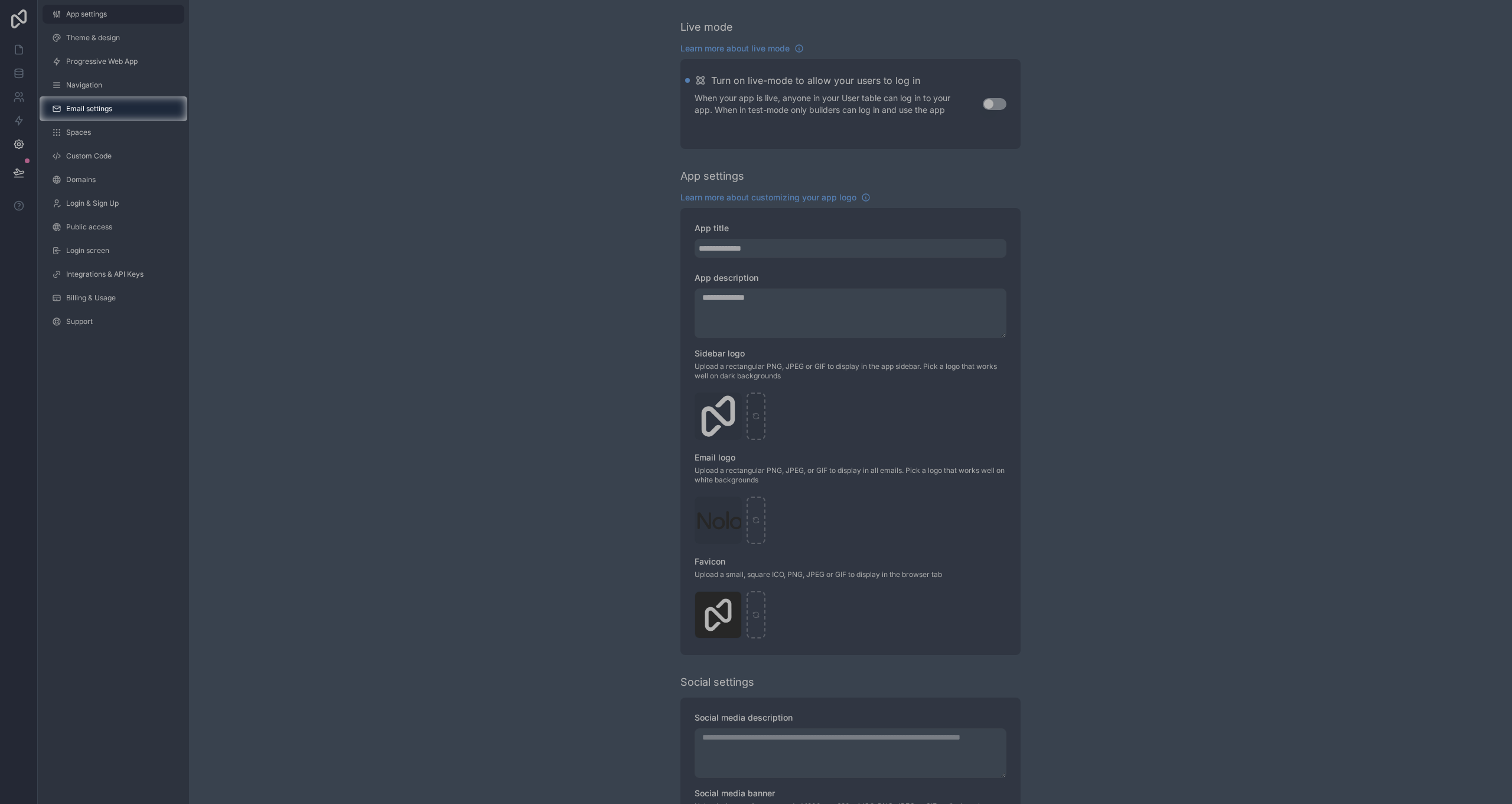
type input "**********"
click at [751, 469] on div at bounding box center [756, 462] width 1512 height 682
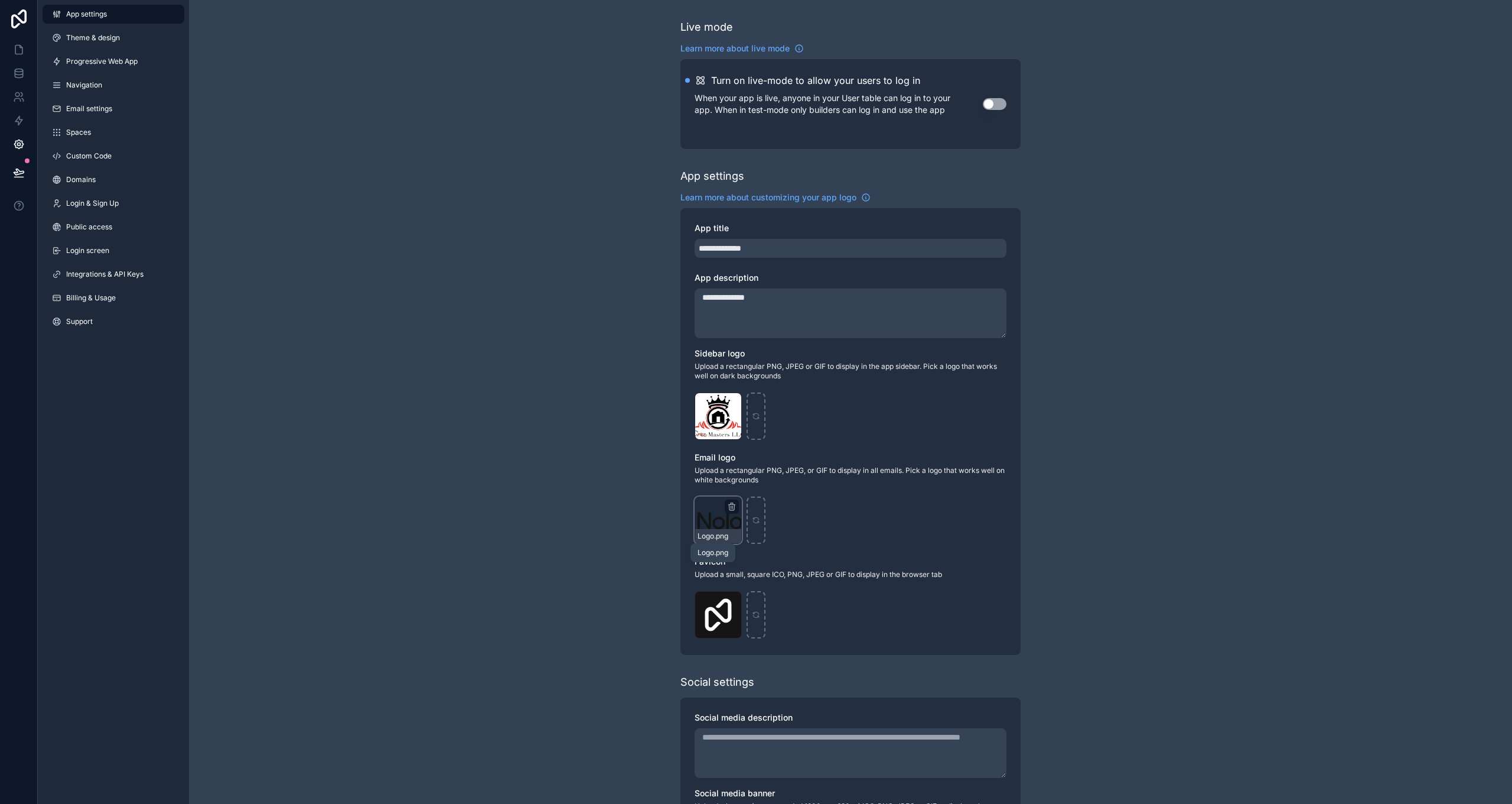
click at [720, 469] on span ".png" at bounding box center [721, 536] width 14 height 10
click at [754, 469] on icon "scrollable content" at bounding box center [756, 520] width 8 height 8
type input "**********"
click at [758, 469] on icon "scrollable content" at bounding box center [756, 613] width 6 height 2
type input "**********"
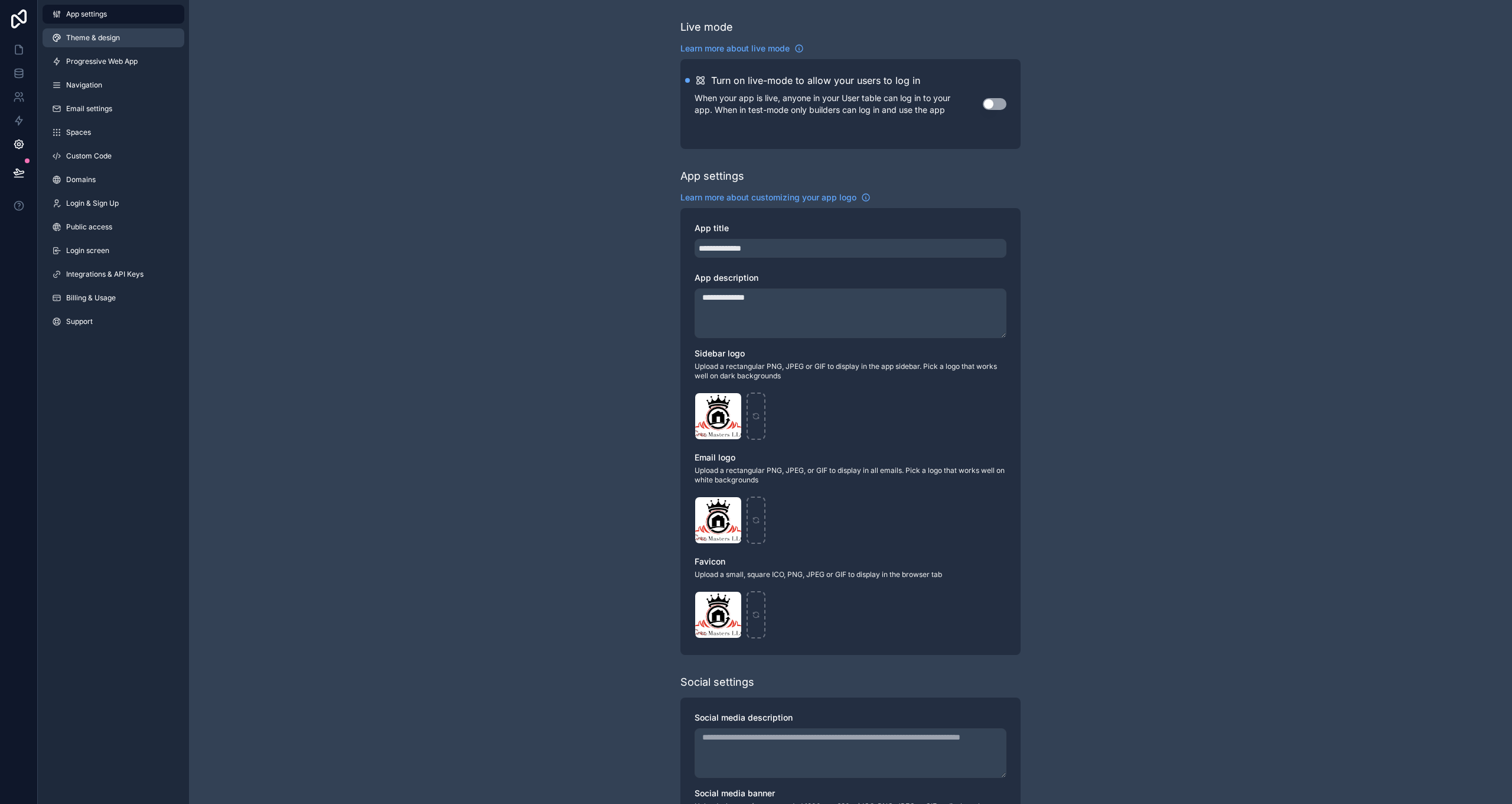
click at [71, 37] on span "Theme & design" at bounding box center [93, 38] width 54 height 10
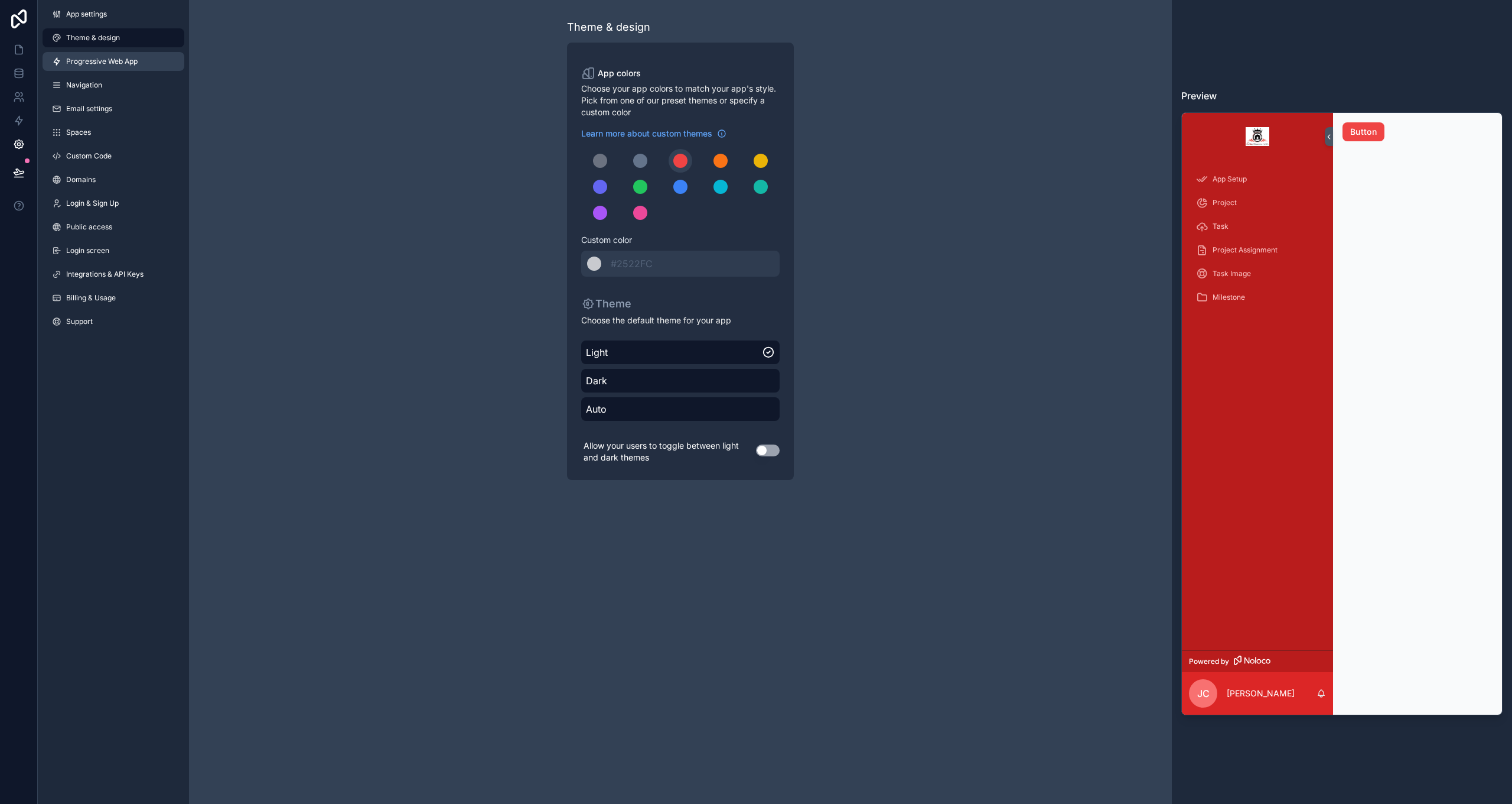
click at [83, 66] on span "Progressive Web App" at bounding box center [102, 62] width 71 height 10
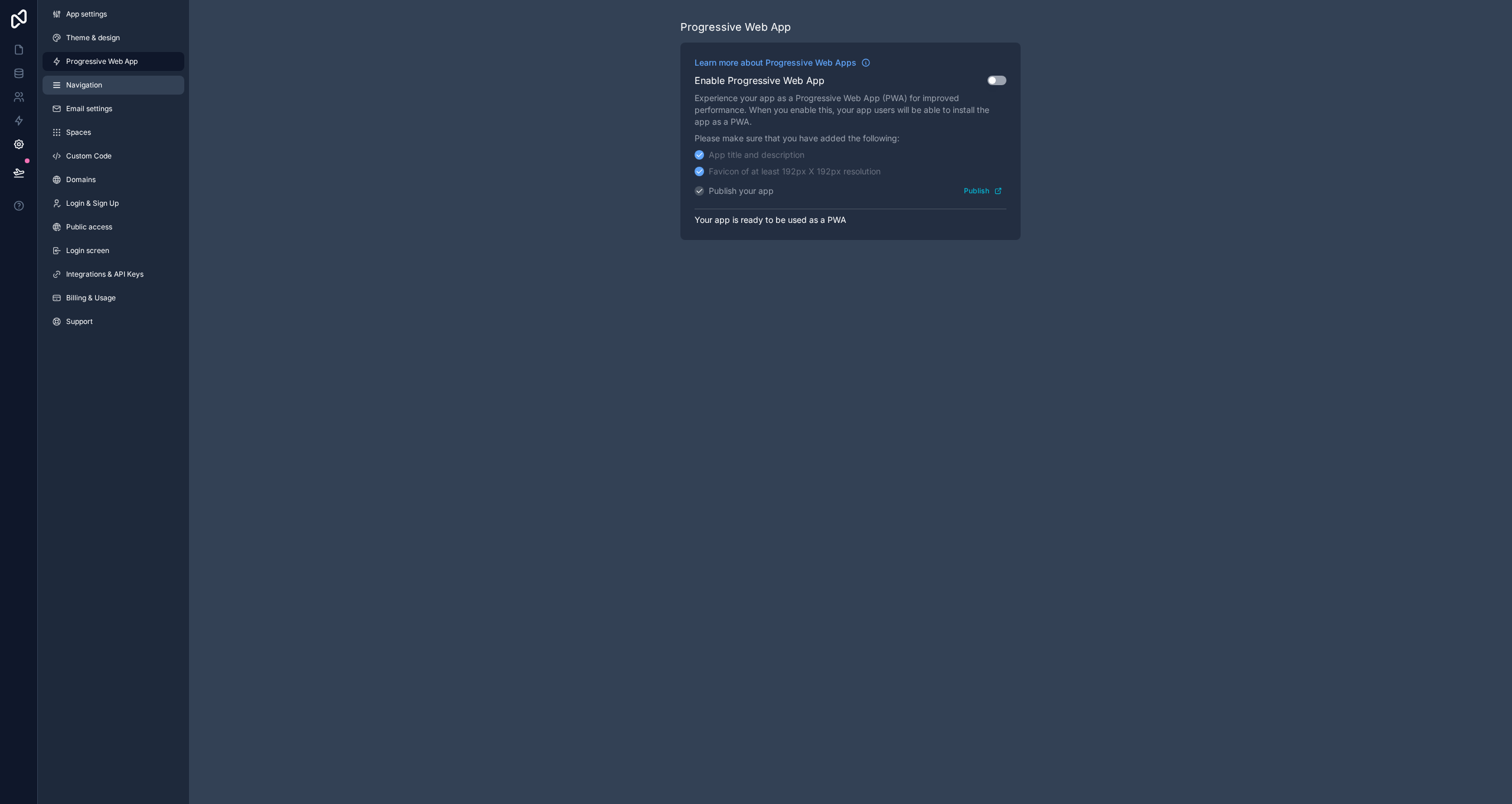
click at [86, 82] on span "Navigation" at bounding box center [84, 85] width 36 height 10
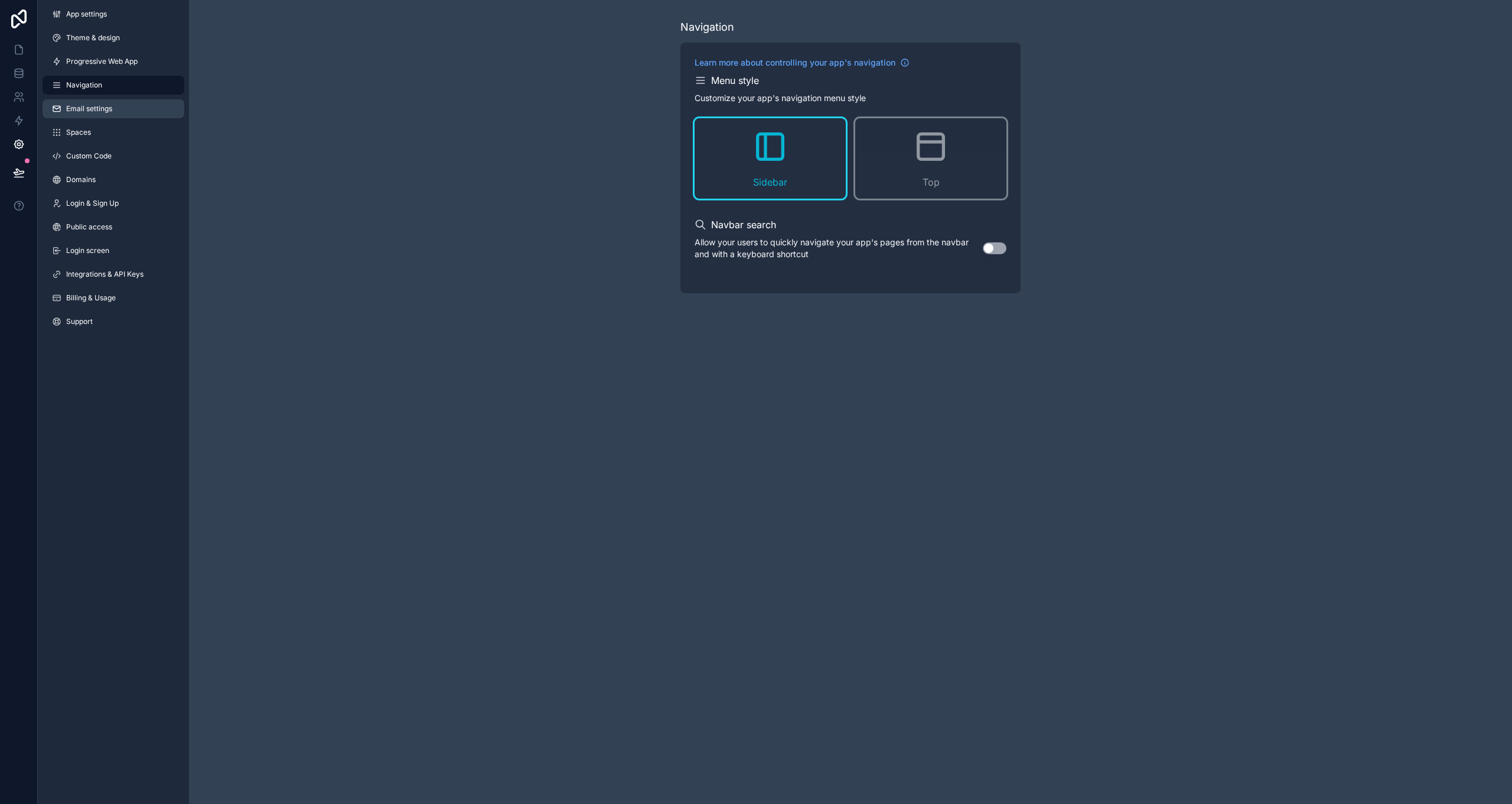
click at [87, 110] on span "Email settings" at bounding box center [90, 109] width 46 height 10
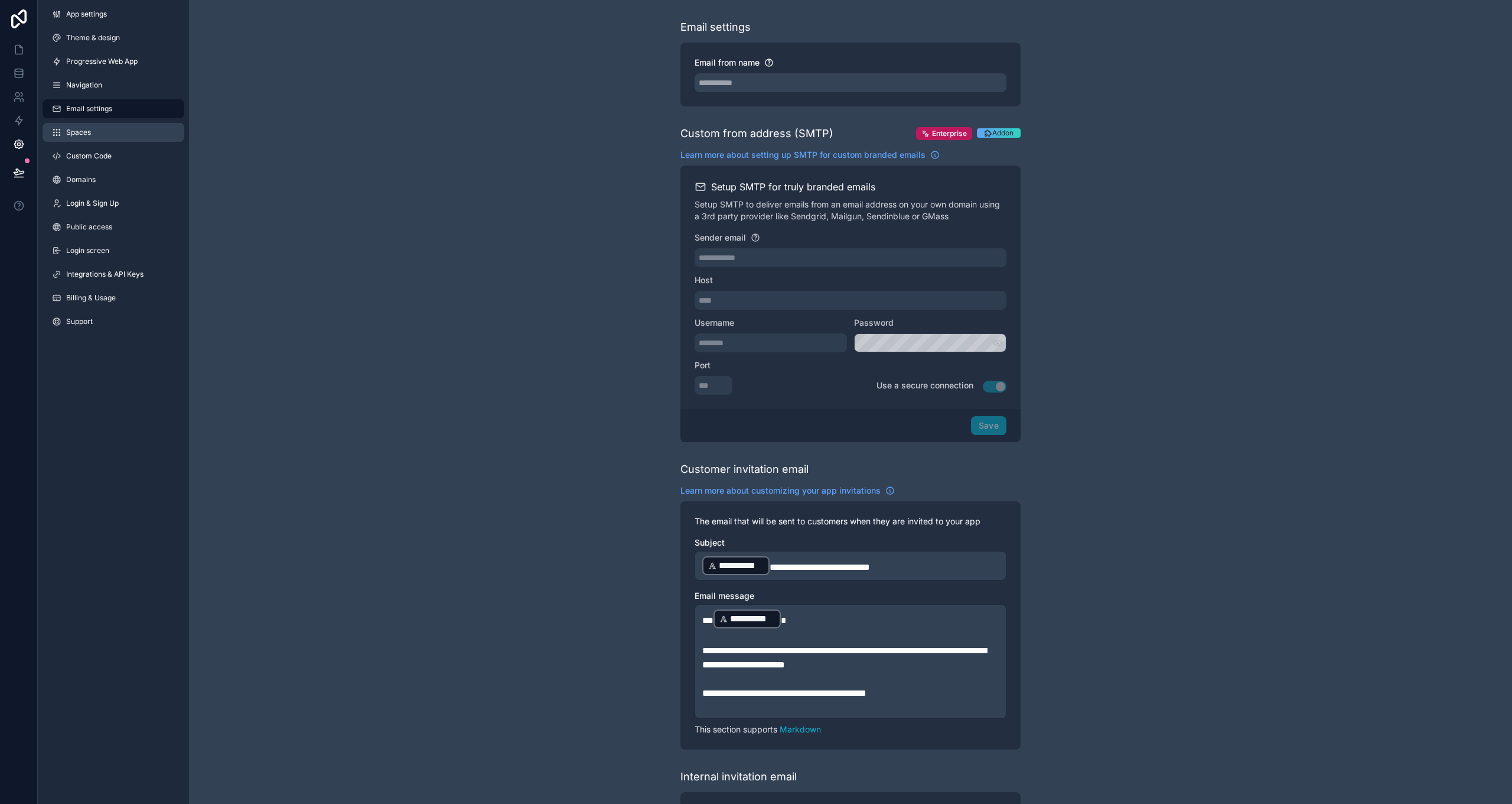
click at [83, 131] on span "Spaces" at bounding box center [78, 133] width 25 height 10
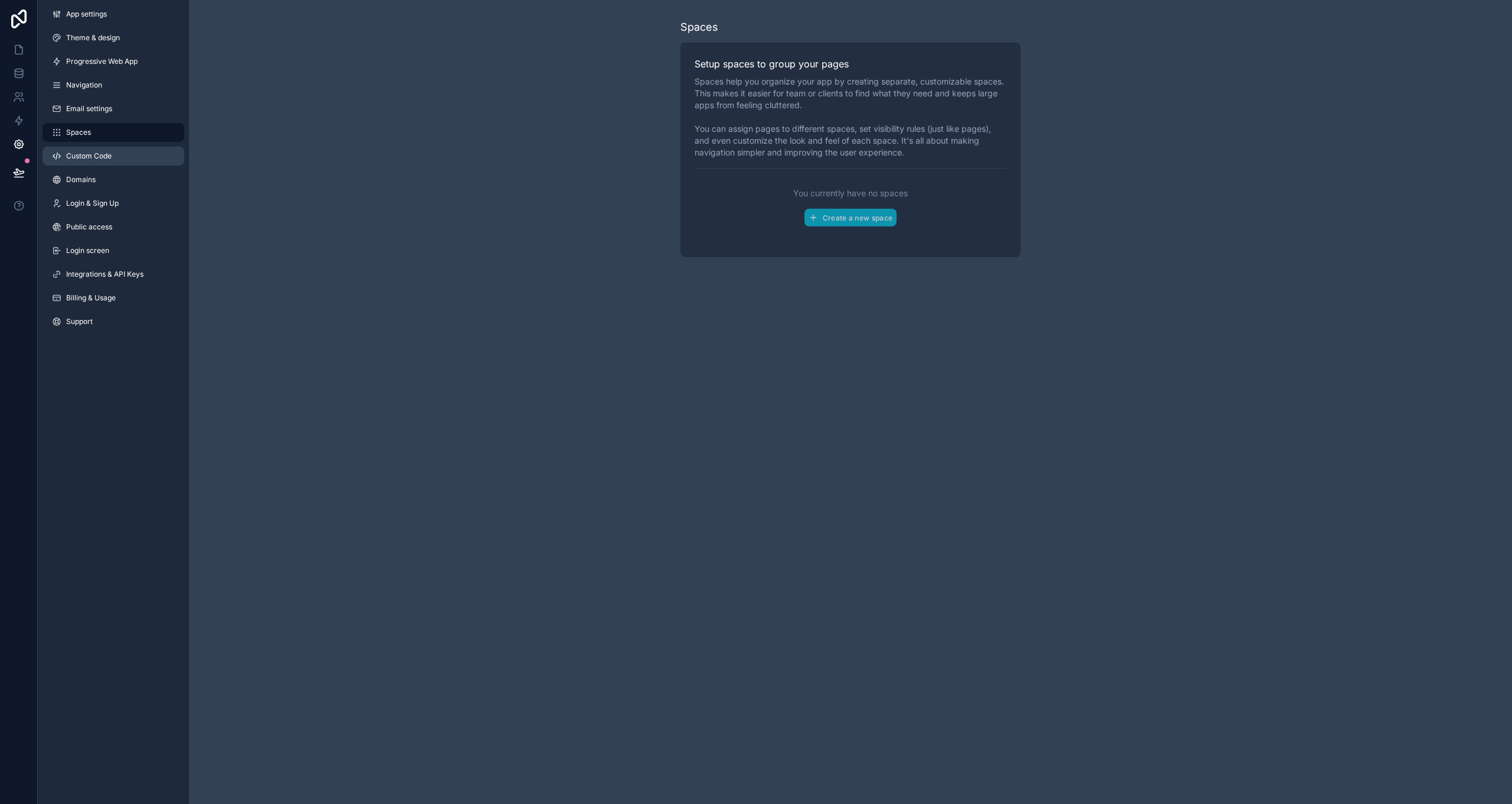
click at [78, 153] on span "Custom Code" at bounding box center [89, 156] width 46 height 10
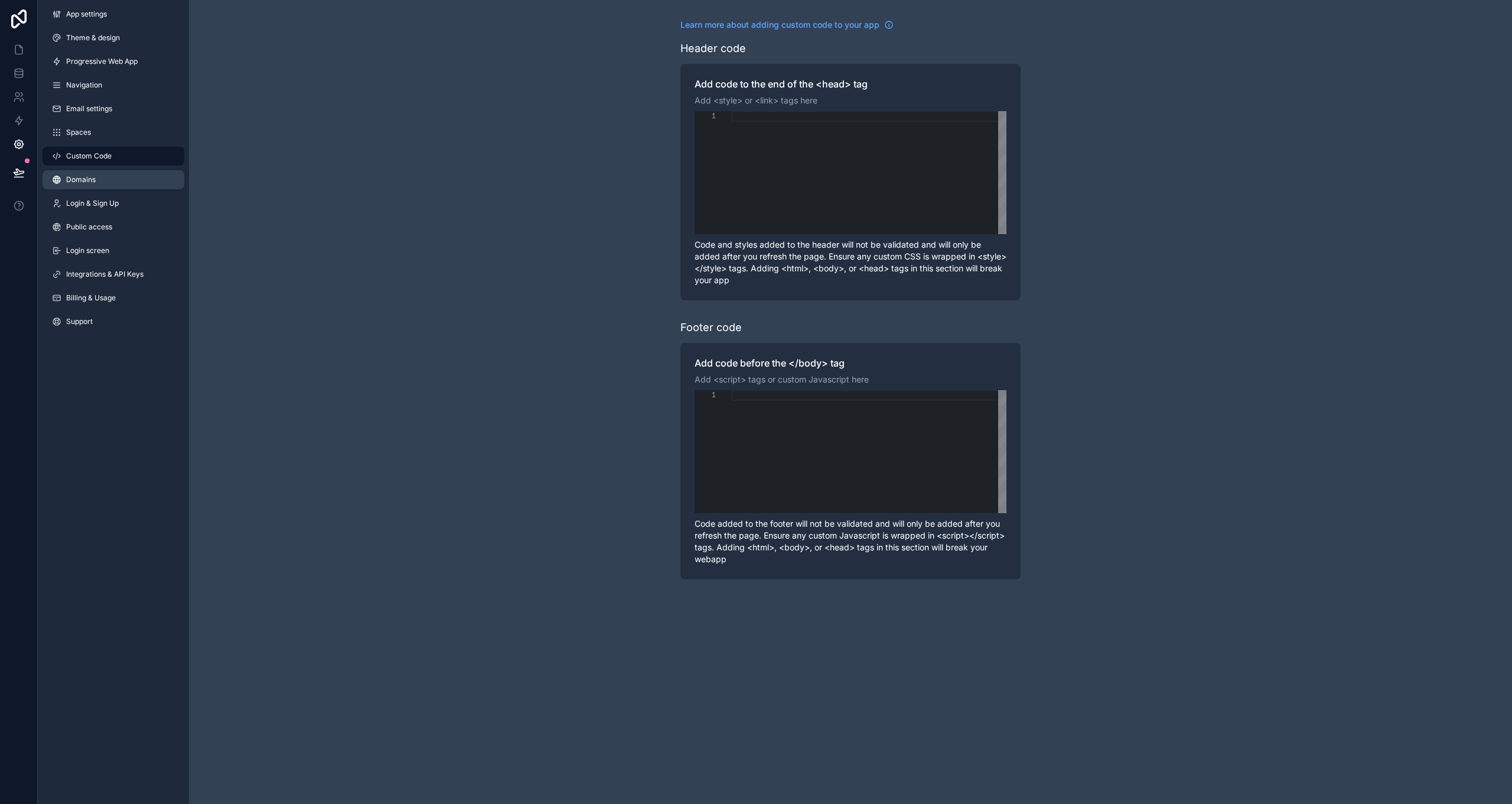
click at [82, 179] on span "Domains" at bounding box center [81, 180] width 30 height 10
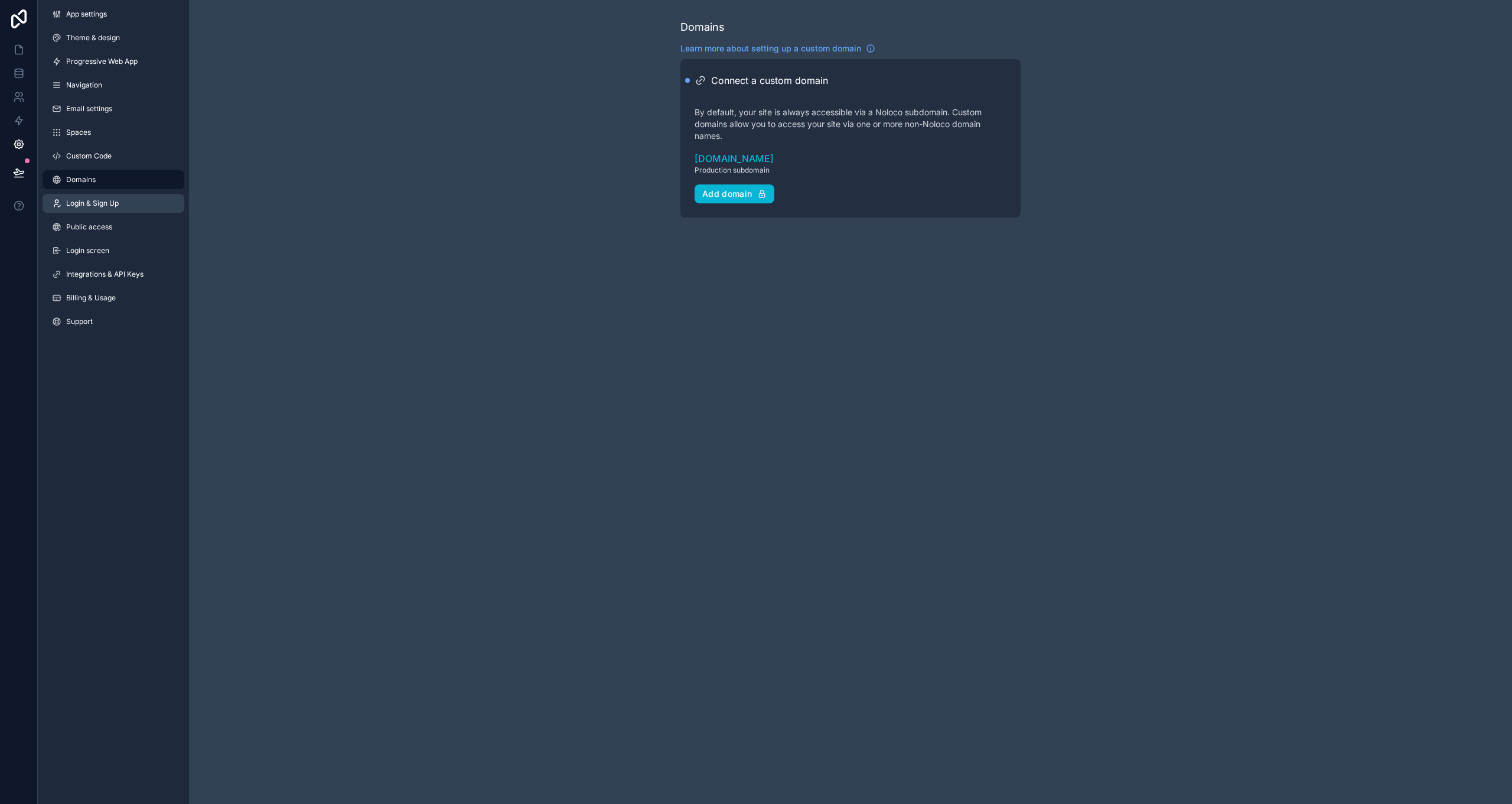
click at [81, 199] on span "Login & Sign Up" at bounding box center [93, 203] width 53 height 10
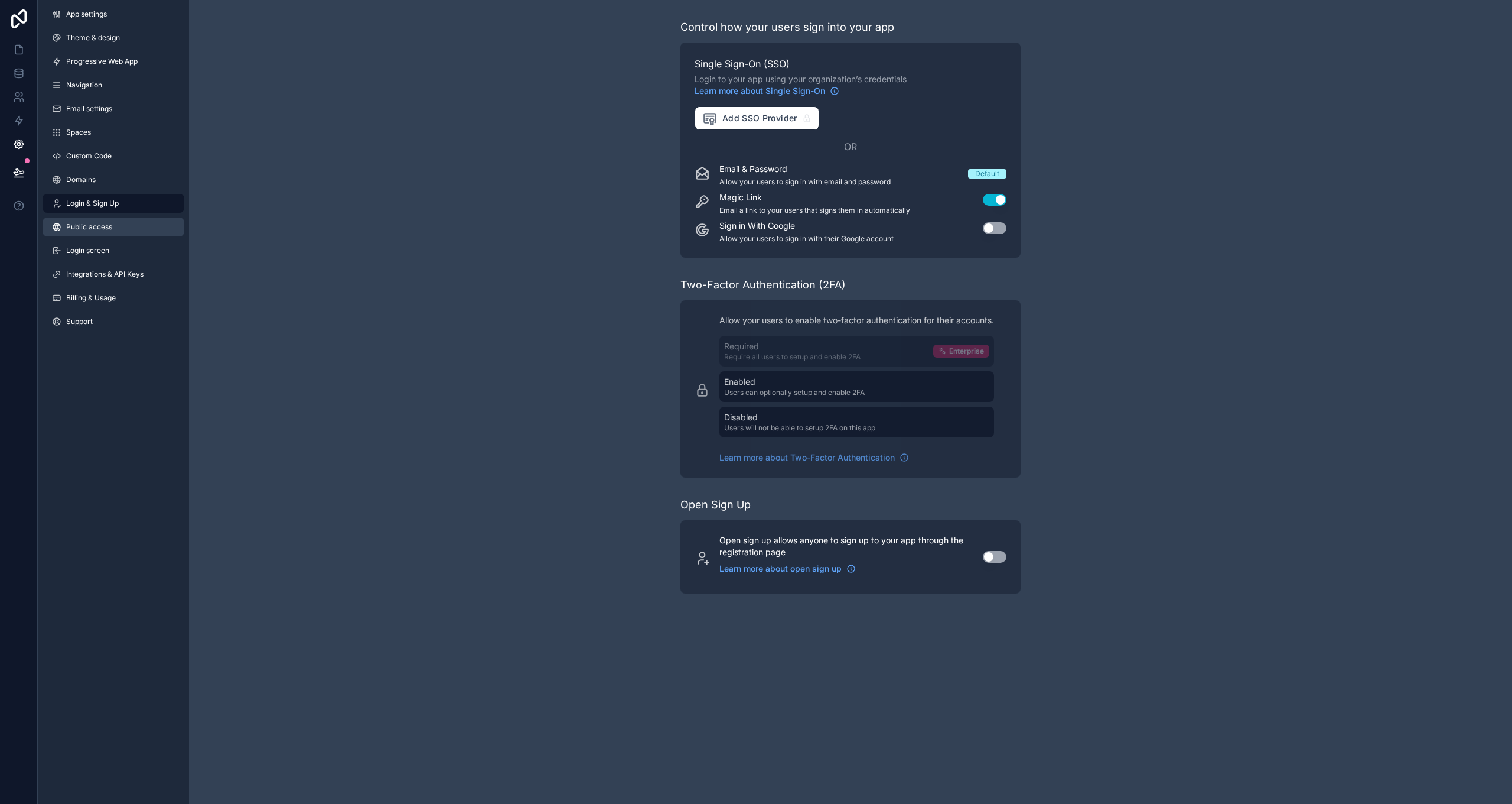
click at [76, 225] on span "Public access" at bounding box center [90, 227] width 46 height 10
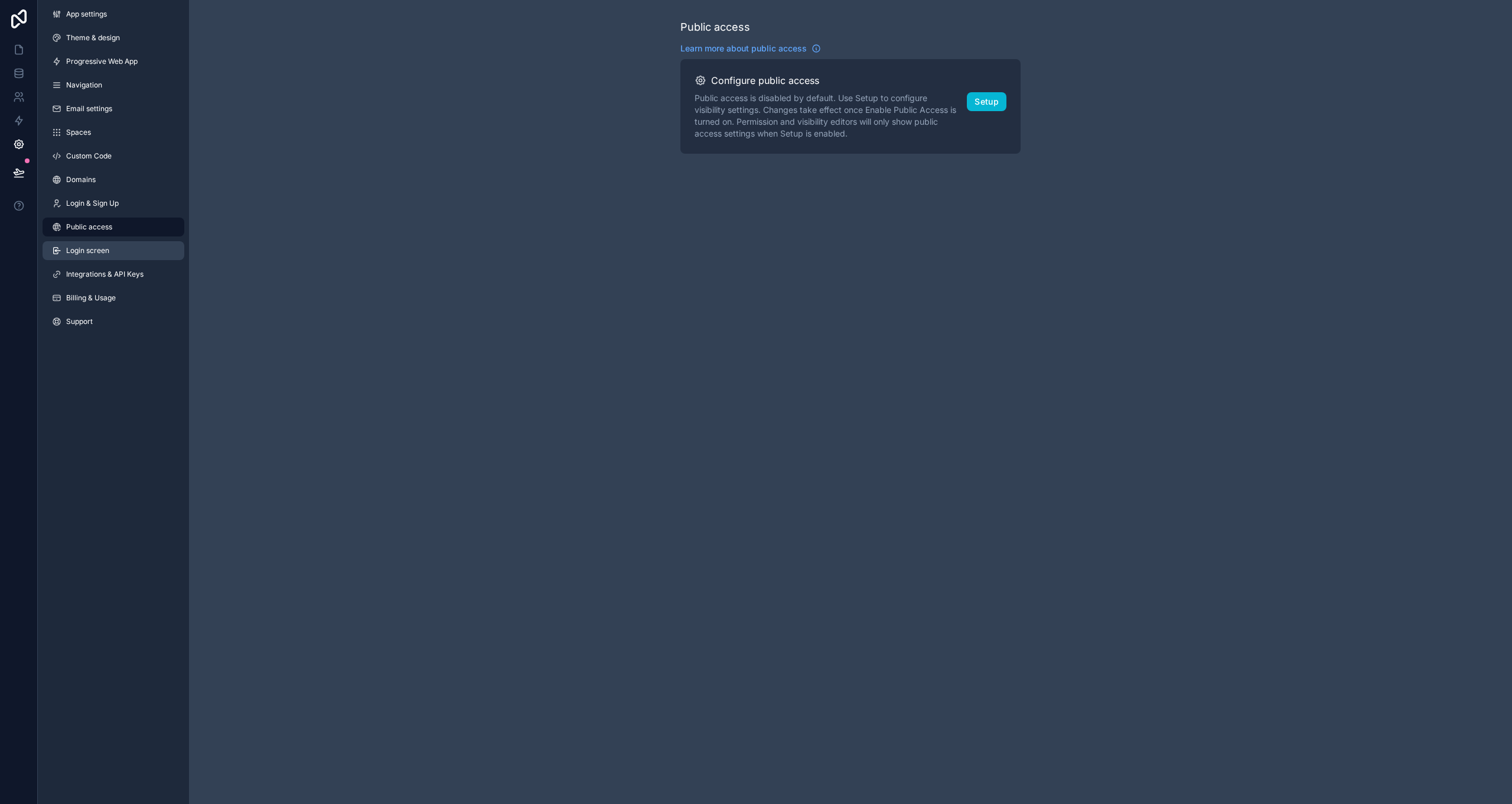
click at [85, 249] on span "Login screen" at bounding box center [88, 250] width 43 height 10
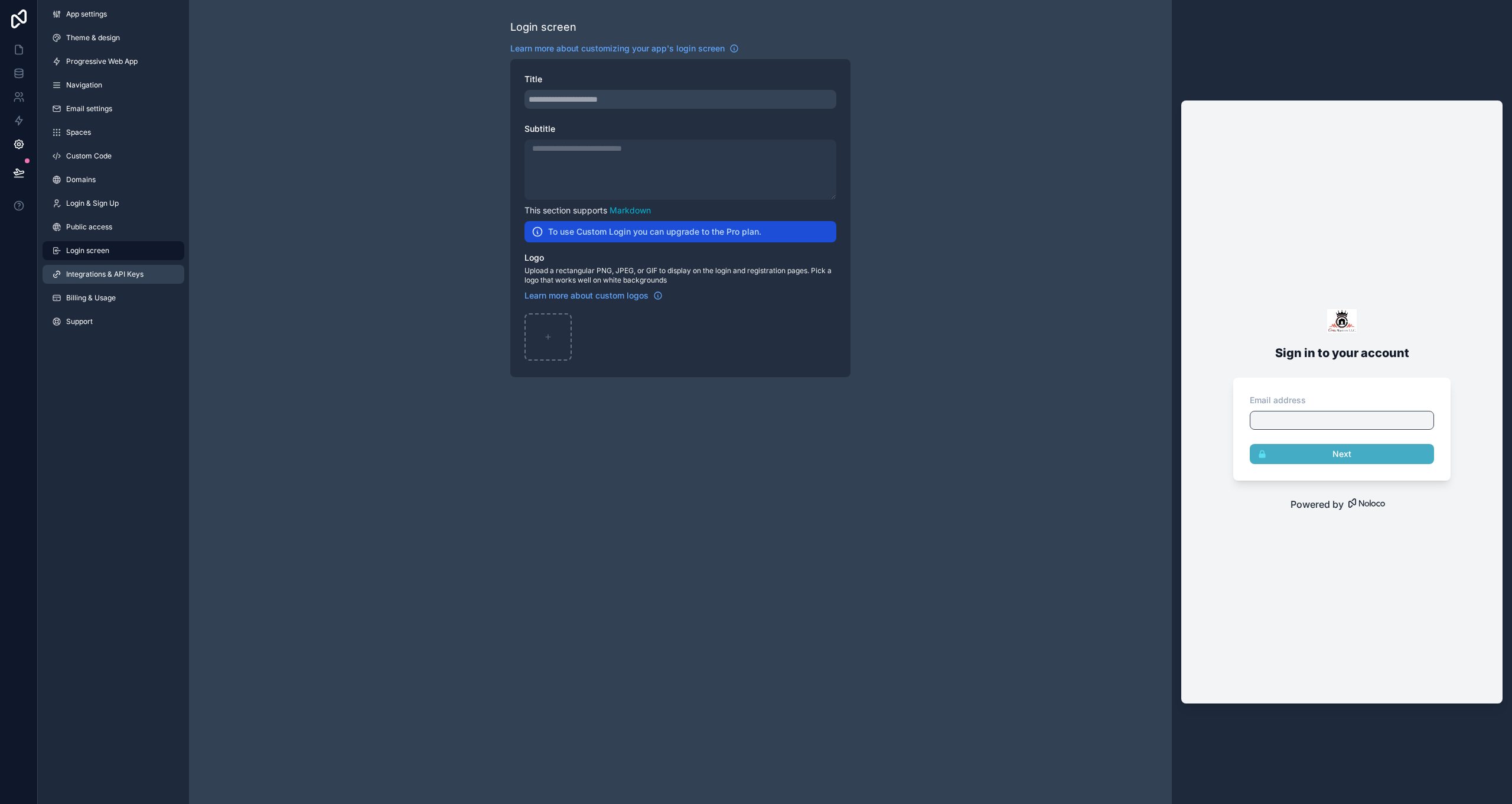
click at [76, 270] on span "Integrations & API Keys" at bounding box center [105, 274] width 78 height 10
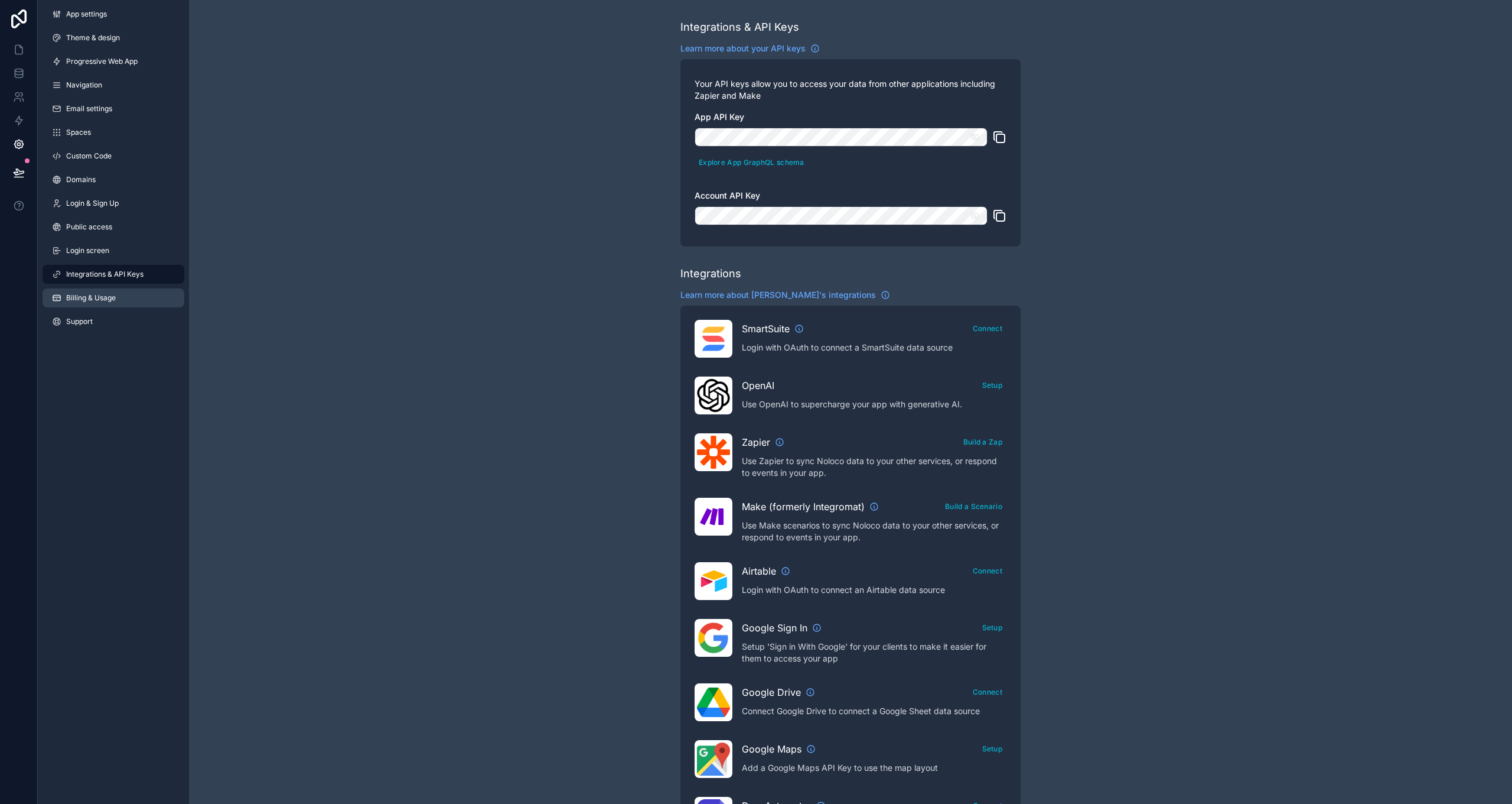
click at [103, 298] on span "Billing & Usage" at bounding box center [91, 298] width 50 height 10
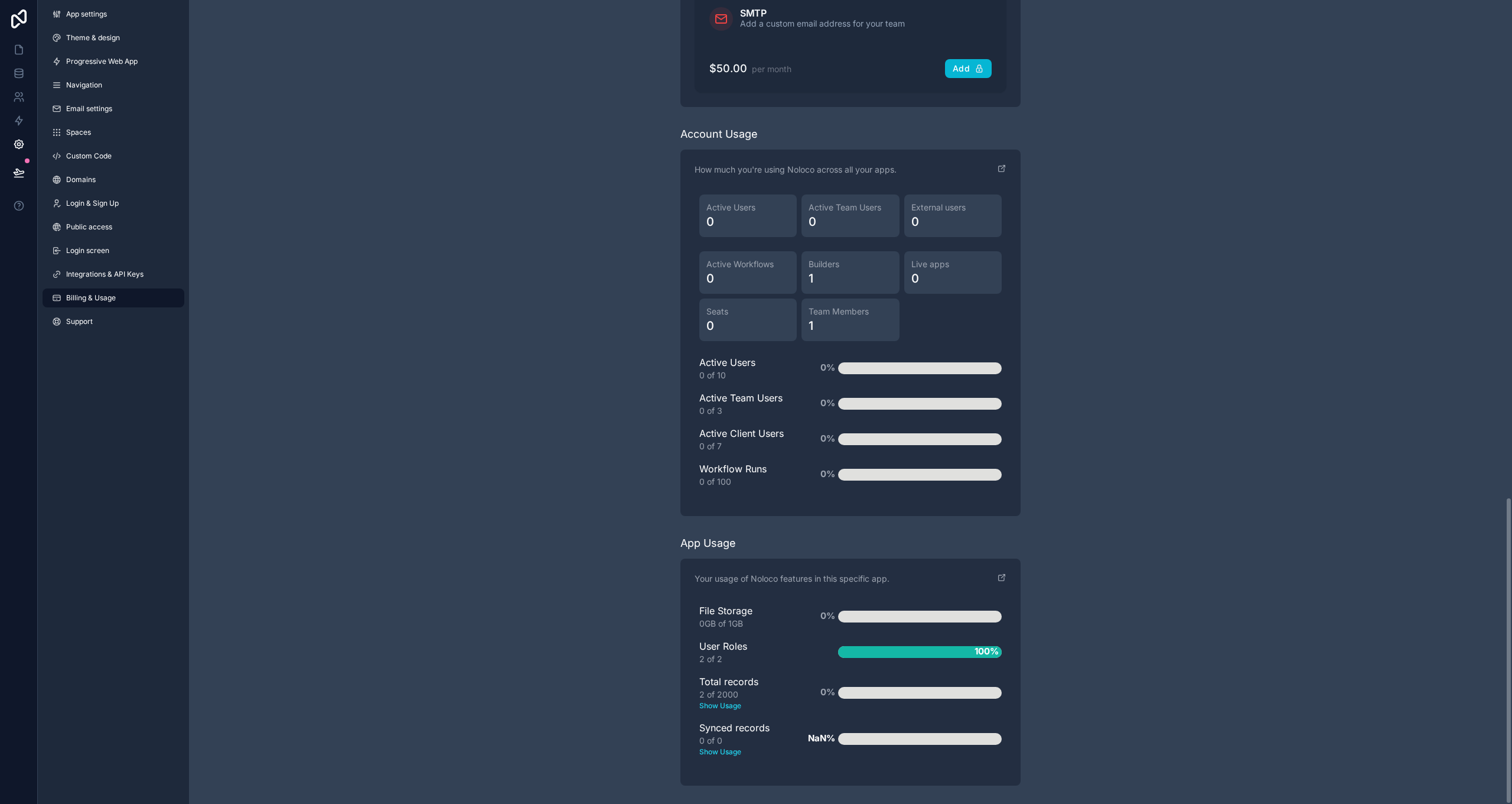
scroll to position [1298, 0]
click at [84, 33] on span "Theme & design" at bounding box center [93, 38] width 54 height 10
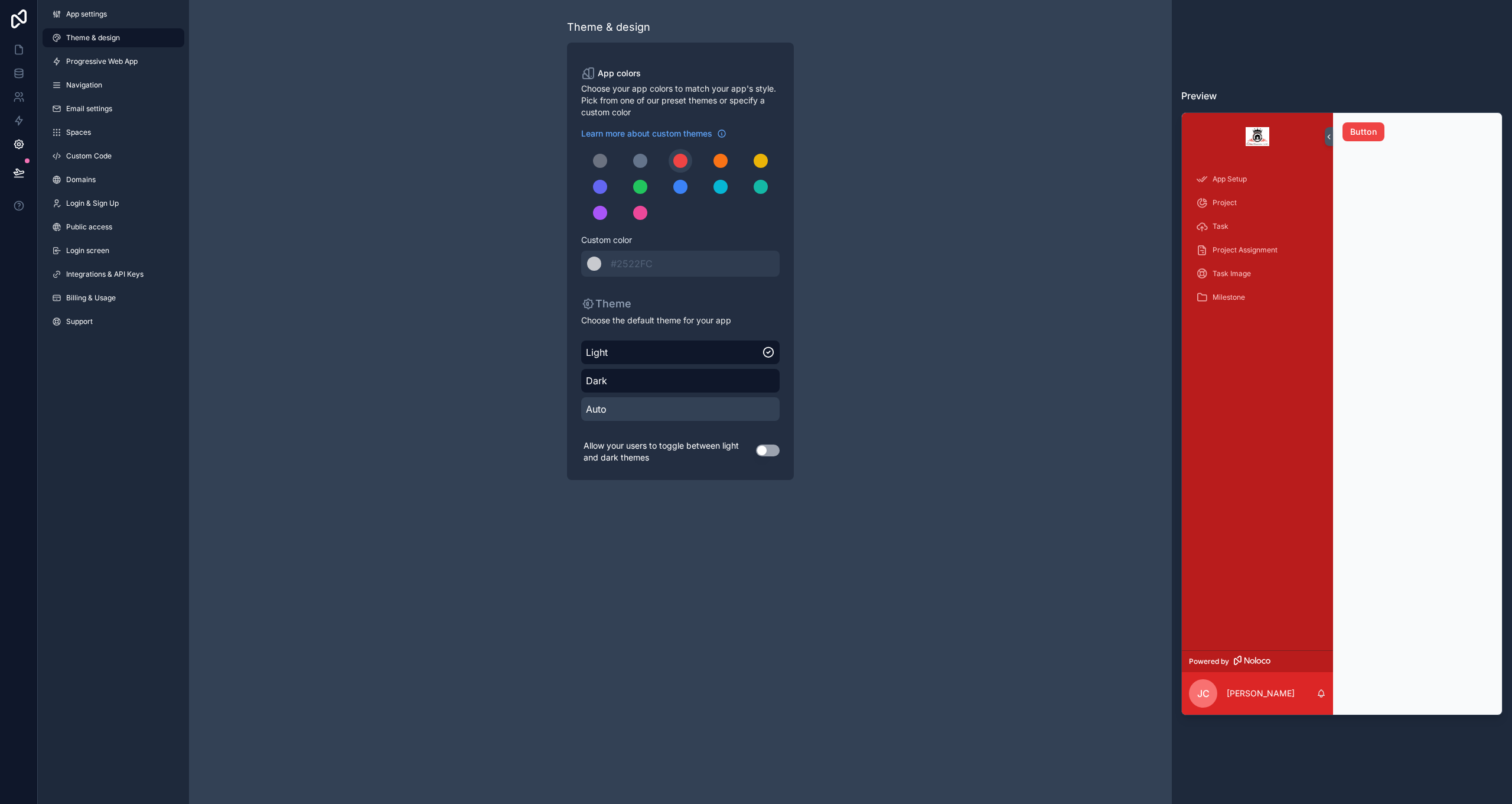
click at [670, 402] on span "Auto" at bounding box center [680, 409] width 189 height 14
click at [672, 358] on span "Light" at bounding box center [680, 352] width 189 height 14
click at [82, 19] on link "App settings" at bounding box center [113, 14] width 142 height 19
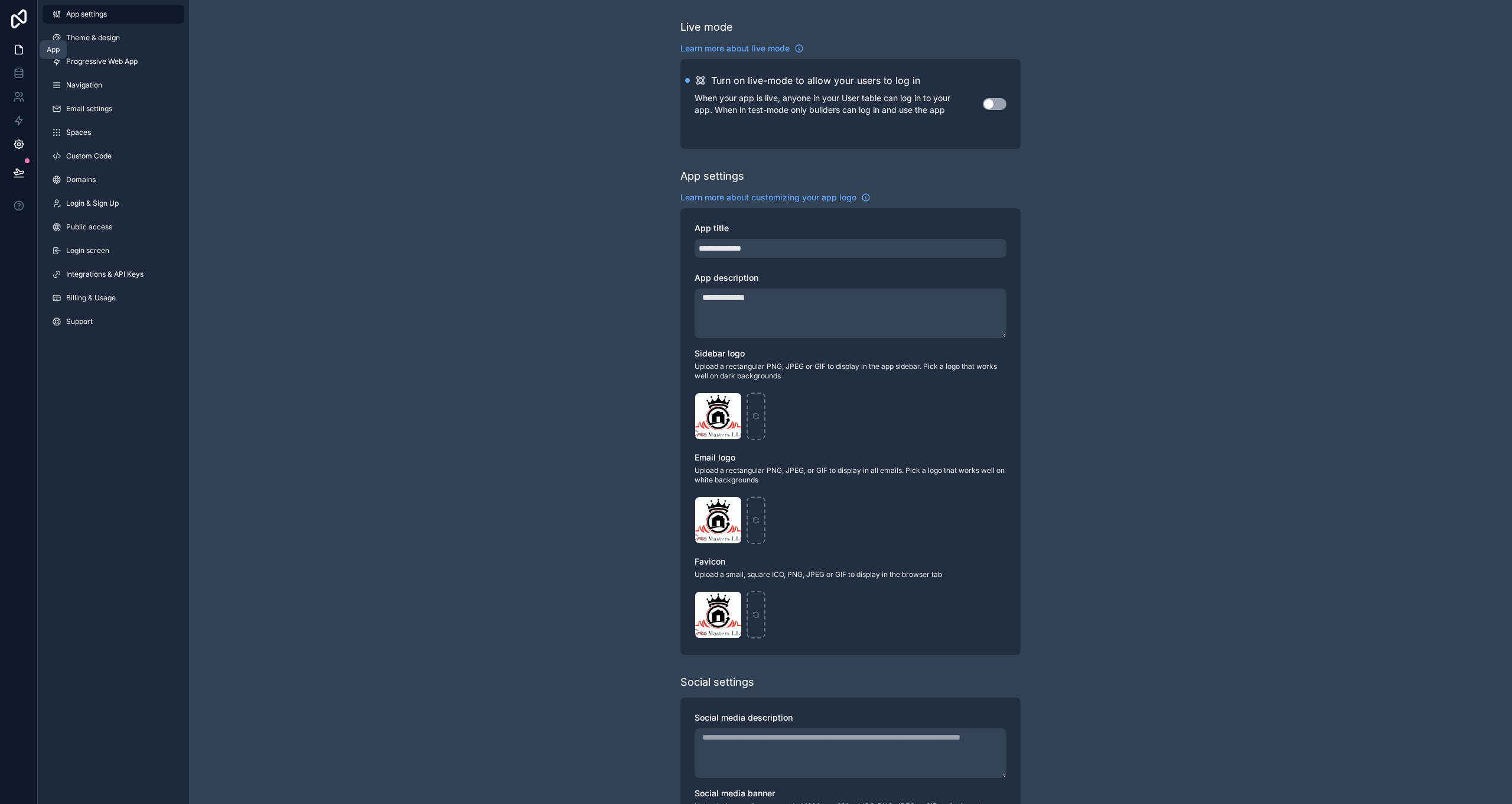
click at [19, 55] on icon at bounding box center [18, 50] width 12 height 12
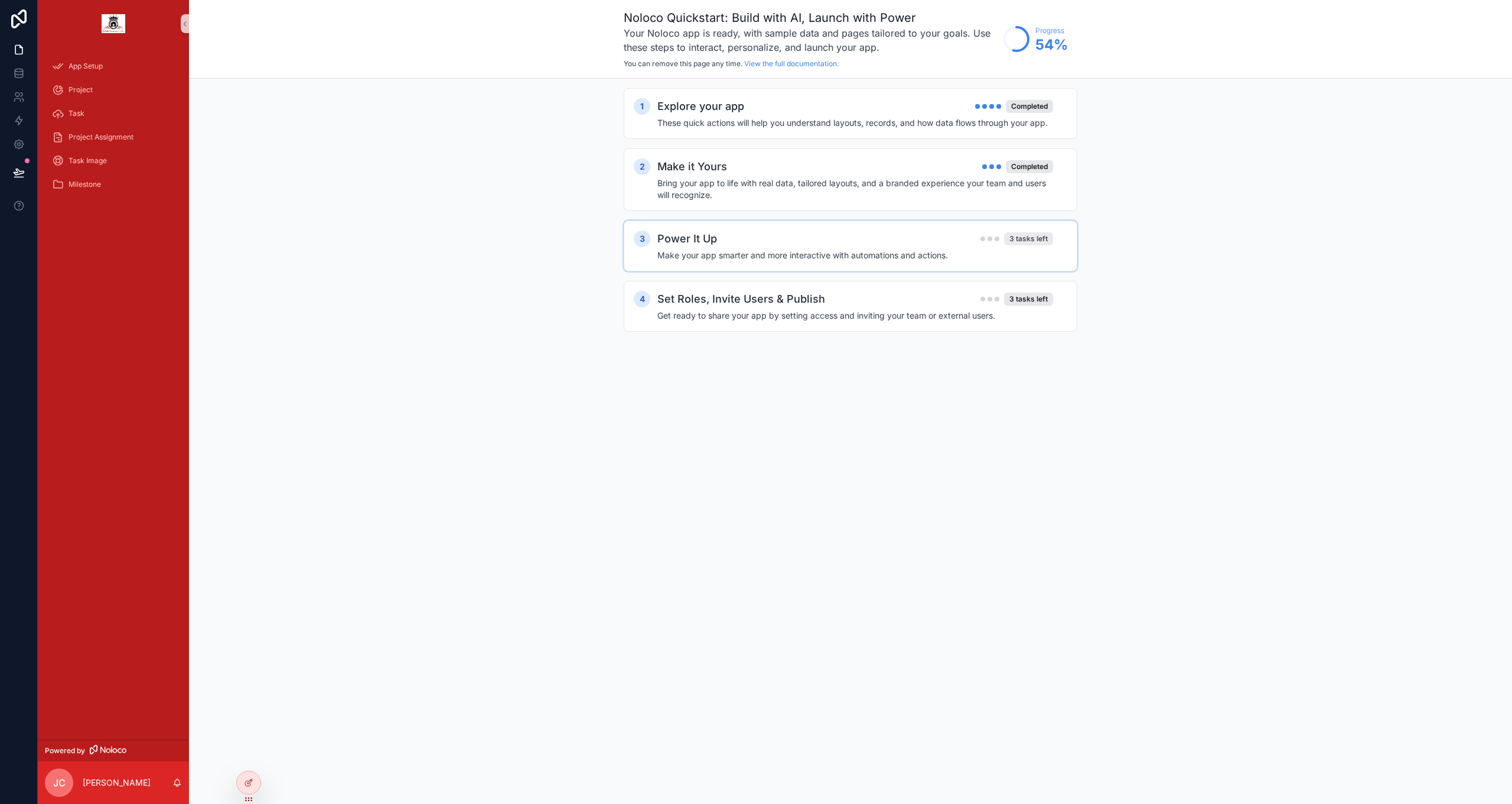
click at [764, 242] on div "3 tasks left" at bounding box center [1028, 238] width 49 height 13
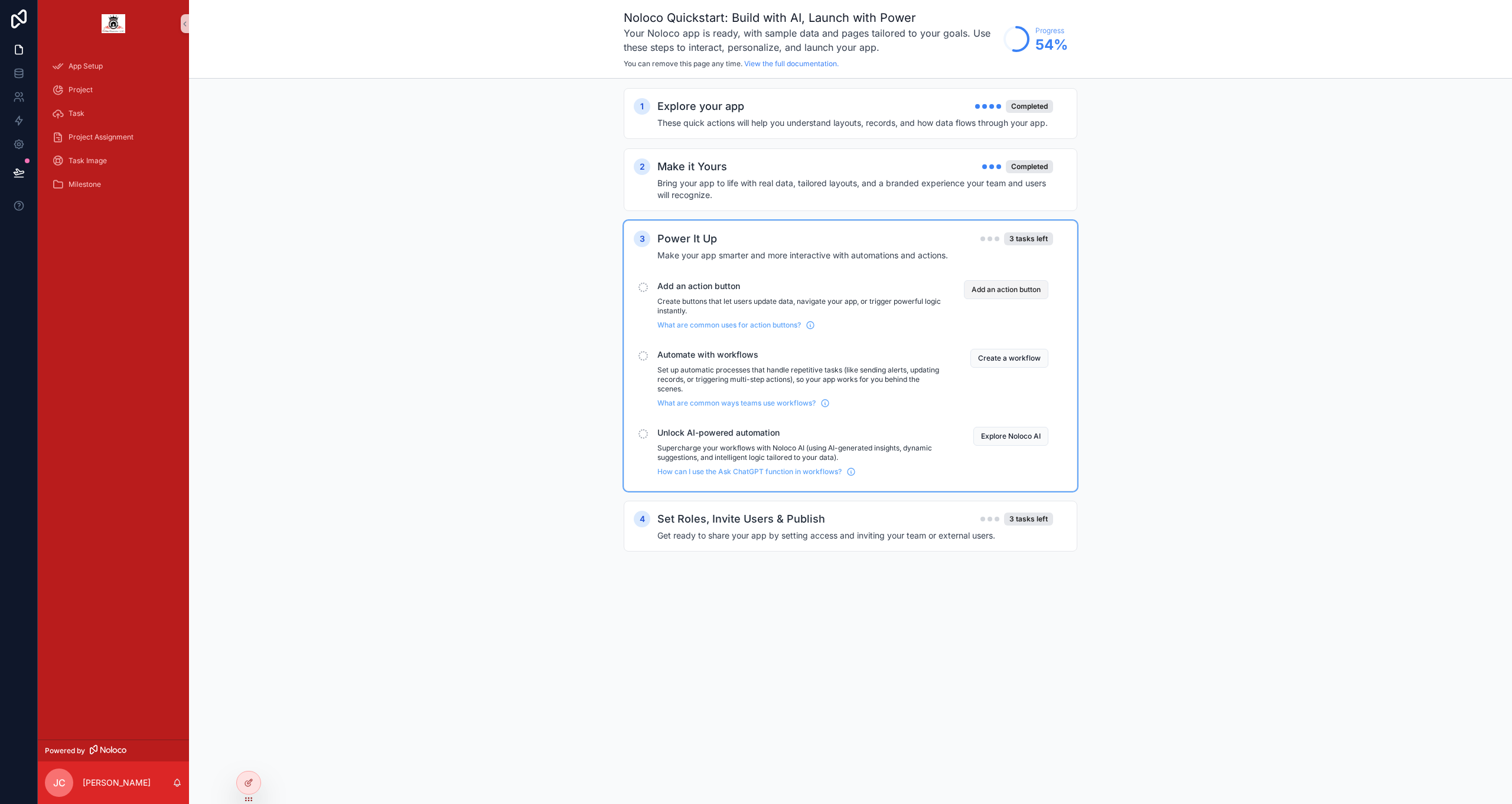
click at [764, 291] on button "Add an action button" at bounding box center [1007, 290] width 85 height 19
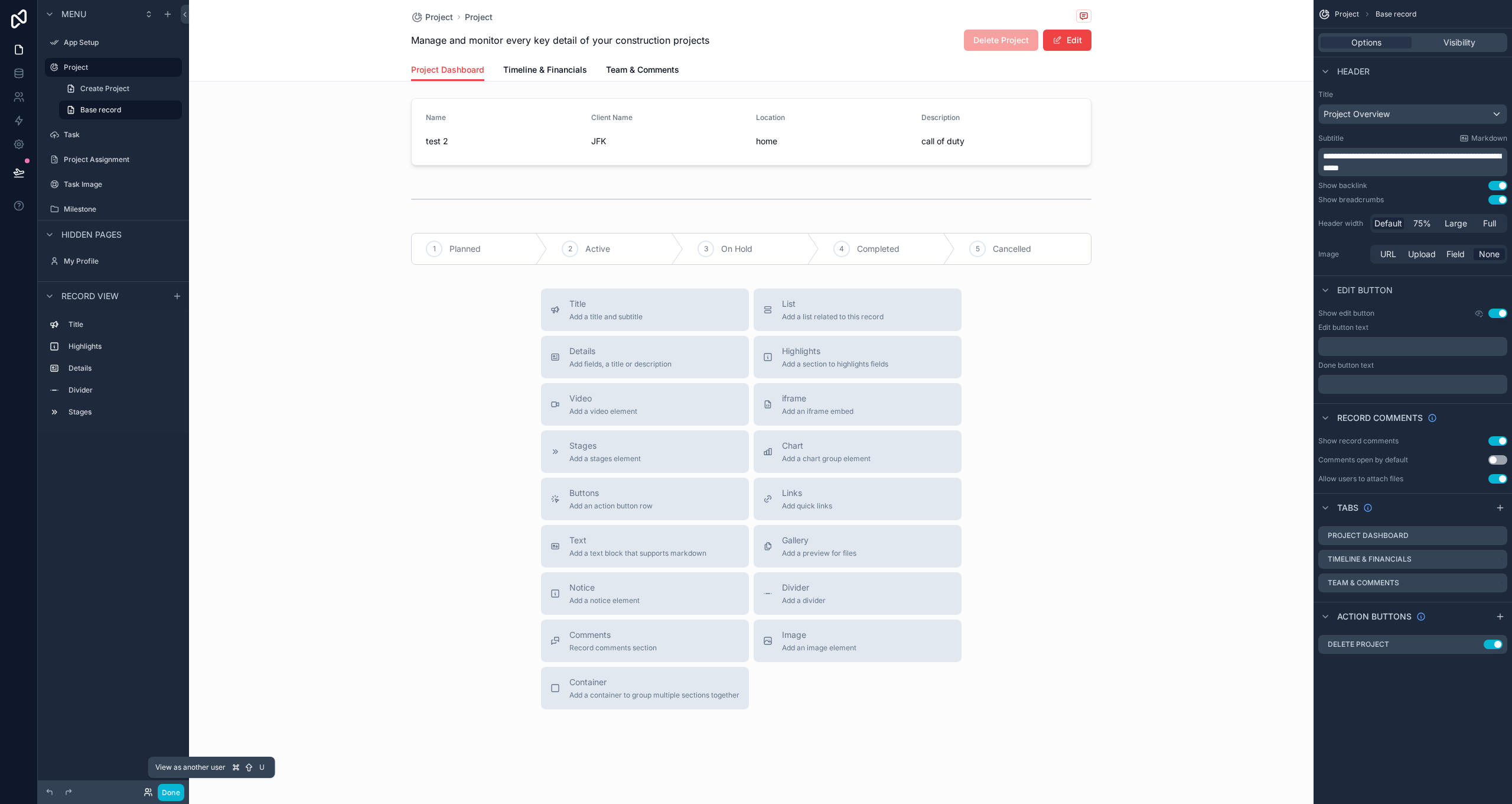
click at [147, 469] on icon at bounding box center [147, 794] width 5 height 2
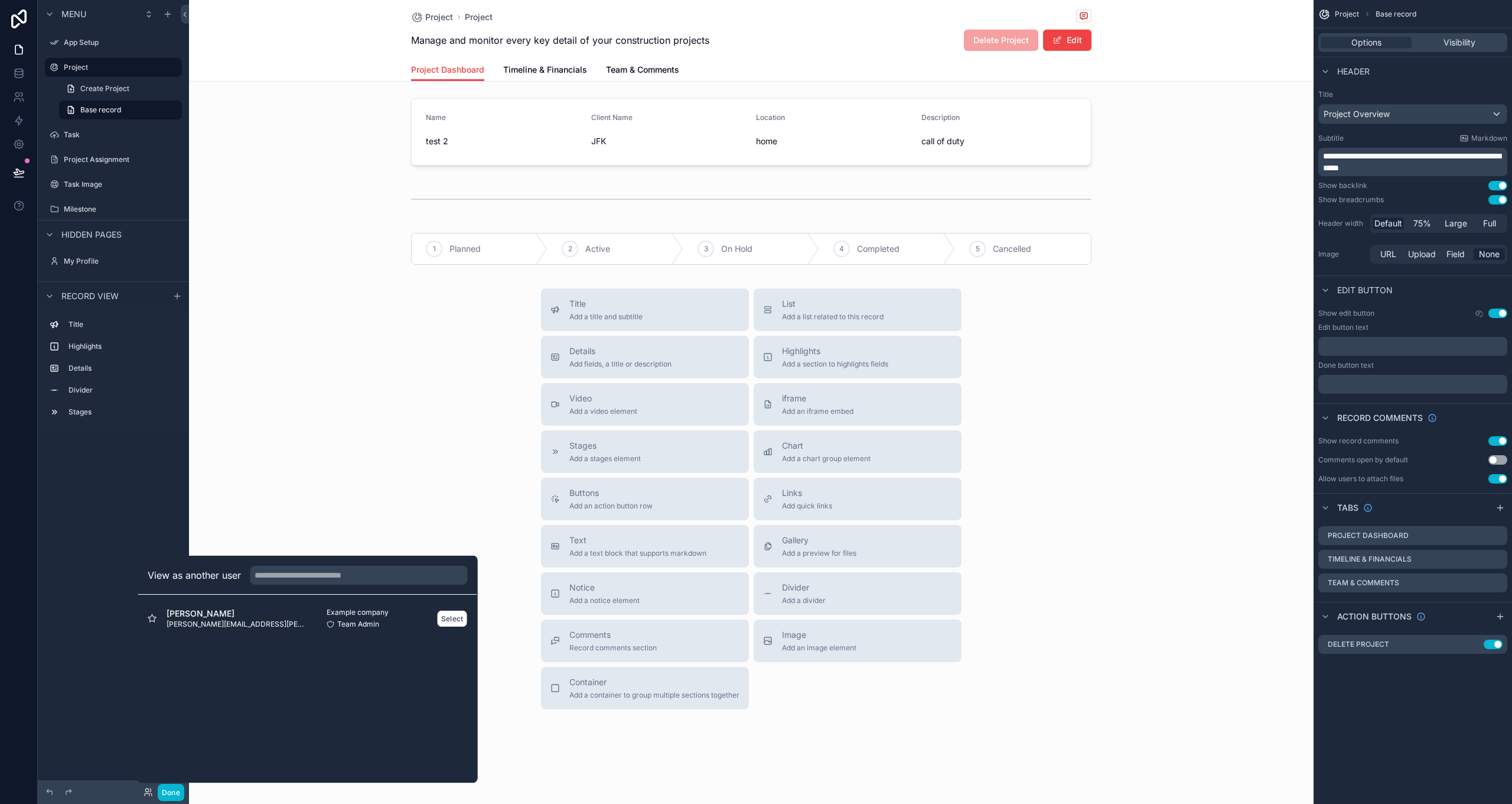
click at [224, 469] on span "[PERSON_NAME]" at bounding box center [237, 613] width 142 height 12
click at [448, 469] on button "Select" at bounding box center [453, 618] width 30 height 17
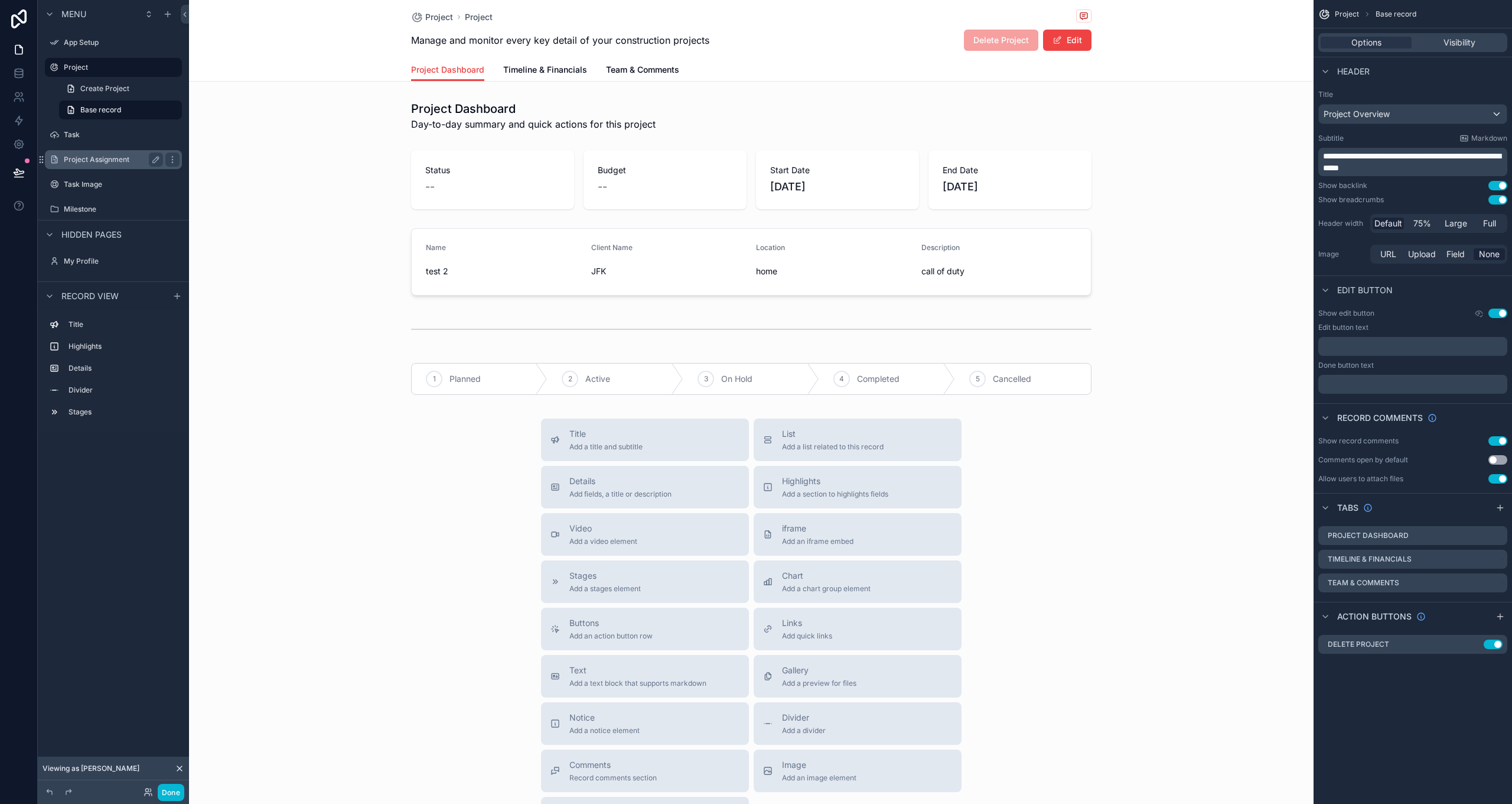
click at [94, 161] on label "Project Assignment" at bounding box center [111, 160] width 94 height 10
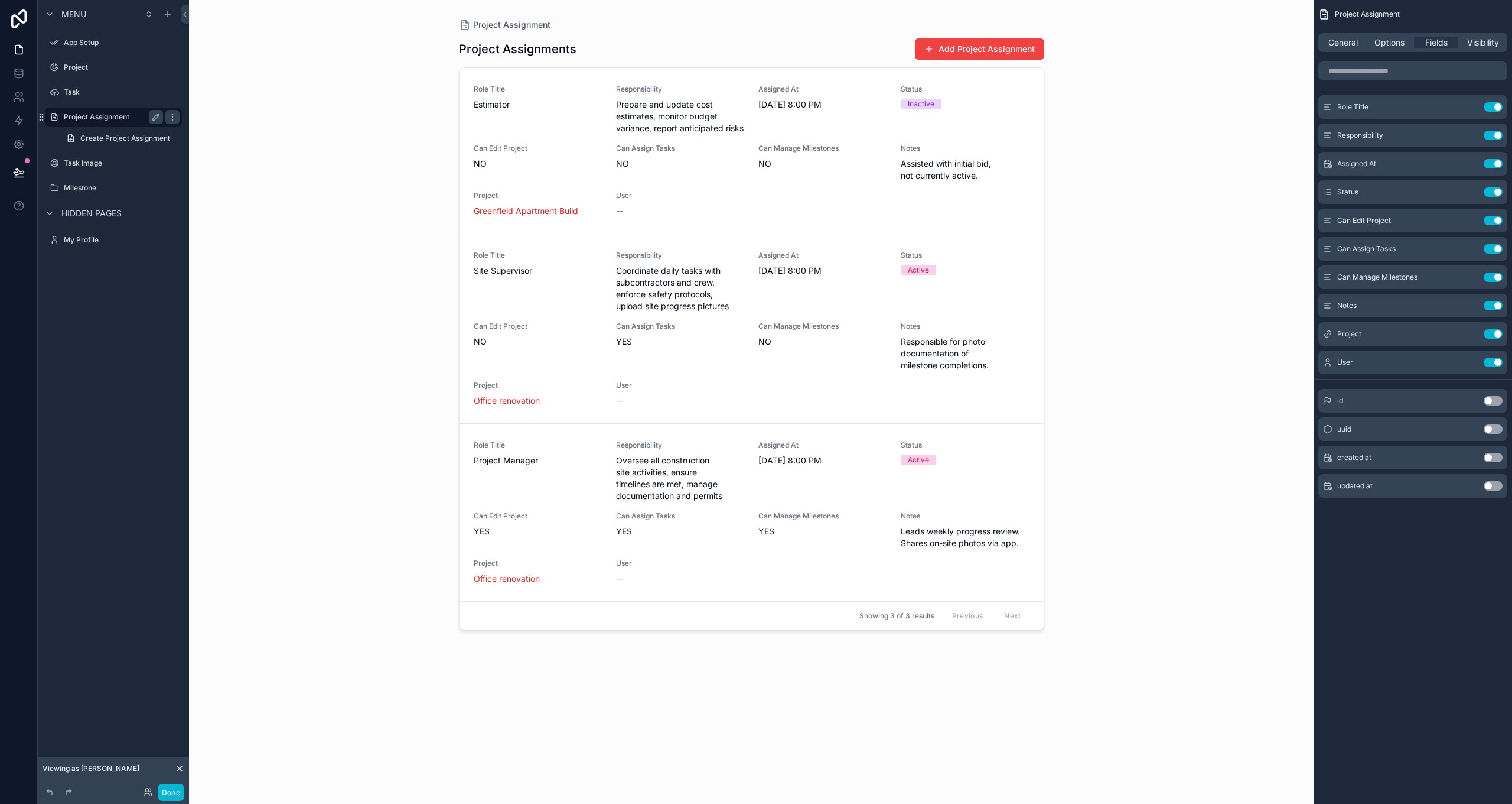
click at [94, 161] on label "Task Image" at bounding box center [122, 163] width 116 height 10
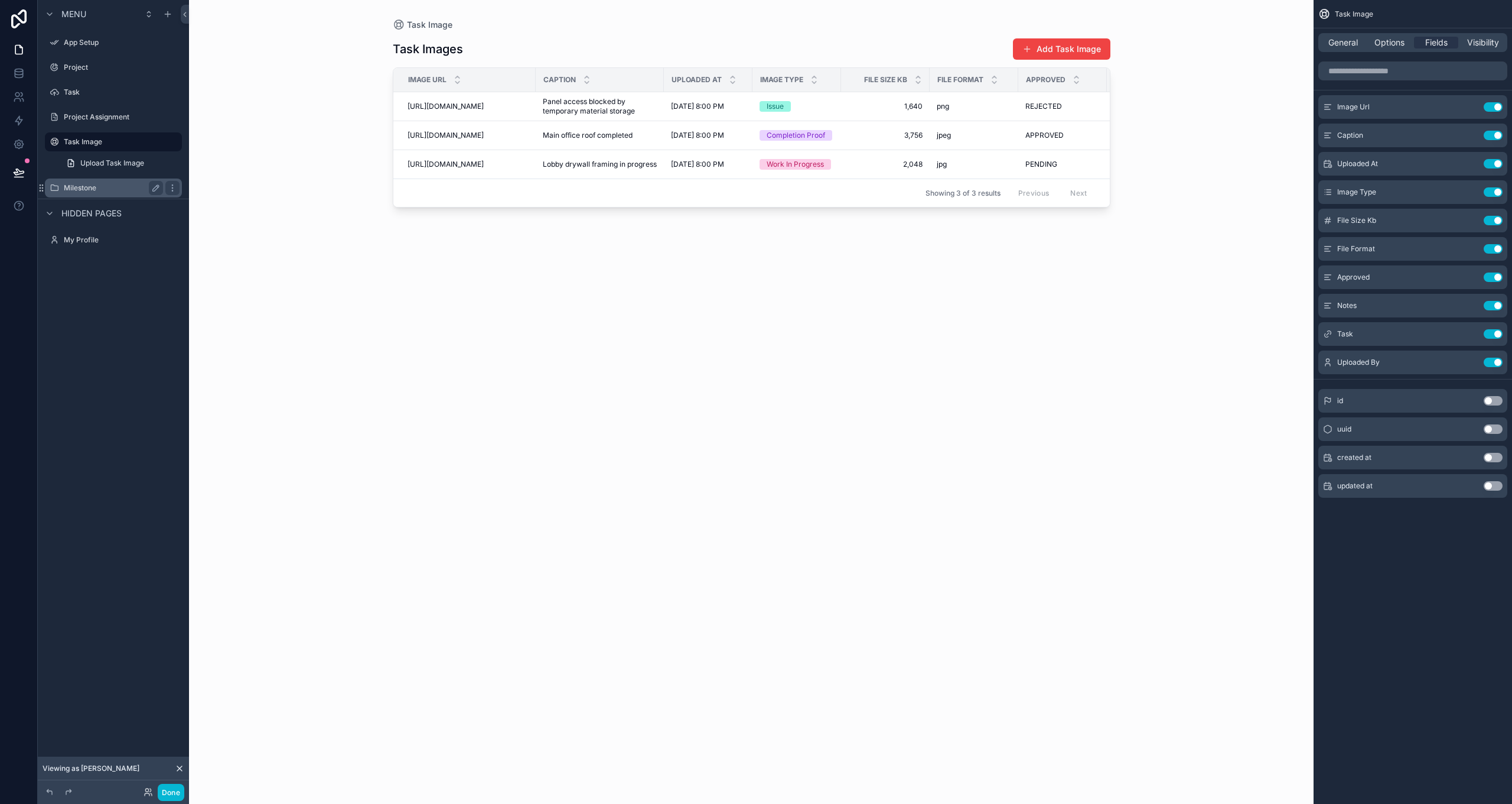
click at [74, 192] on label "Milestone" at bounding box center [111, 188] width 94 height 10
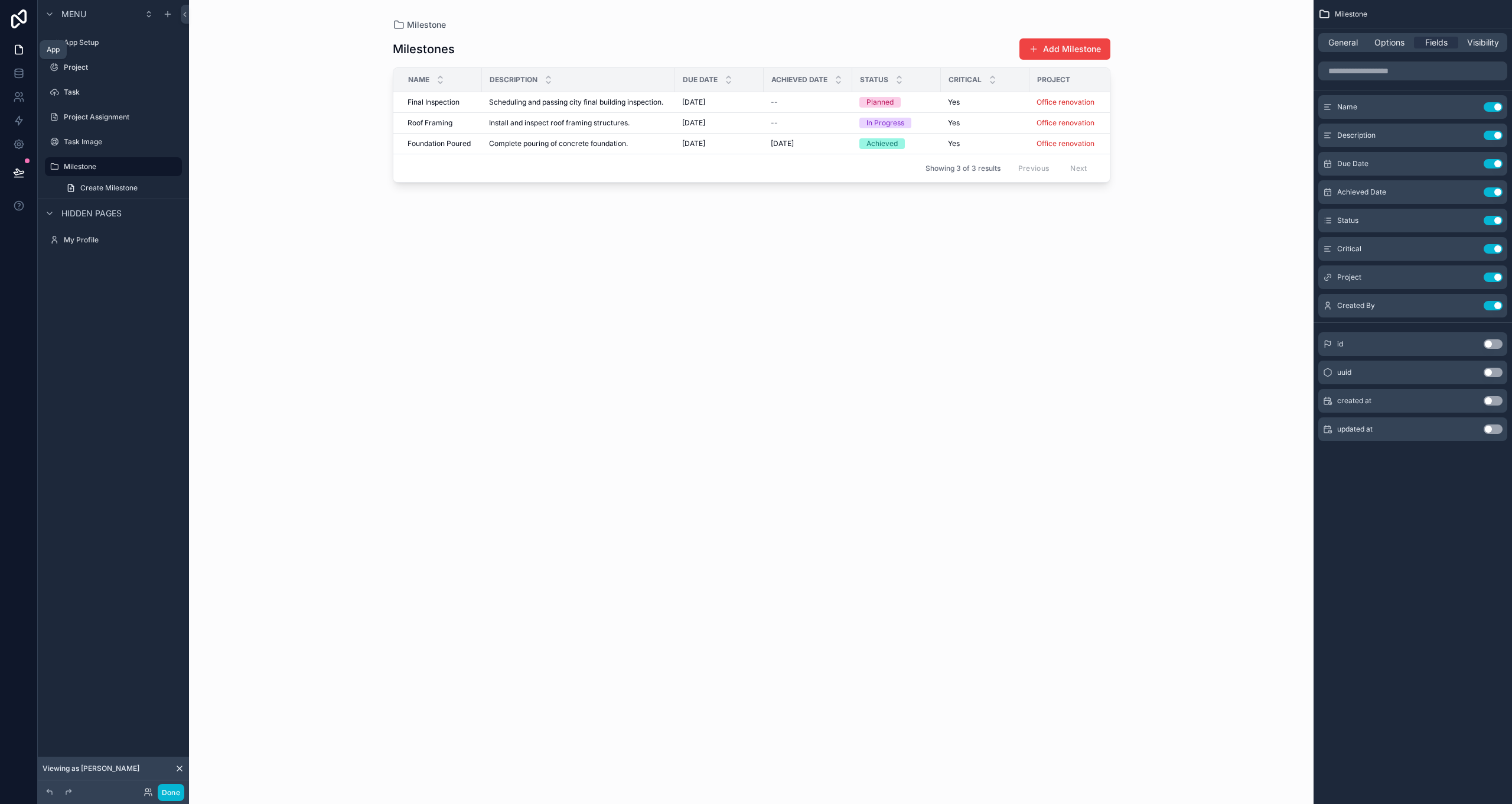
click at [18, 47] on icon at bounding box center [18, 50] width 12 height 12
click at [72, 14] on span "Menu" at bounding box center [74, 14] width 25 height 12
click at [171, 17] on icon "scrollable content" at bounding box center [168, 14] width 10 height 10
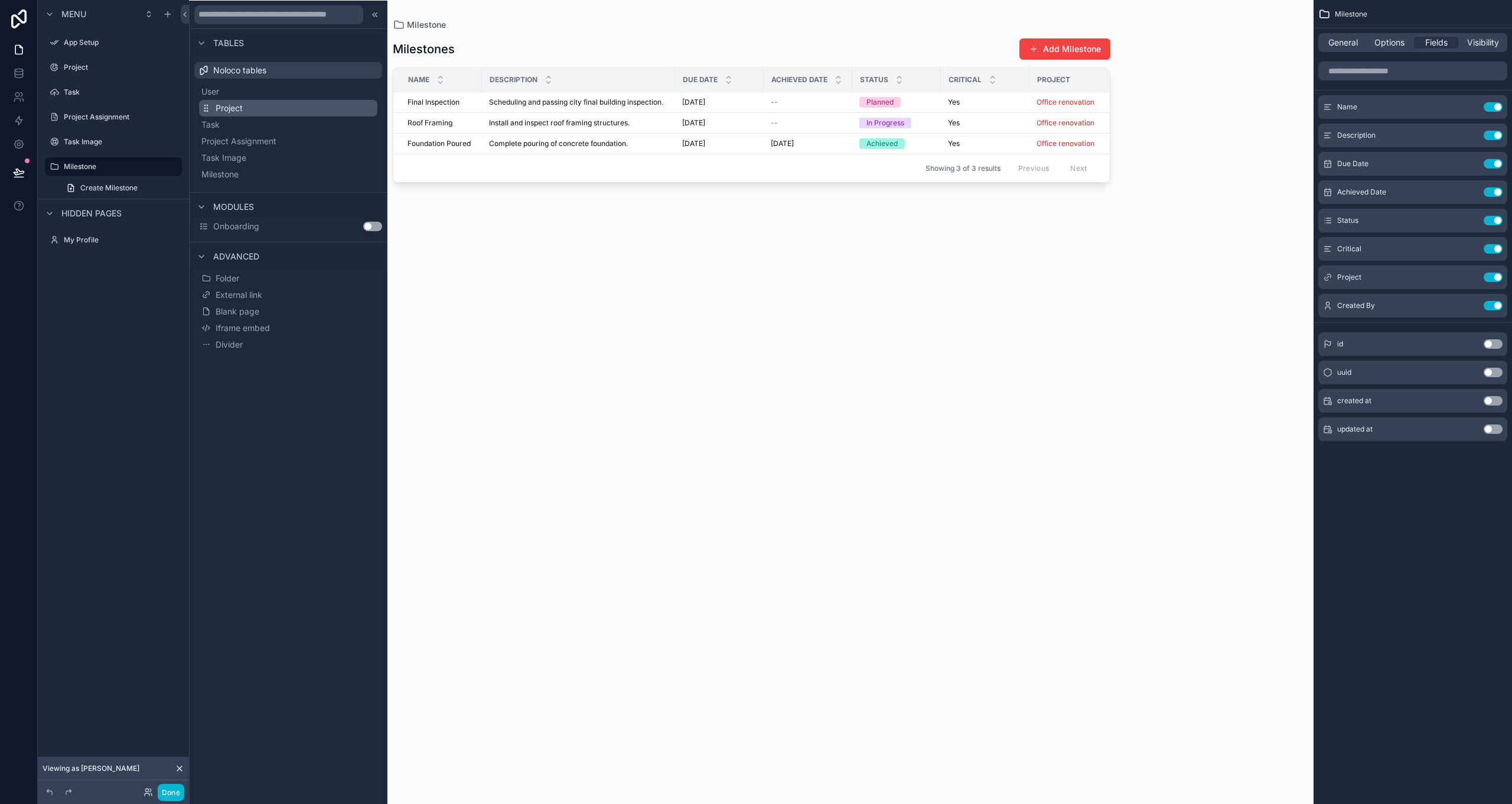
scroll to position [0, 0]
click at [378, 14] on icon at bounding box center [375, 14] width 10 height 10
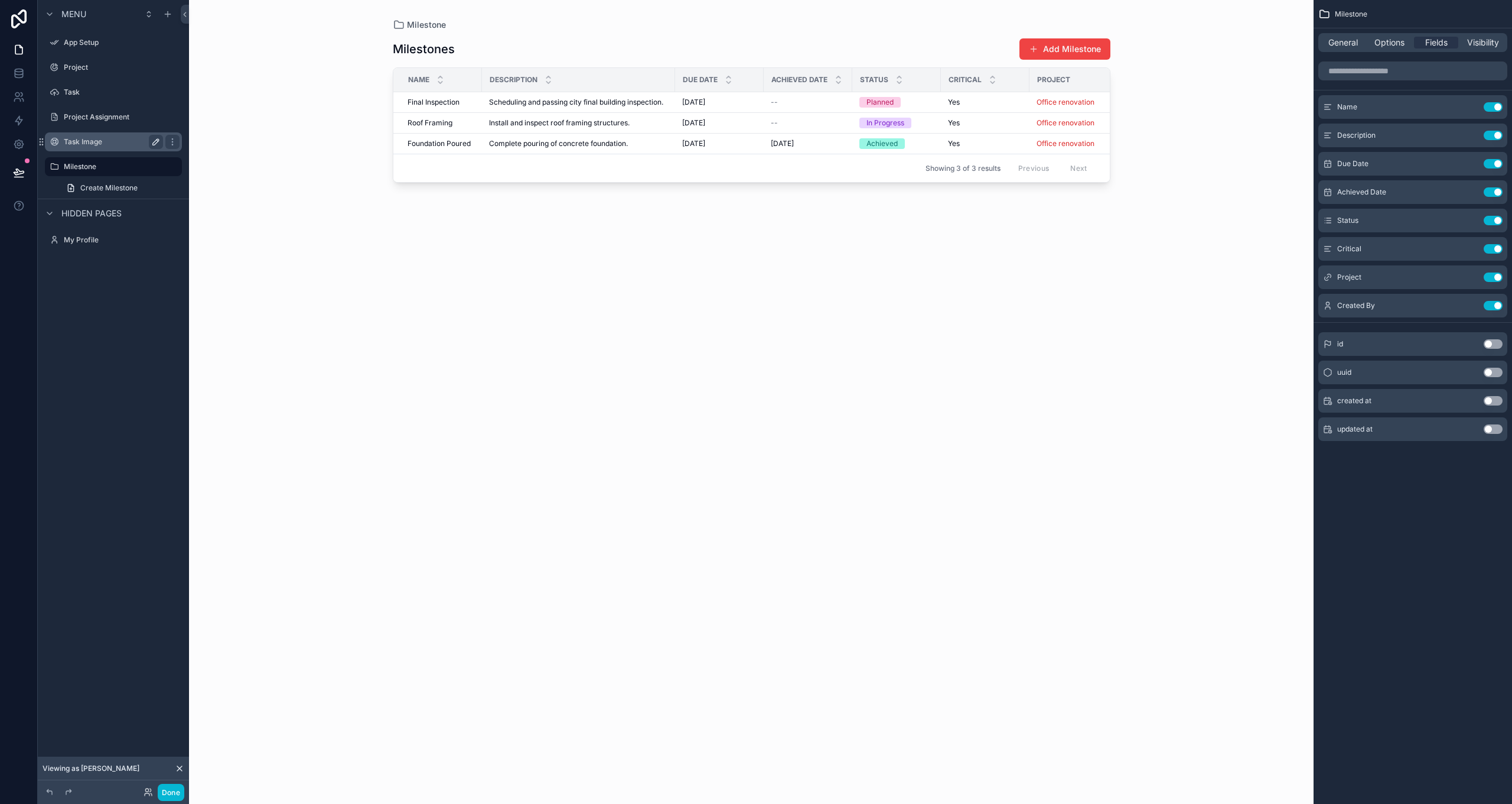
click at [153, 140] on icon "scrollable content" at bounding box center [156, 142] width 10 height 10
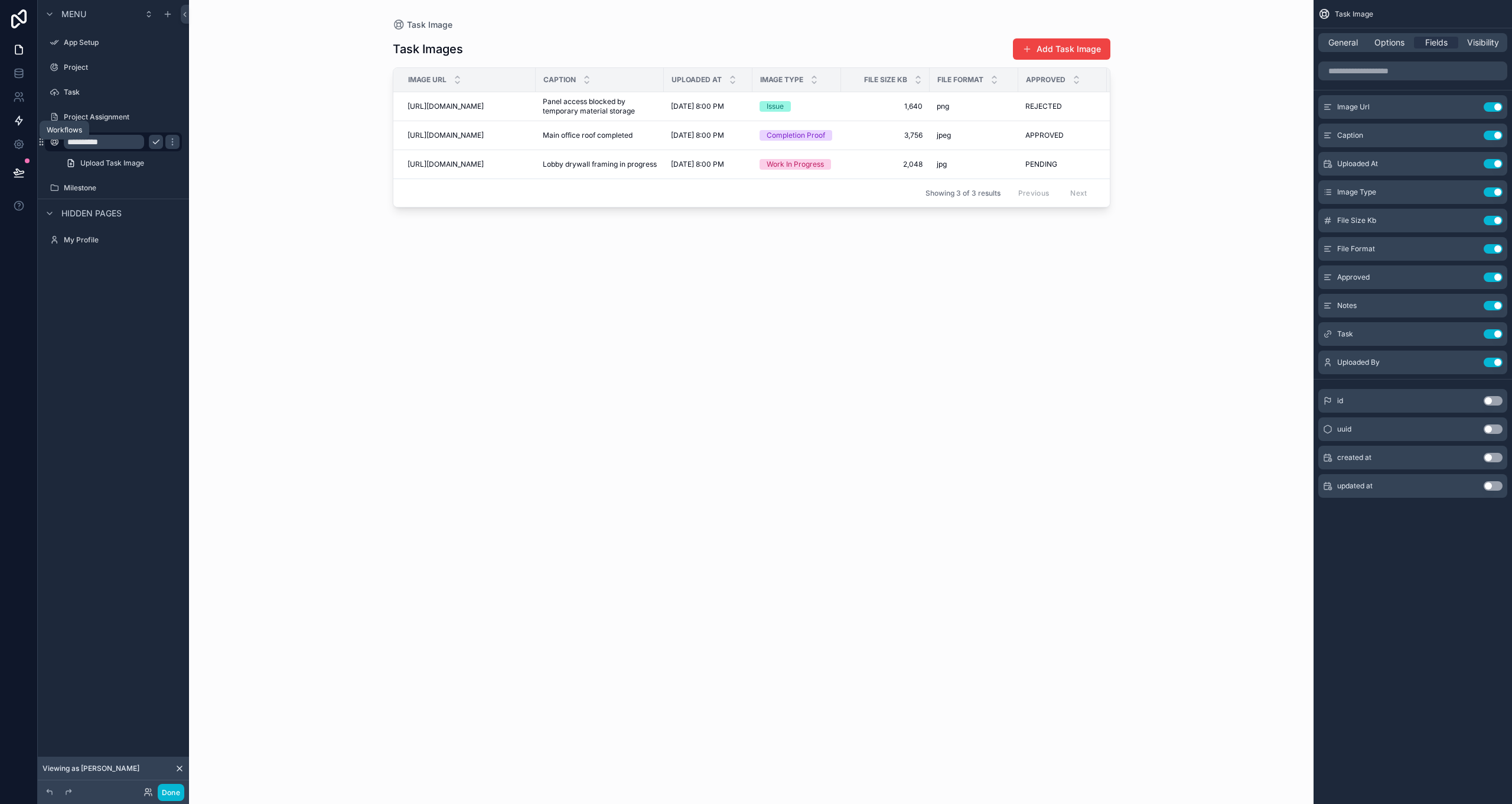
click at [17, 118] on icon at bounding box center [18, 121] width 7 height 9
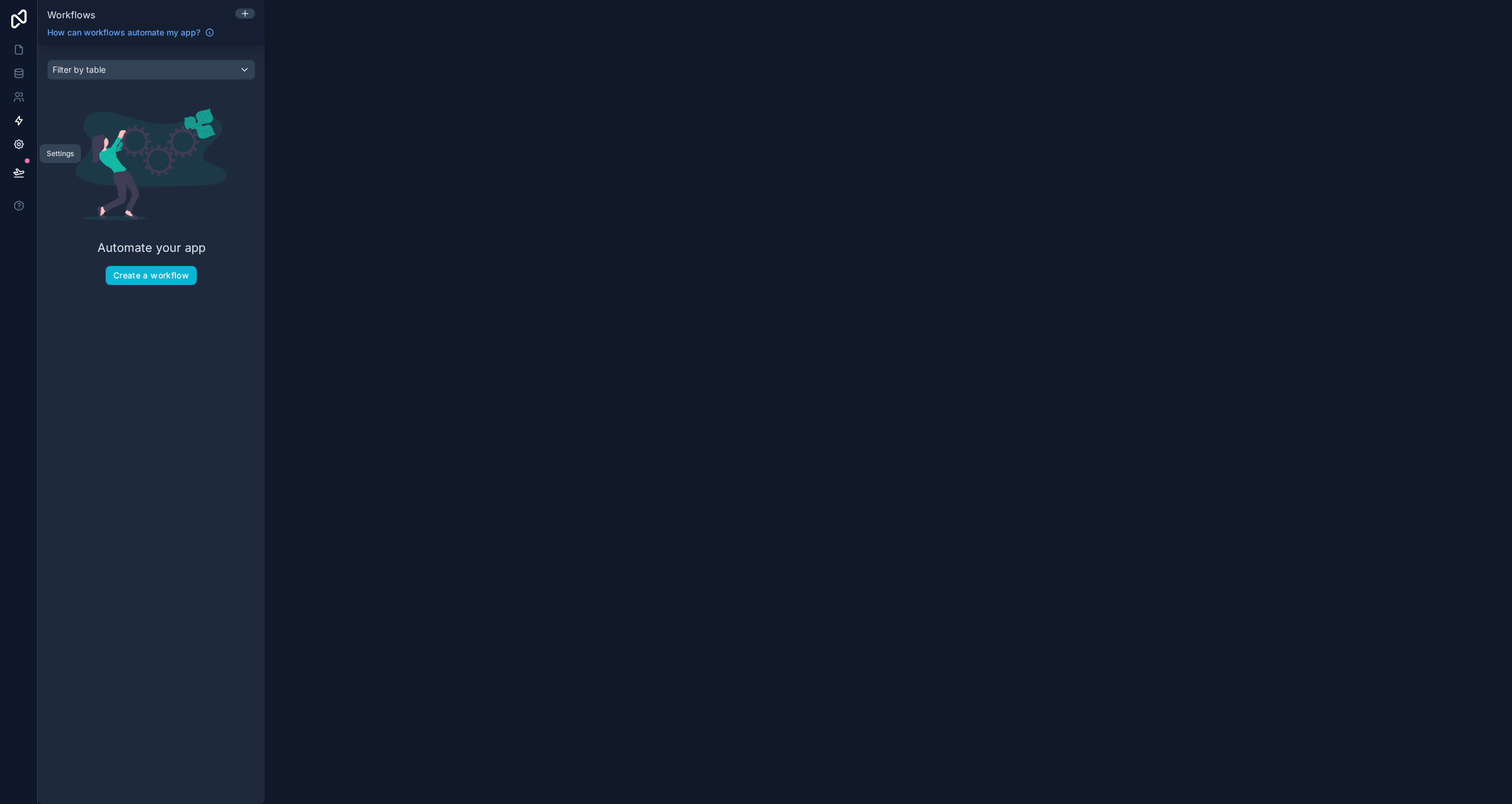
click at [19, 144] on icon at bounding box center [18, 144] width 12 height 12
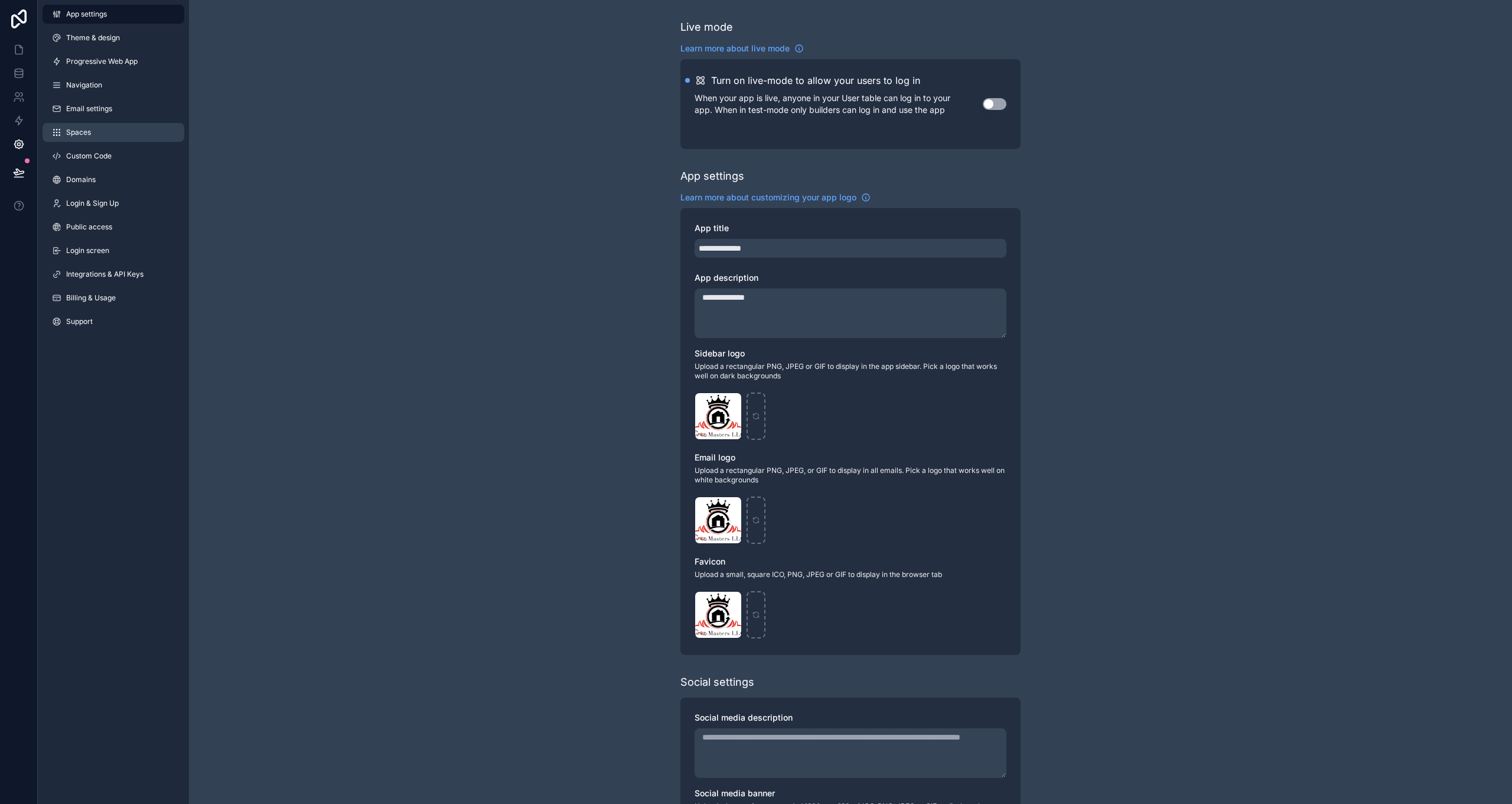
scroll to position [0, 1]
click at [150, 134] on link "Spaces" at bounding box center [113, 133] width 142 height 19
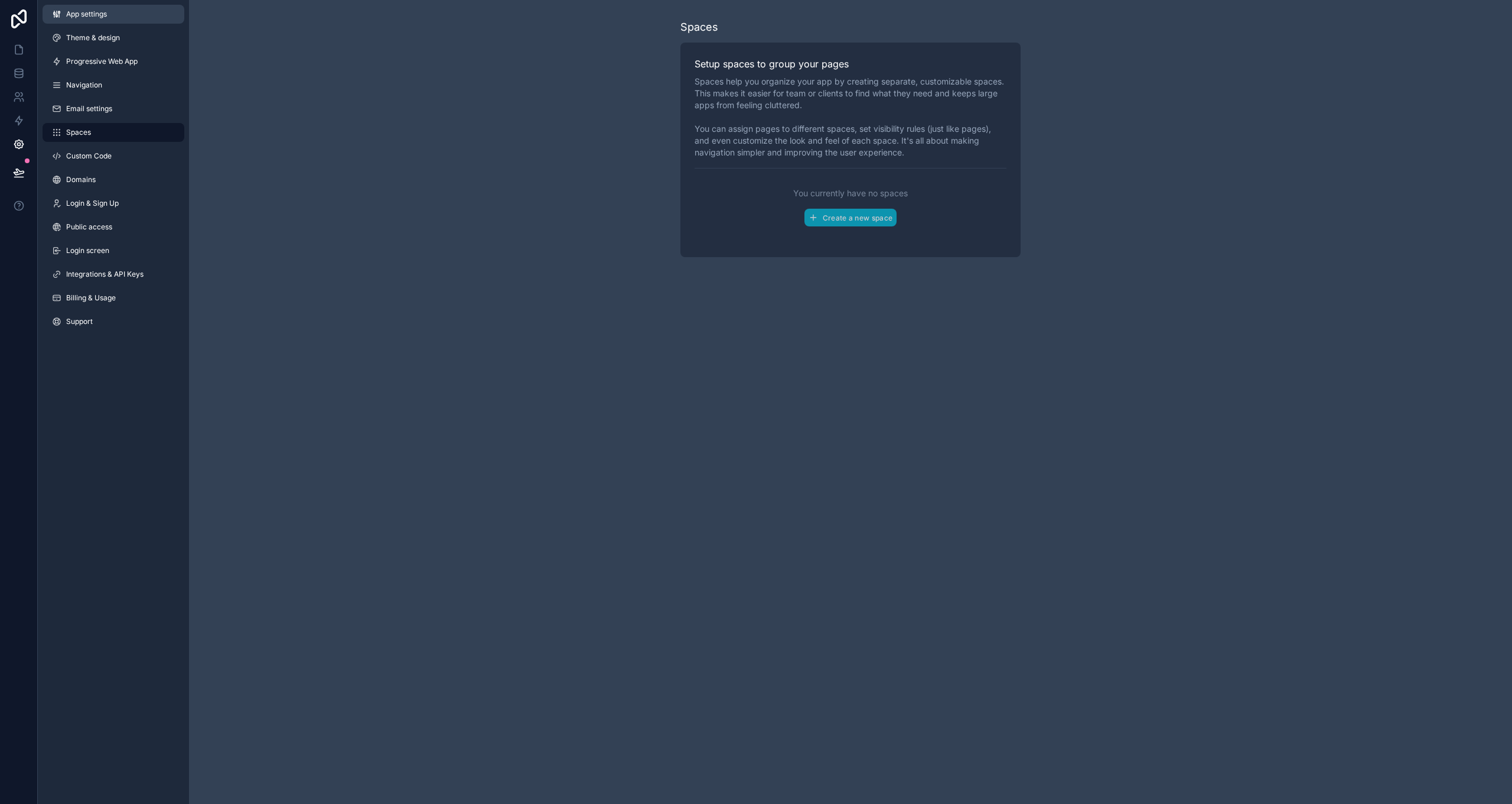
click at [82, 15] on span "App settings" at bounding box center [86, 14] width 41 height 10
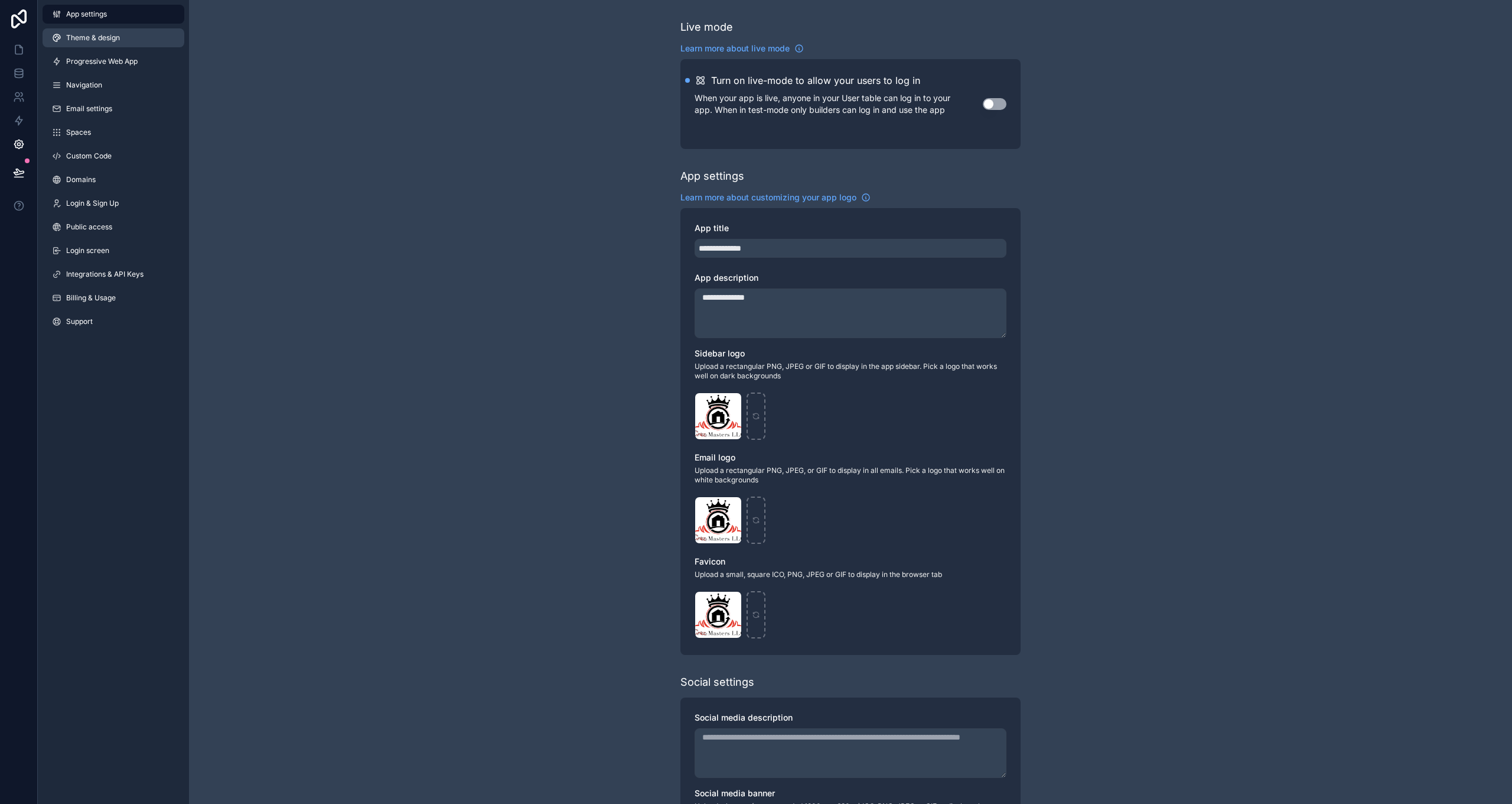
click at [65, 39] on link "Theme & design" at bounding box center [113, 38] width 142 height 19
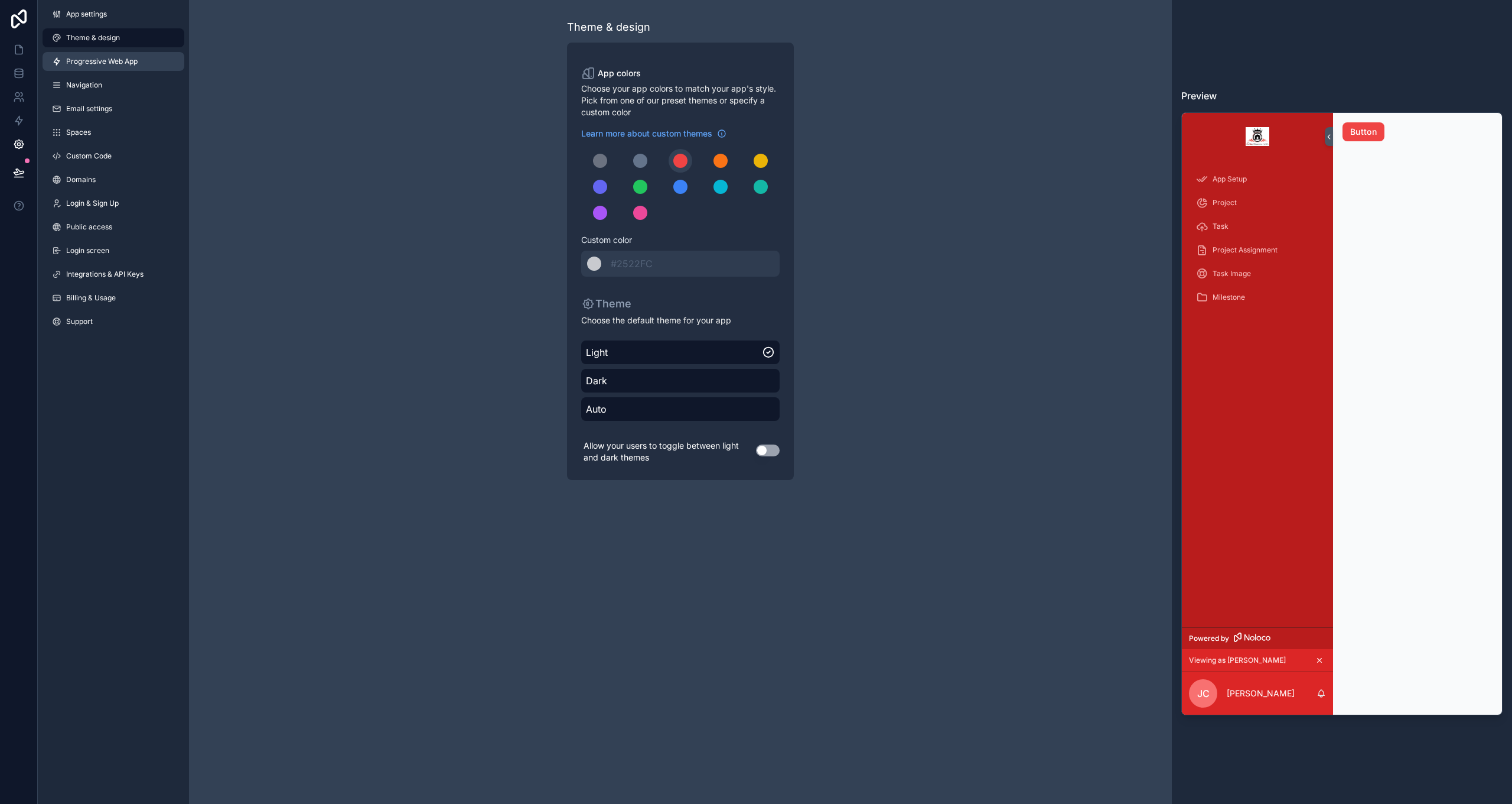
click at [87, 67] on link "Progressive Web App" at bounding box center [113, 62] width 142 height 19
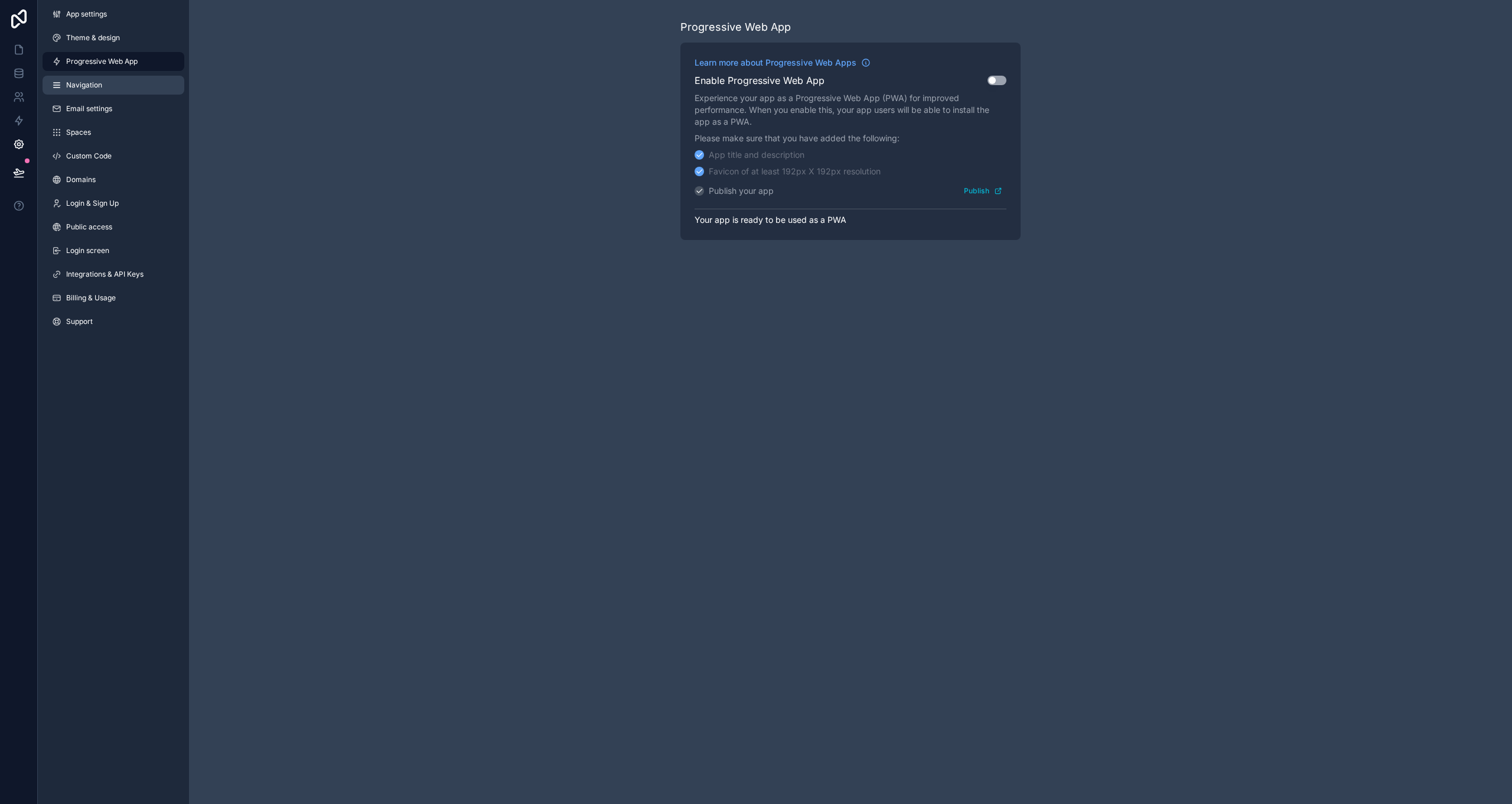
click at [87, 82] on span "Navigation" at bounding box center [84, 85] width 36 height 10
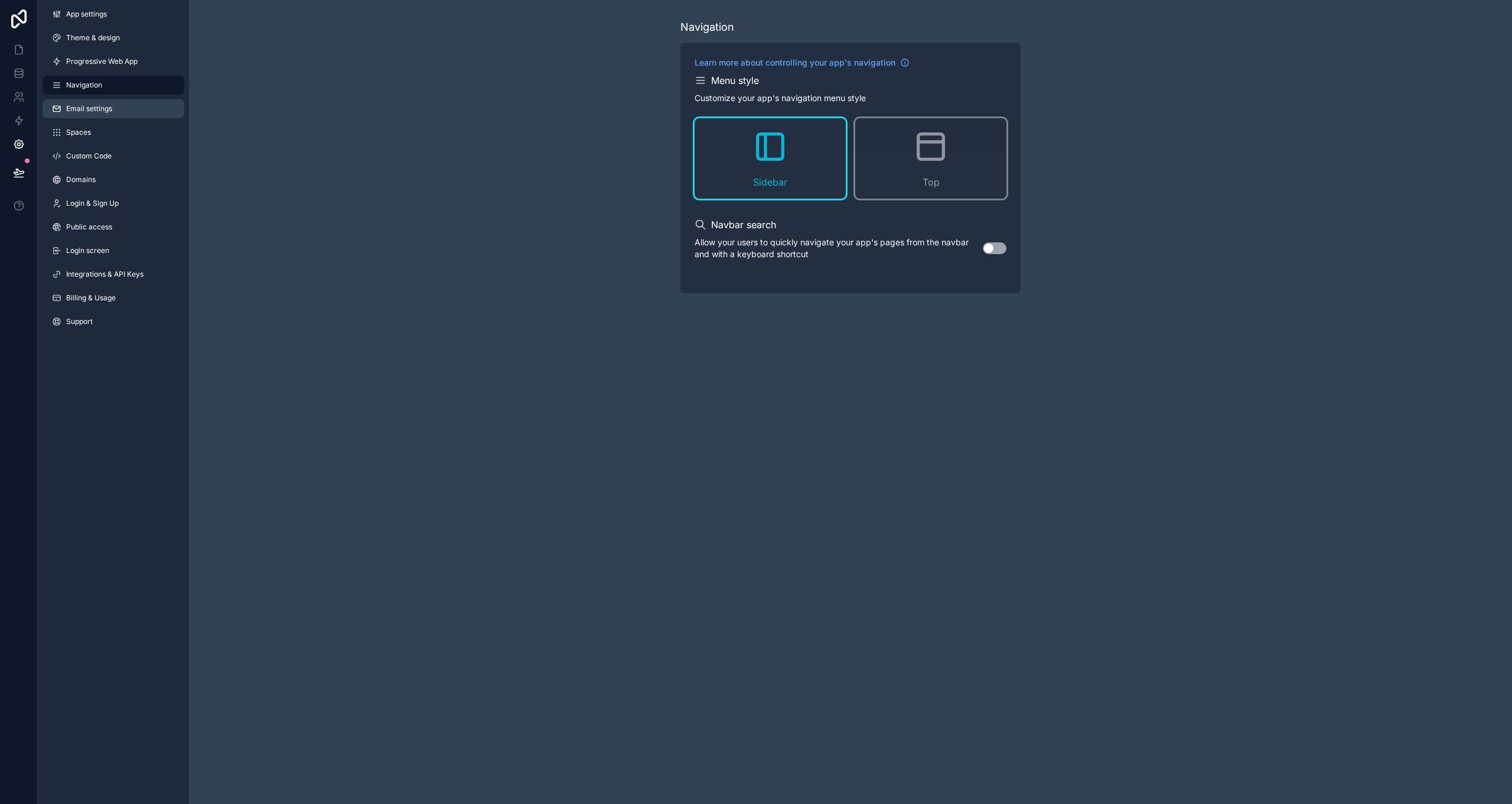
click at [87, 102] on link "Email settings" at bounding box center [113, 109] width 142 height 19
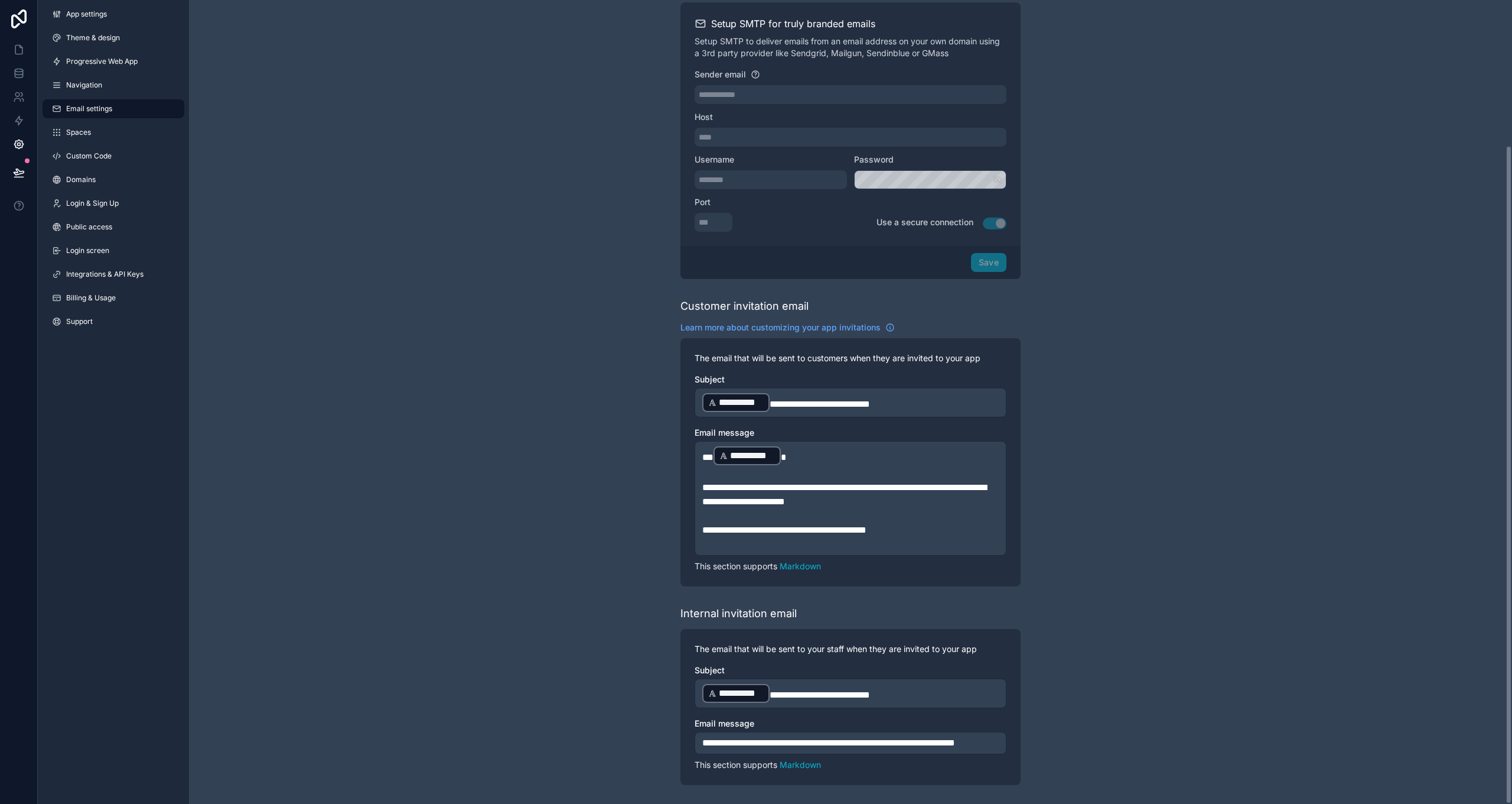
scroll to position [177, 0]
click at [118, 132] on link "Spaces" at bounding box center [113, 133] width 142 height 19
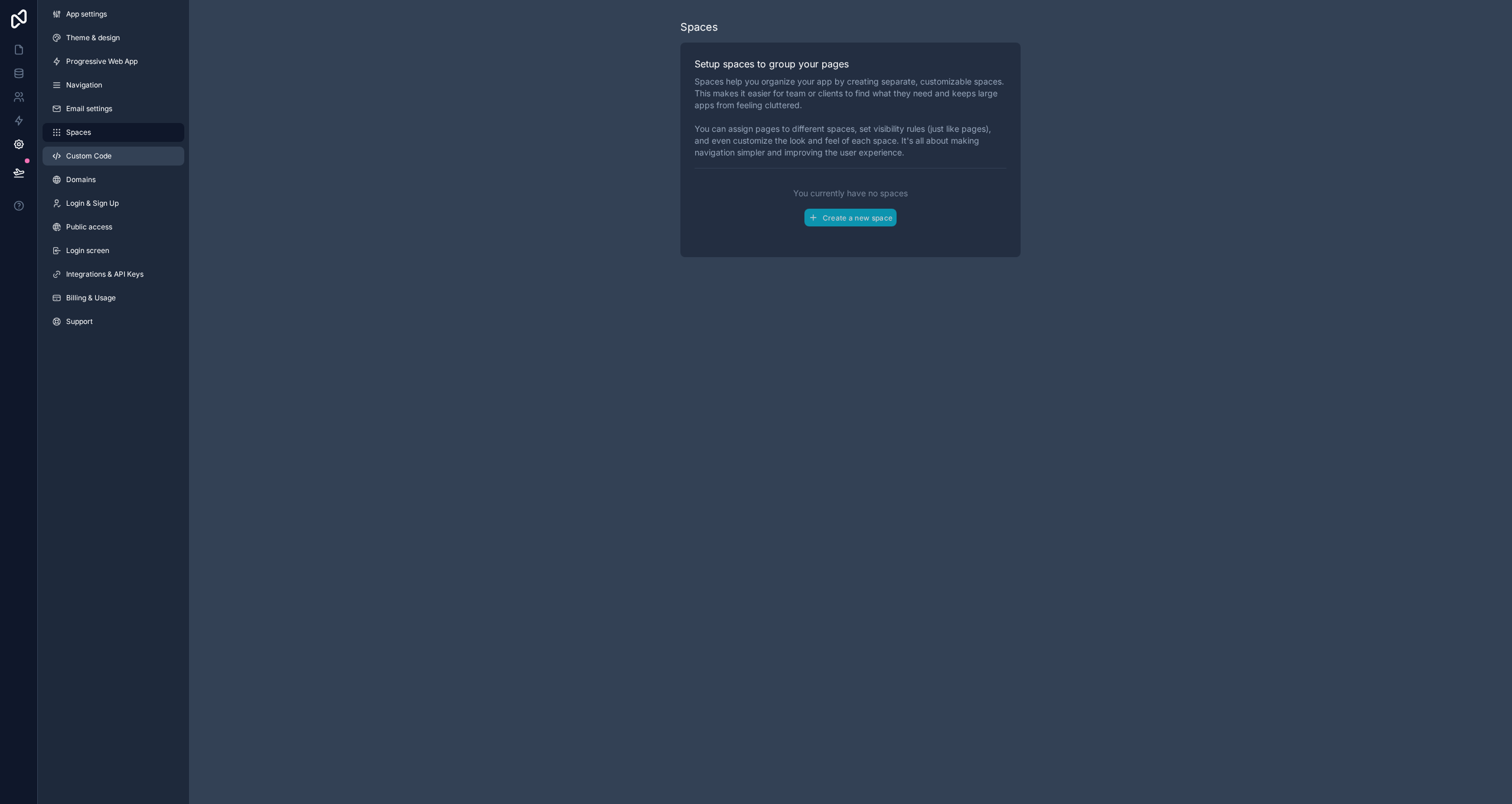
click at [112, 150] on link "Custom Code" at bounding box center [113, 156] width 142 height 19
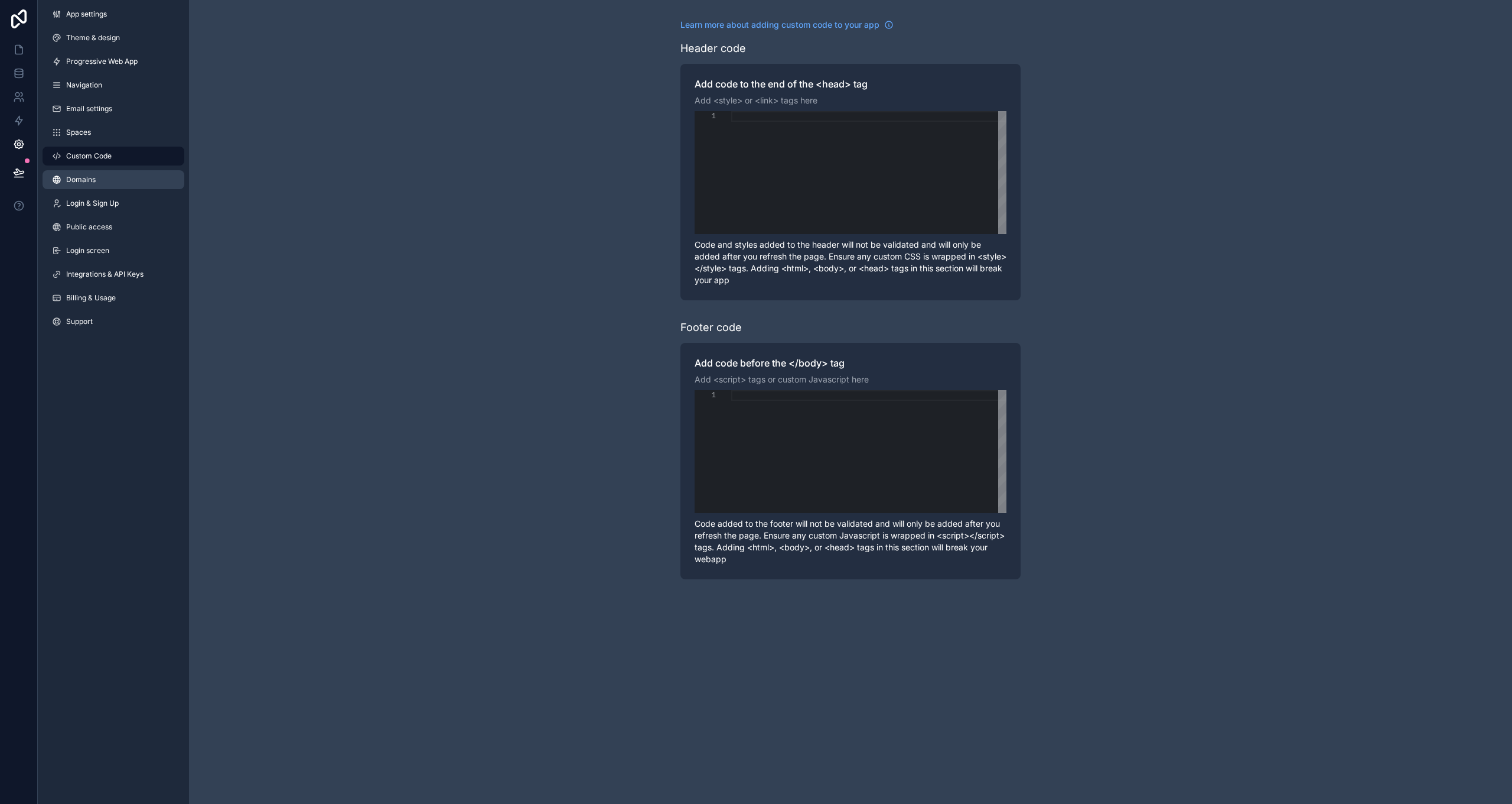
click at [99, 185] on link "Domains" at bounding box center [113, 180] width 142 height 19
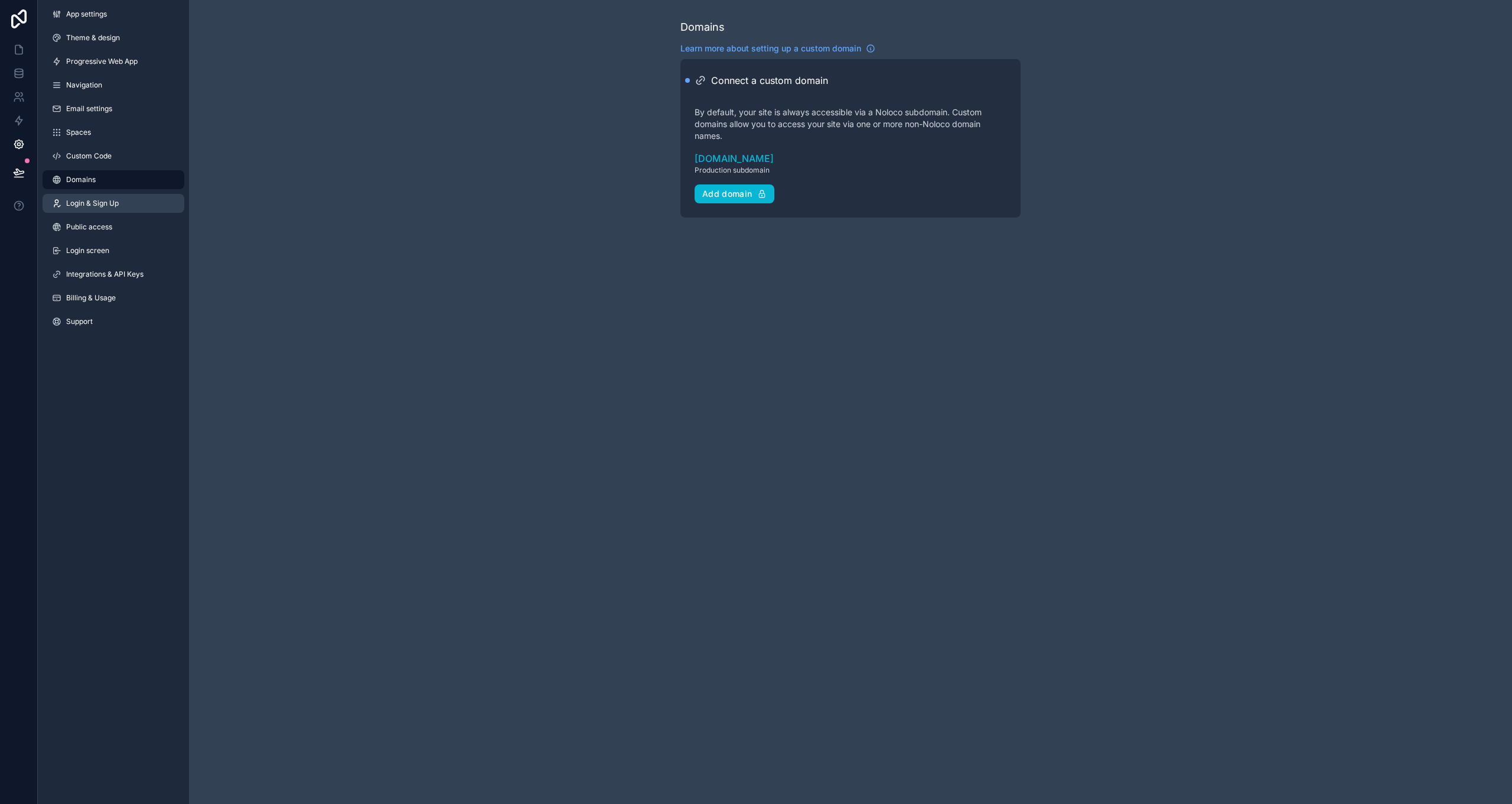
click at [92, 202] on span "Login & Sign Up" at bounding box center [93, 203] width 53 height 10
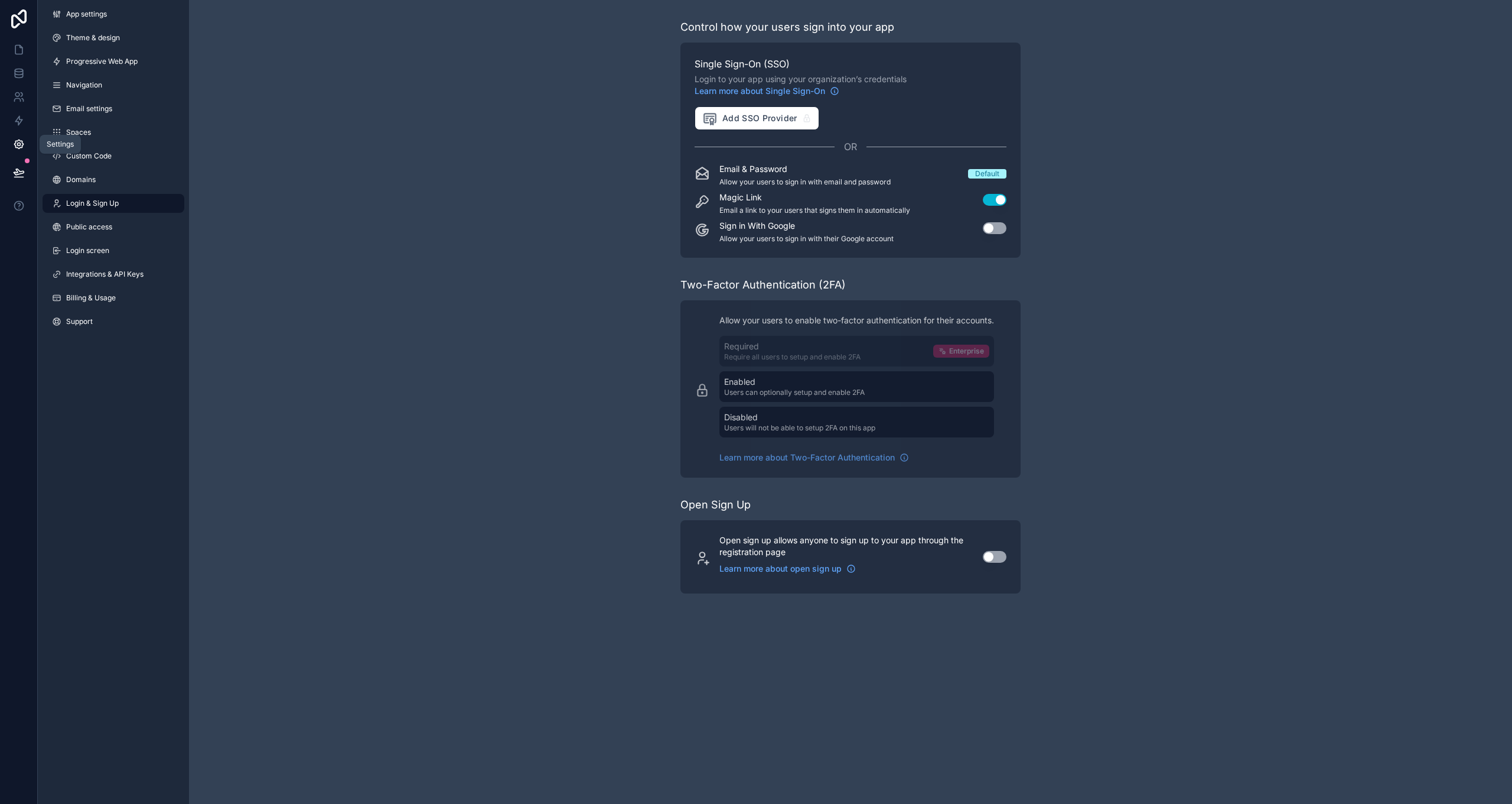
scroll to position [0, 1]
click at [19, 143] on icon at bounding box center [18, 145] width 3 height 3
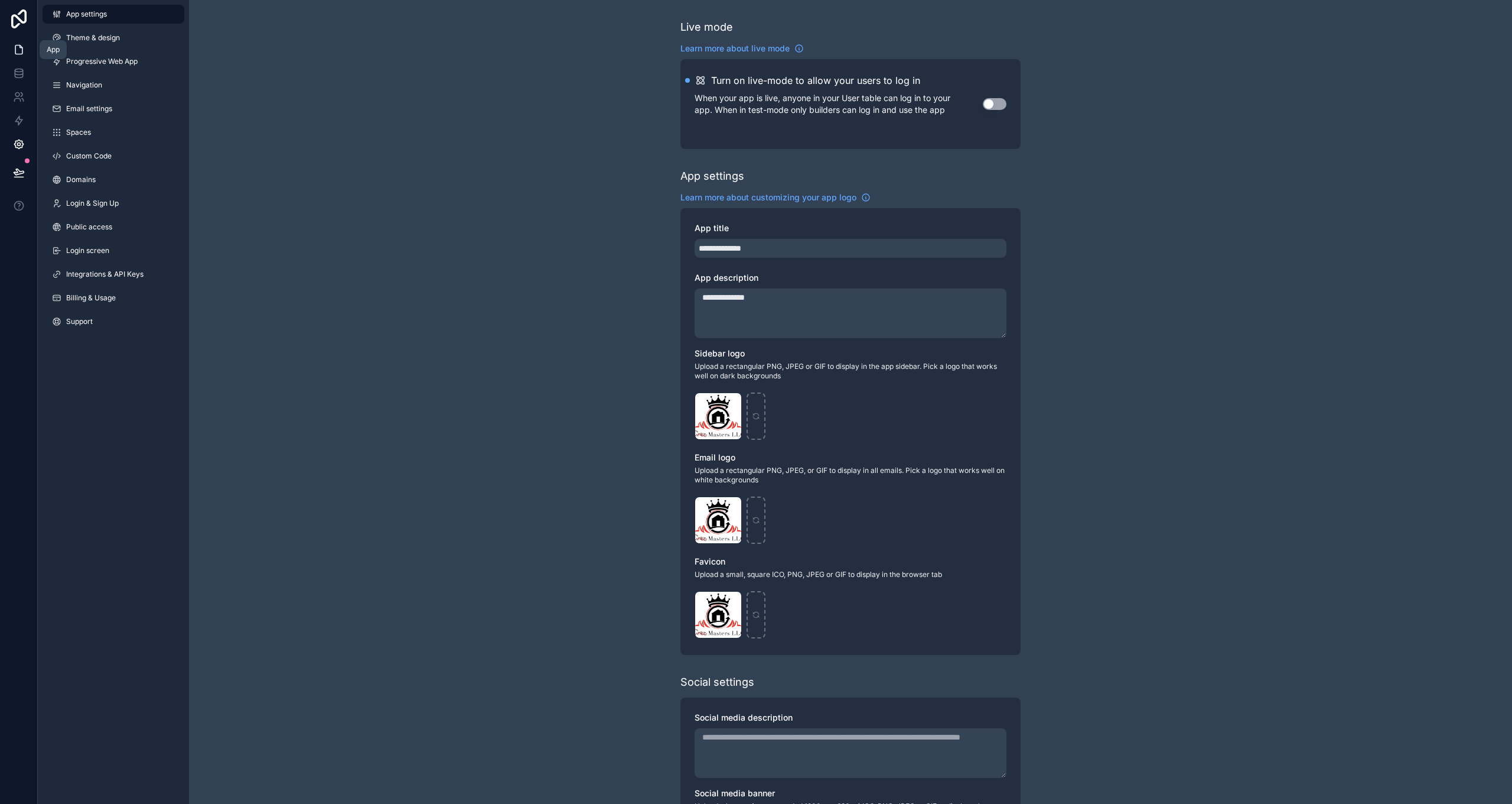
click at [18, 53] on icon at bounding box center [18, 50] width 12 height 12
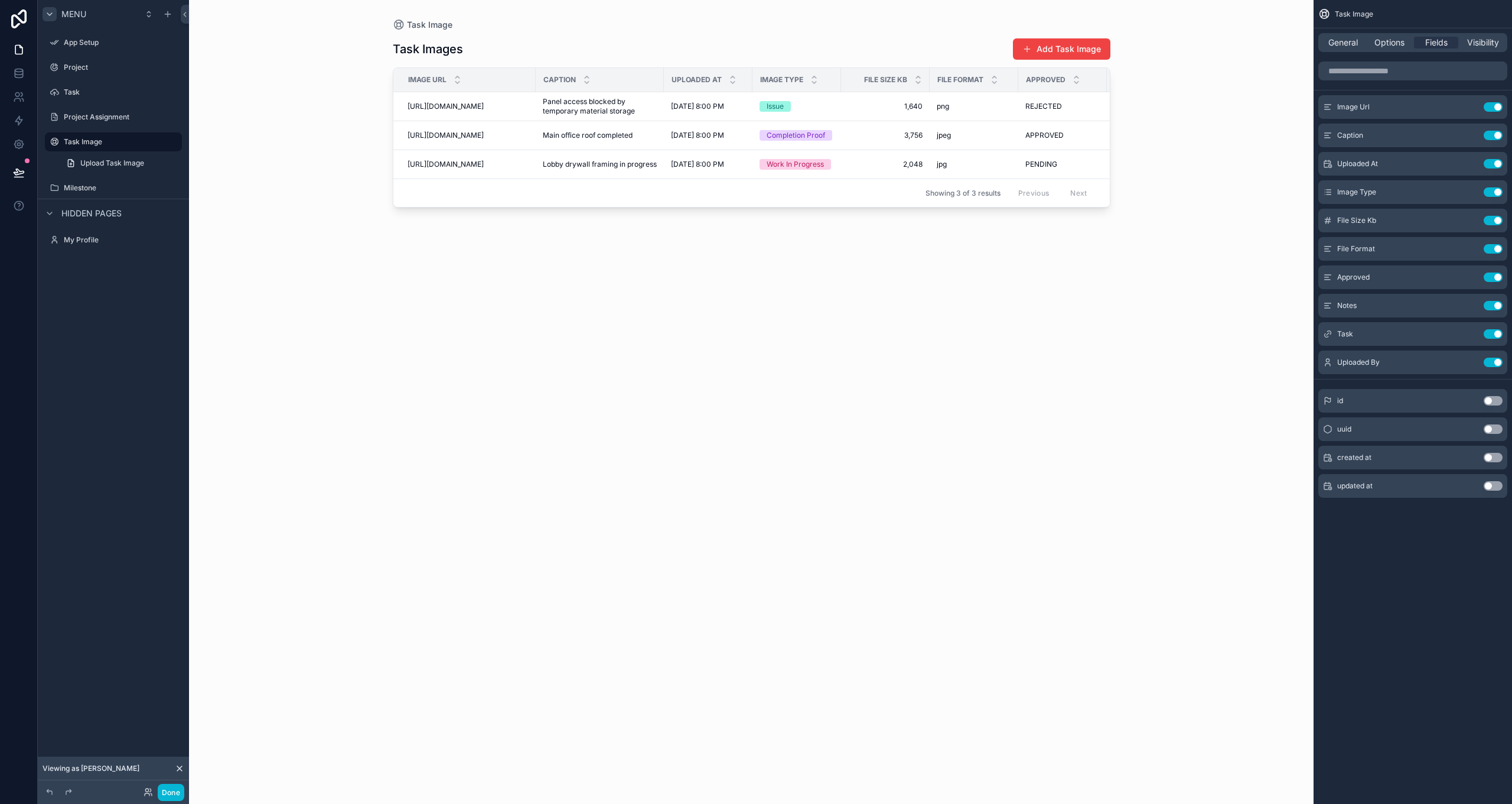
click at [50, 17] on icon "scrollable content" at bounding box center [50, 14] width 10 height 10
click at [50, 42] on icon "scrollable content" at bounding box center [50, 43] width 10 height 10
click at [50, 42] on icon "scrollable content" at bounding box center [50, 43] width 2 height 5
click at [74, 67] on label "My Profile" at bounding box center [111, 70] width 94 height 10
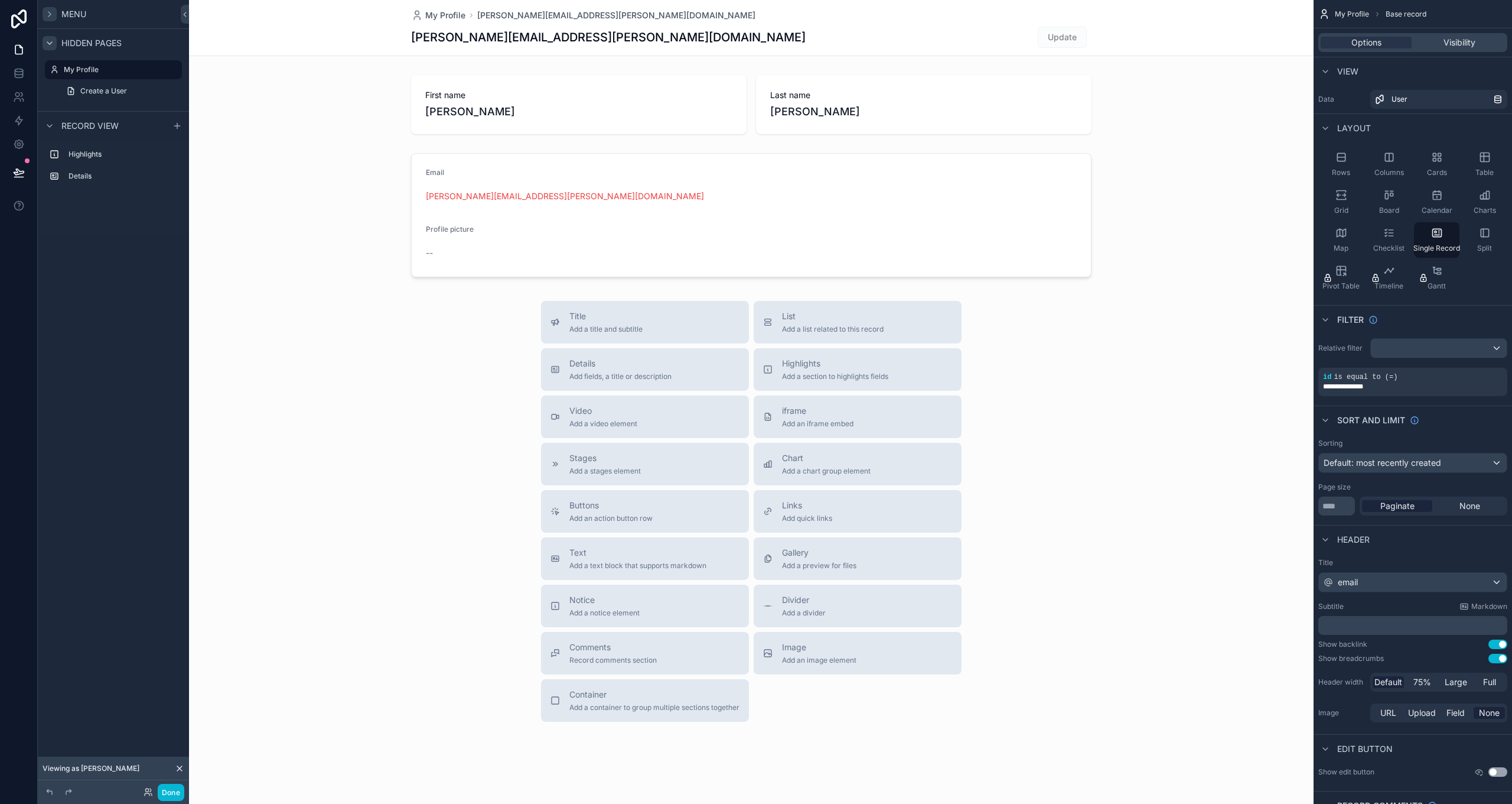
click at [577, 313] on div "scrollable content" at bounding box center [751, 408] width 1124 height 816
click at [522, 196] on div "scrollable content" at bounding box center [751, 214] width 1124 height 134
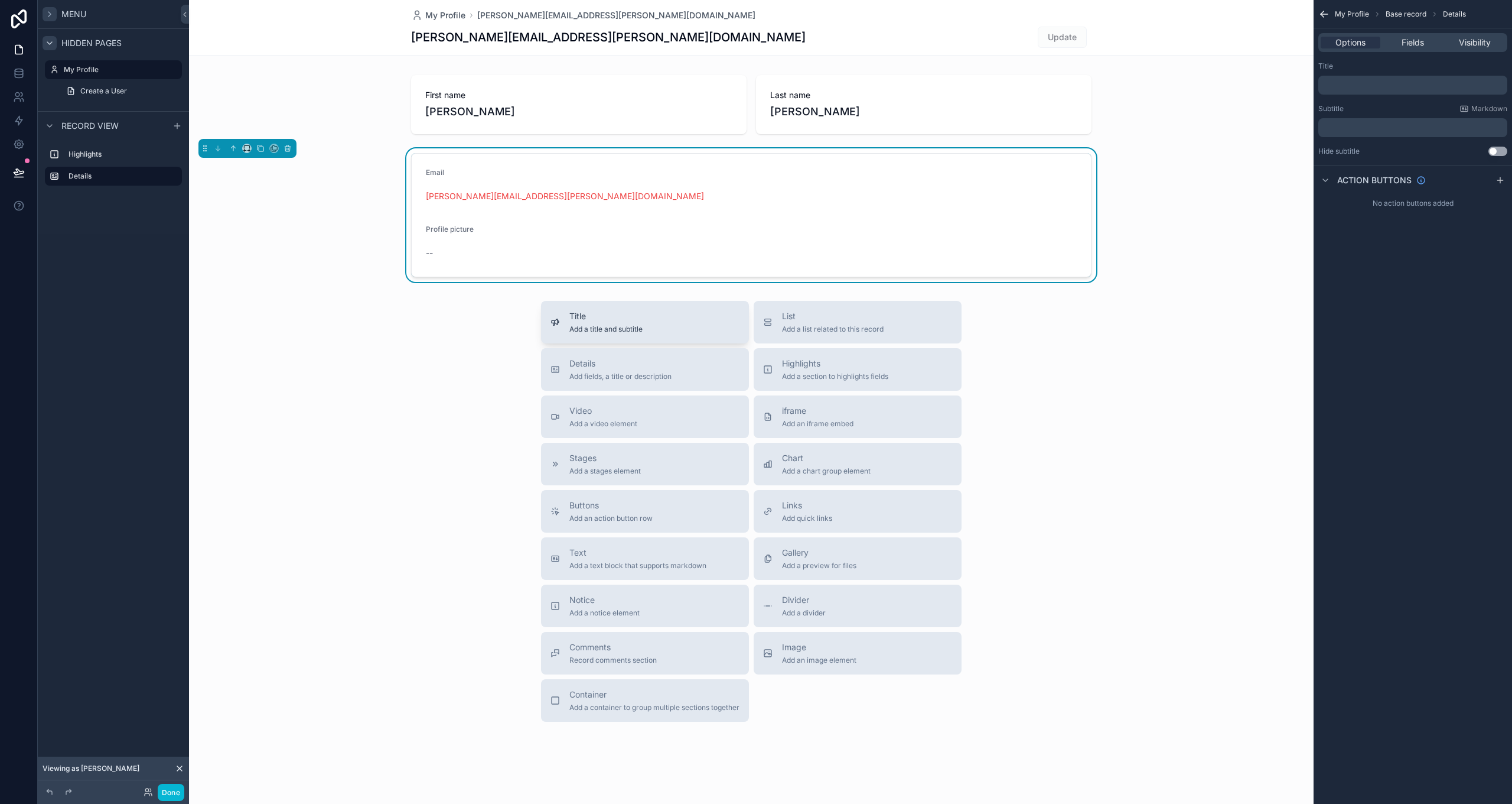
click at [582, 306] on button "Title Add a title and subtitle" at bounding box center [645, 322] width 208 height 42
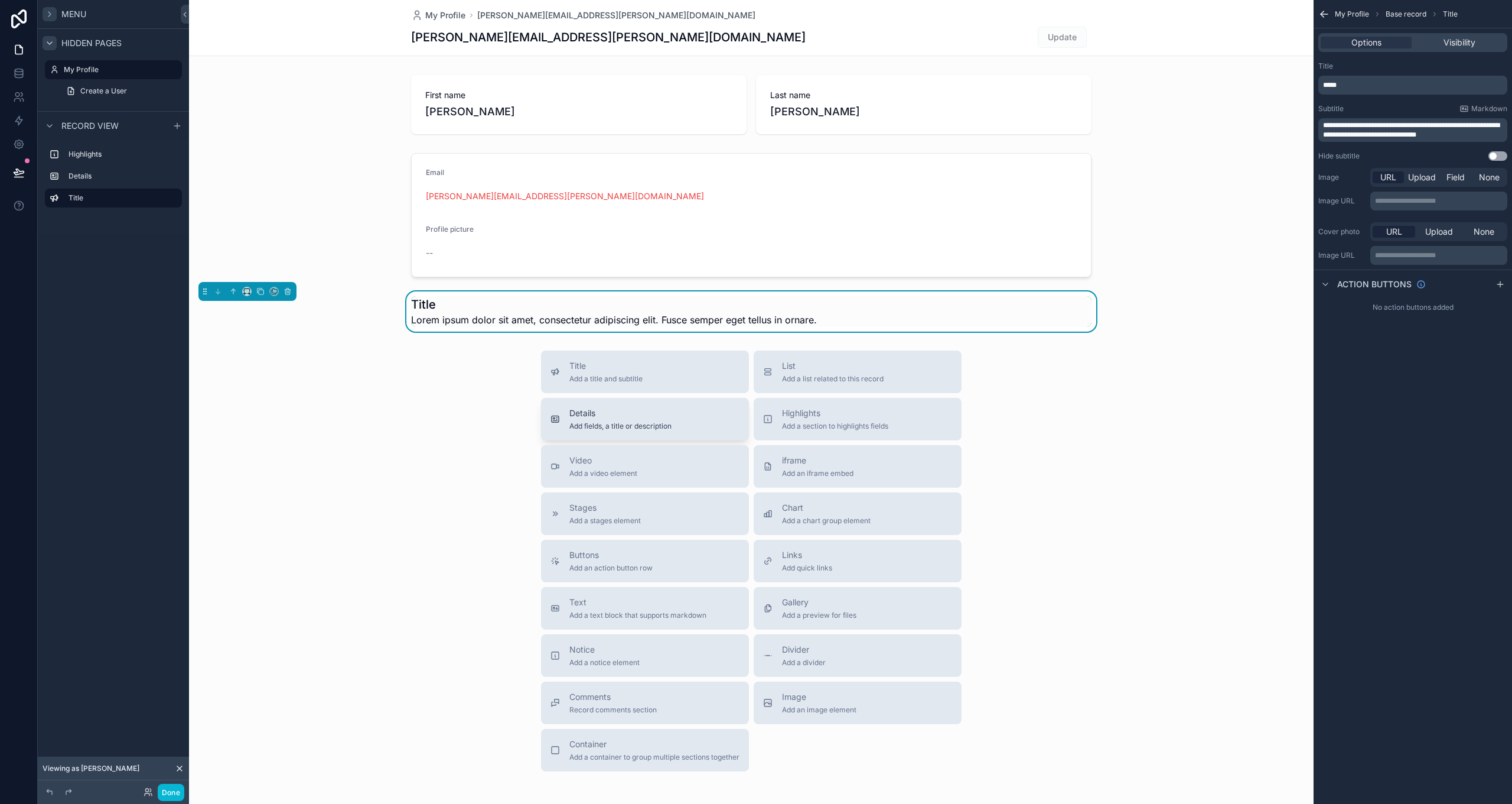
click at [627, 408] on span "Details" at bounding box center [620, 413] width 102 height 12
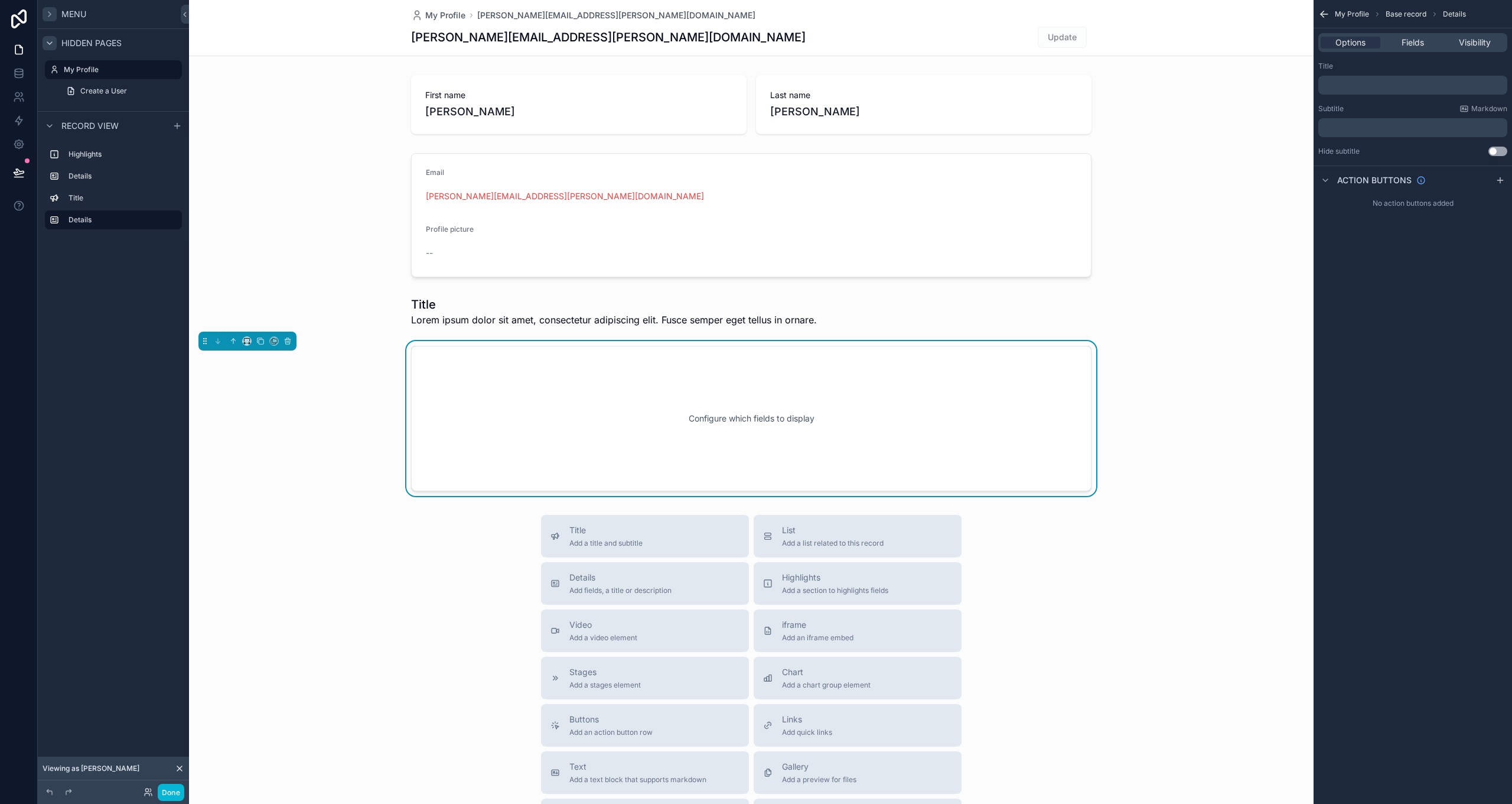
scroll to position [17, 0]
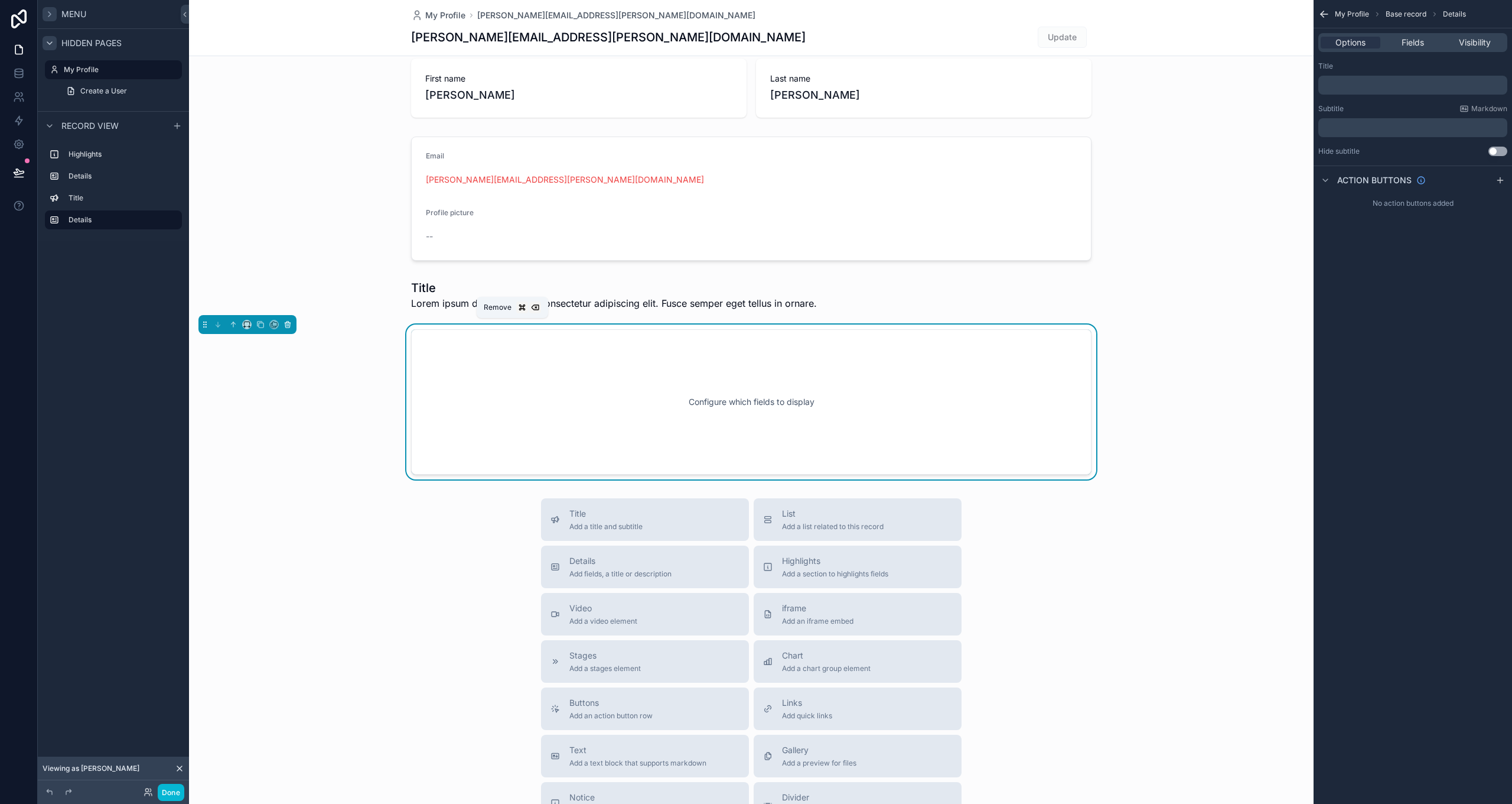
click at [285, 326] on icon "scrollable content" at bounding box center [288, 325] width 5 height 5
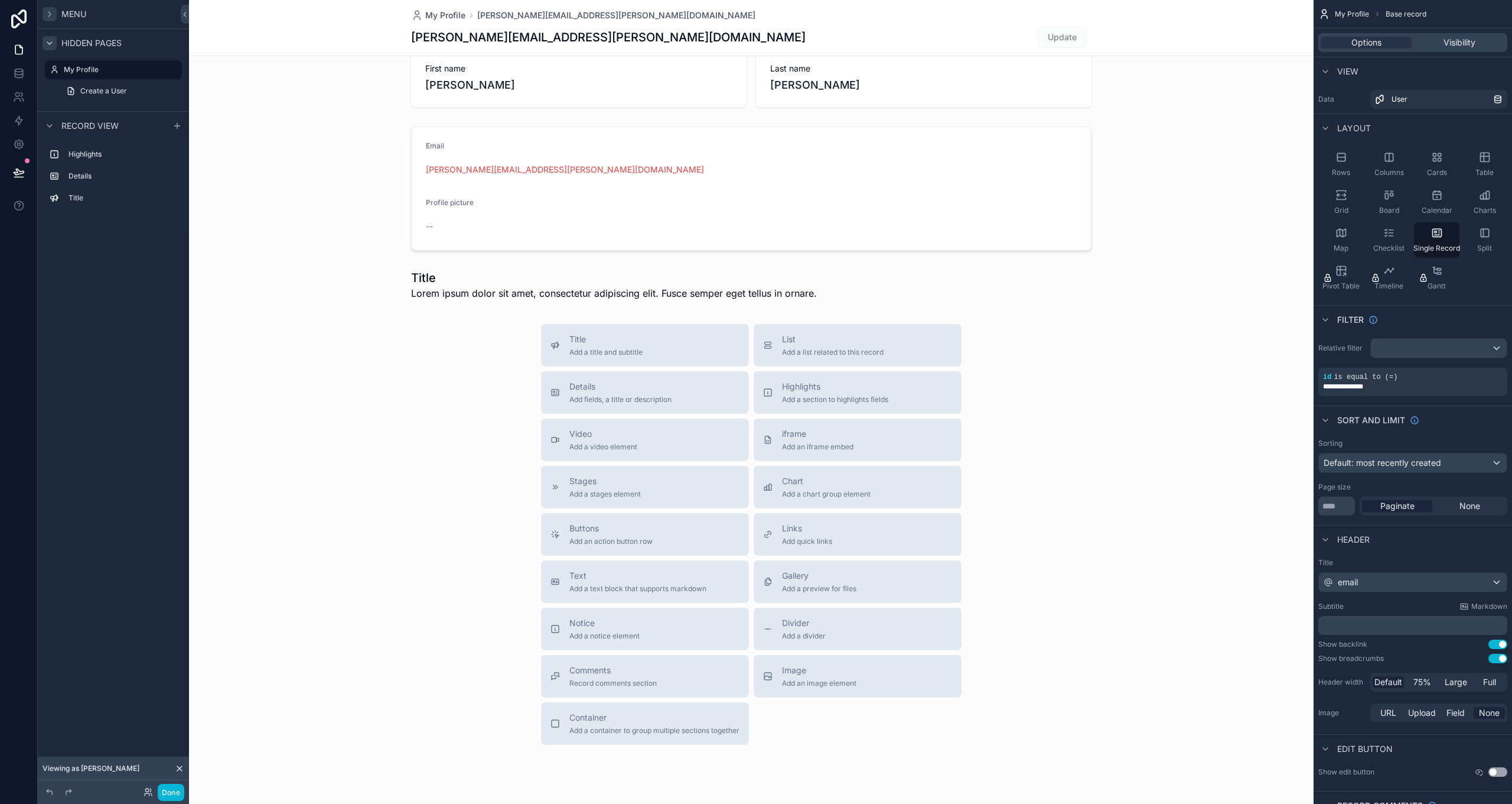
scroll to position [0, 0]
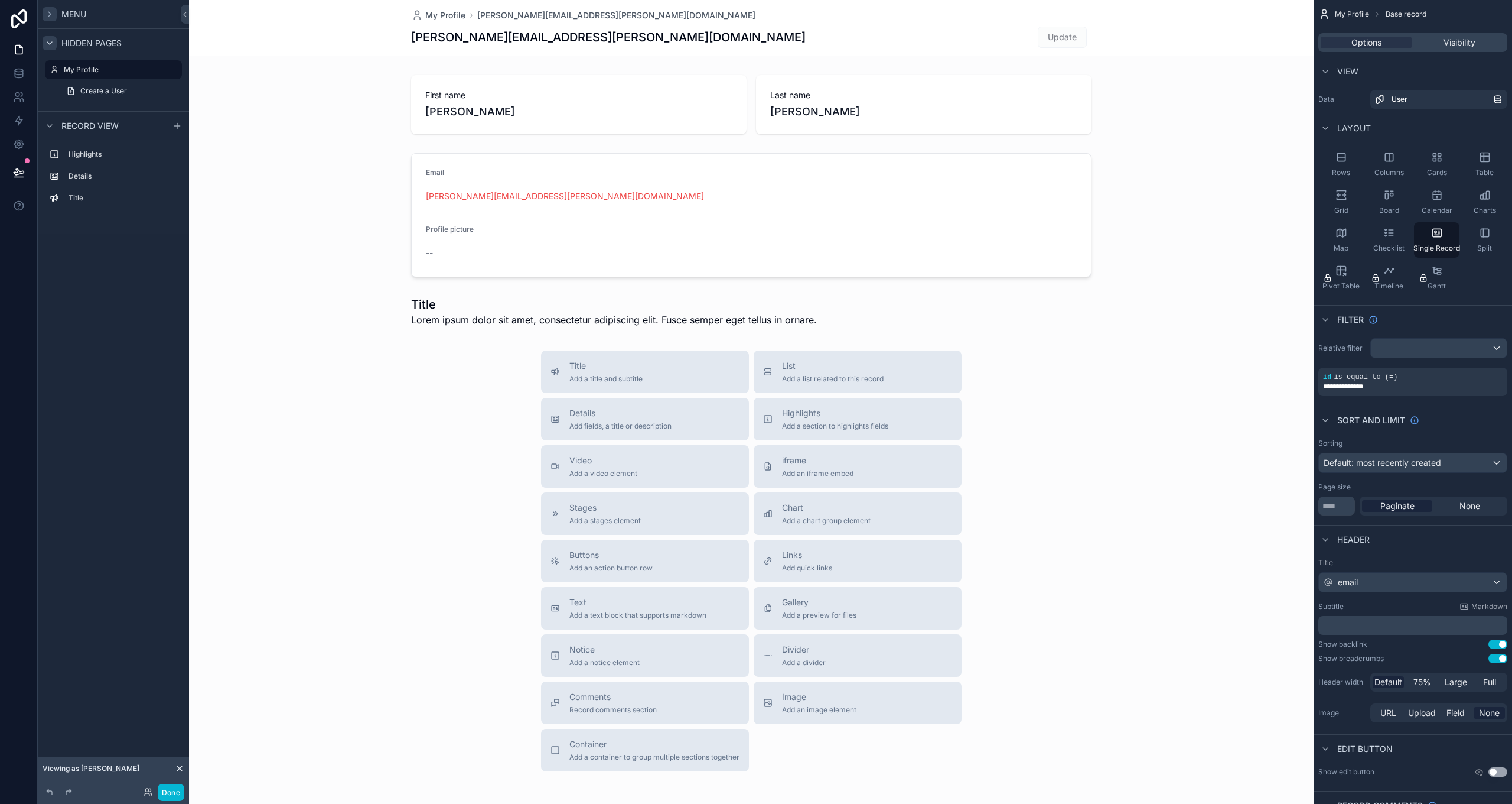
click at [536, 318] on div "scrollable content" at bounding box center [751, 433] width 1124 height 866
click at [521, 302] on div "scrollable content" at bounding box center [751, 311] width 1124 height 40
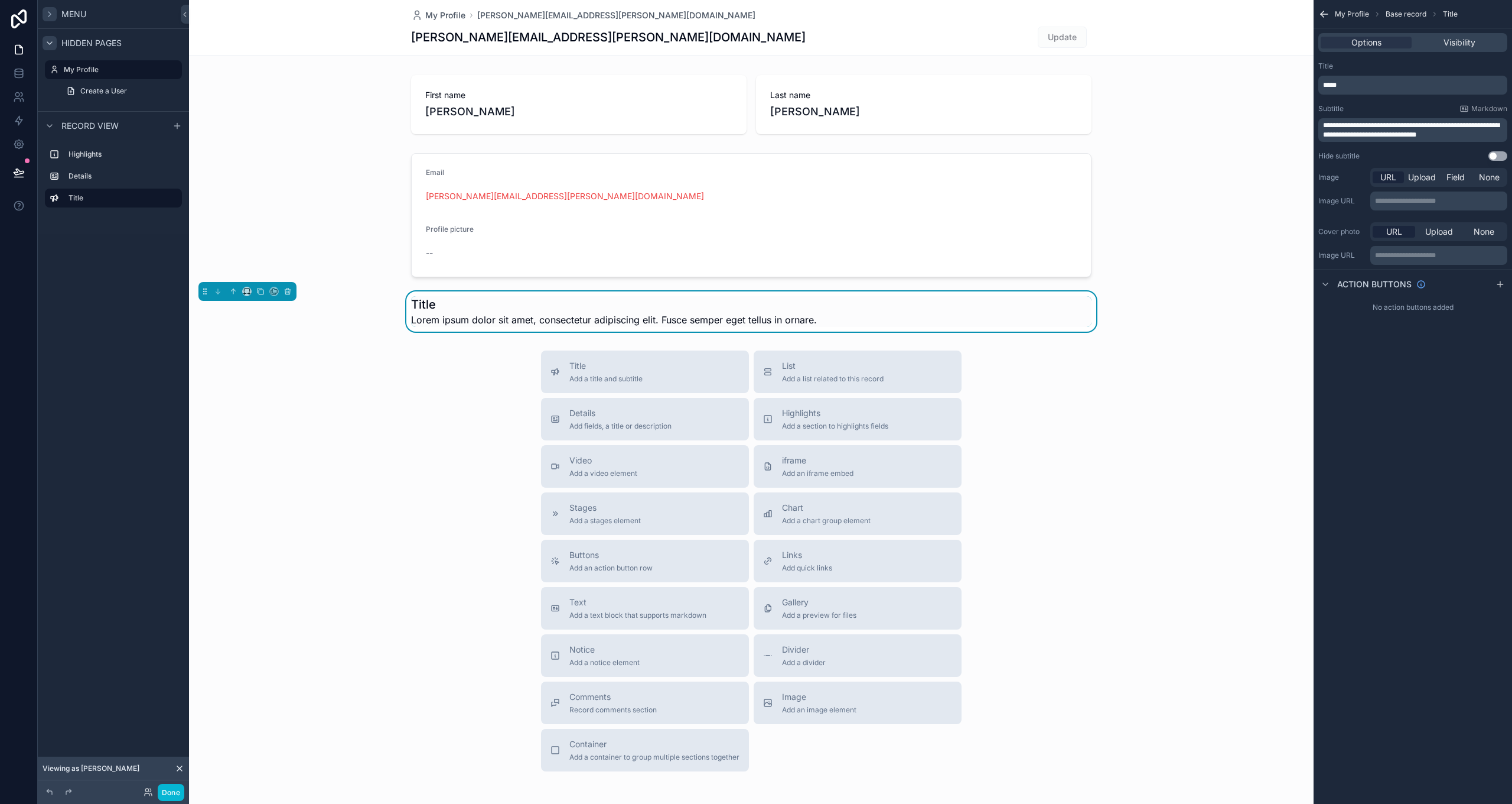
scroll to position [0, 0]
click at [285, 290] on icon "scrollable content" at bounding box center [288, 291] width 8 height 8
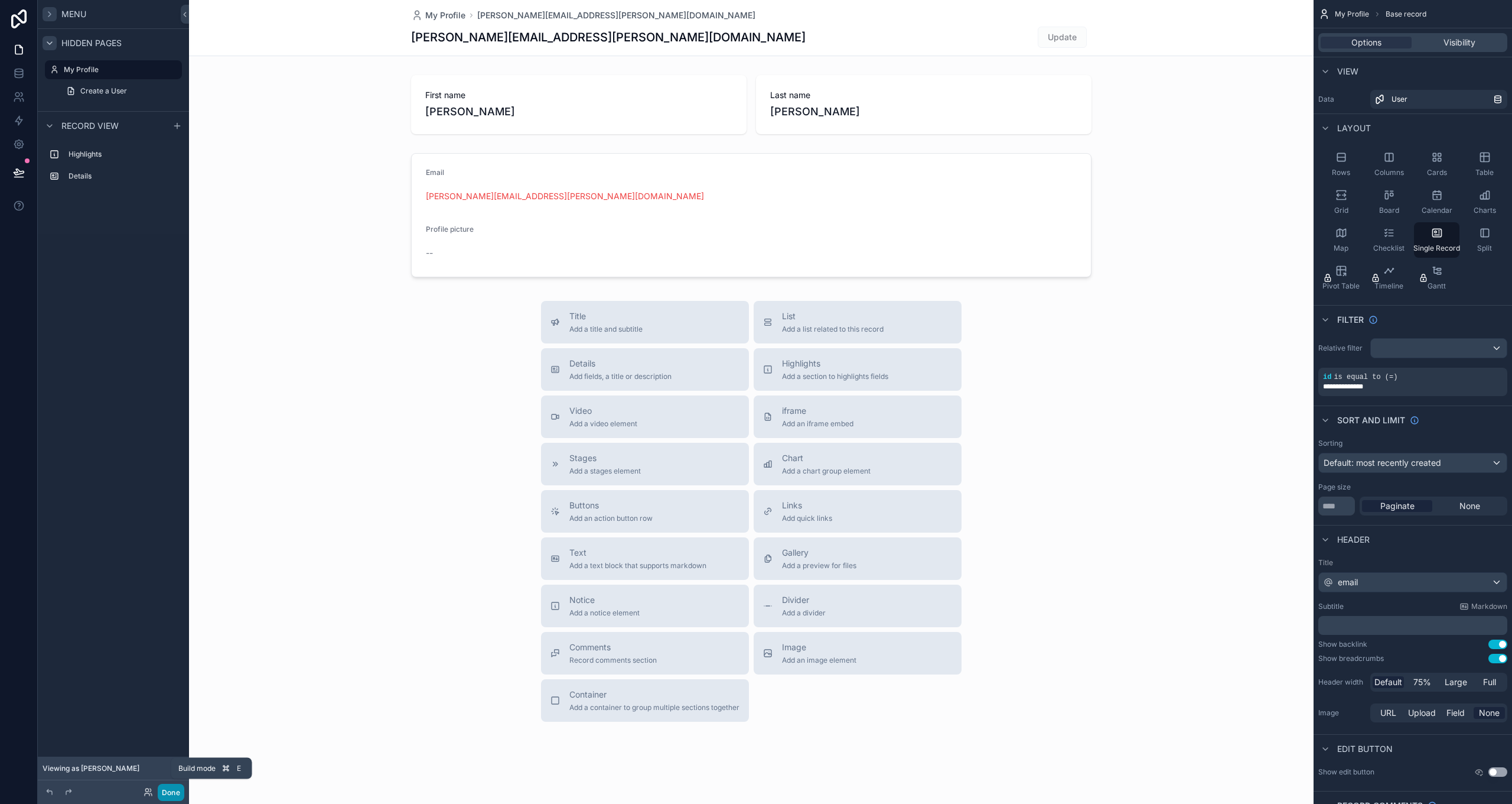
click at [167, 796] on button "Done" at bounding box center [170, 791] width 26 height 17
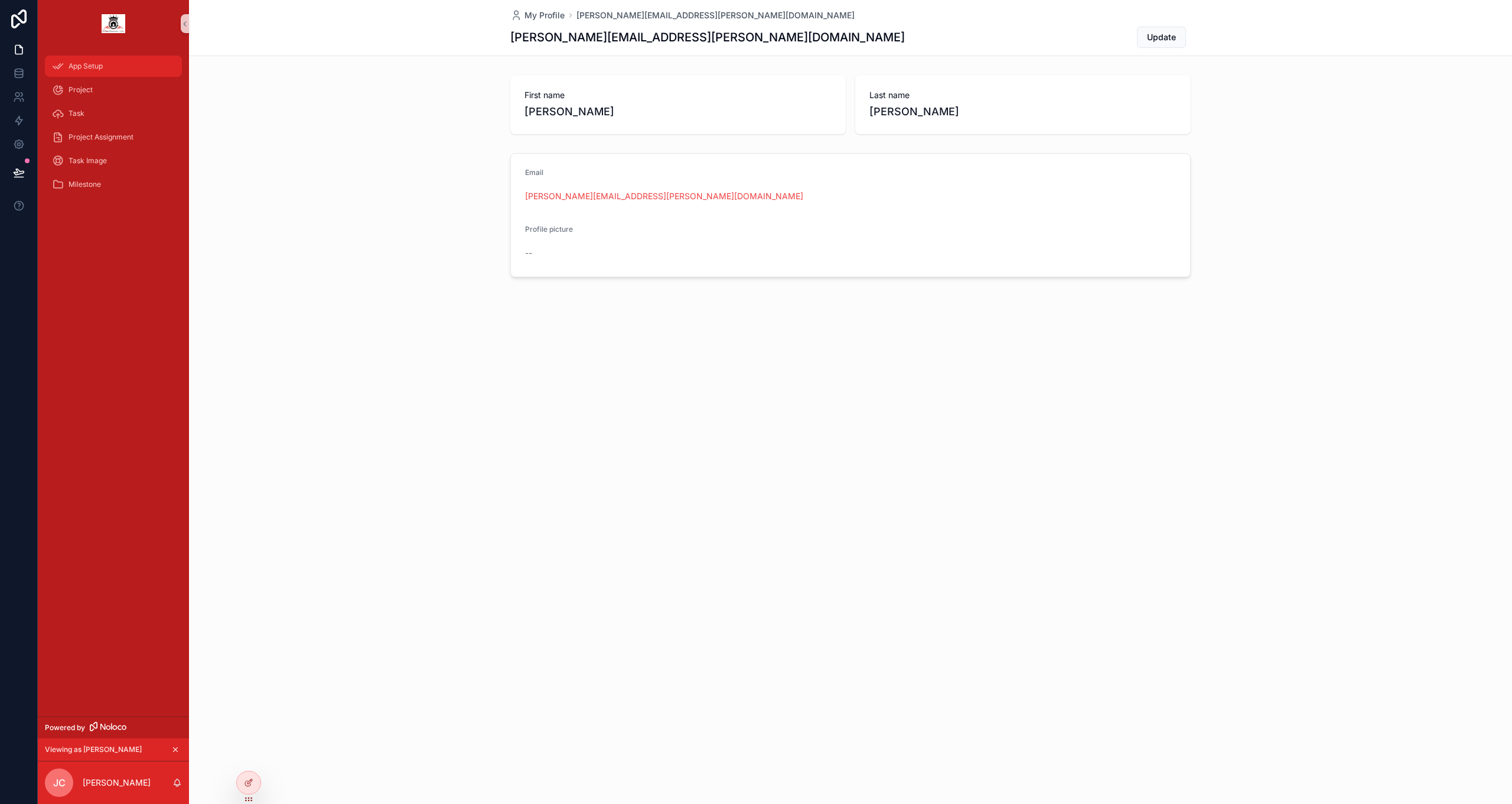
click at [78, 60] on div "App Setup" at bounding box center [114, 66] width 123 height 19
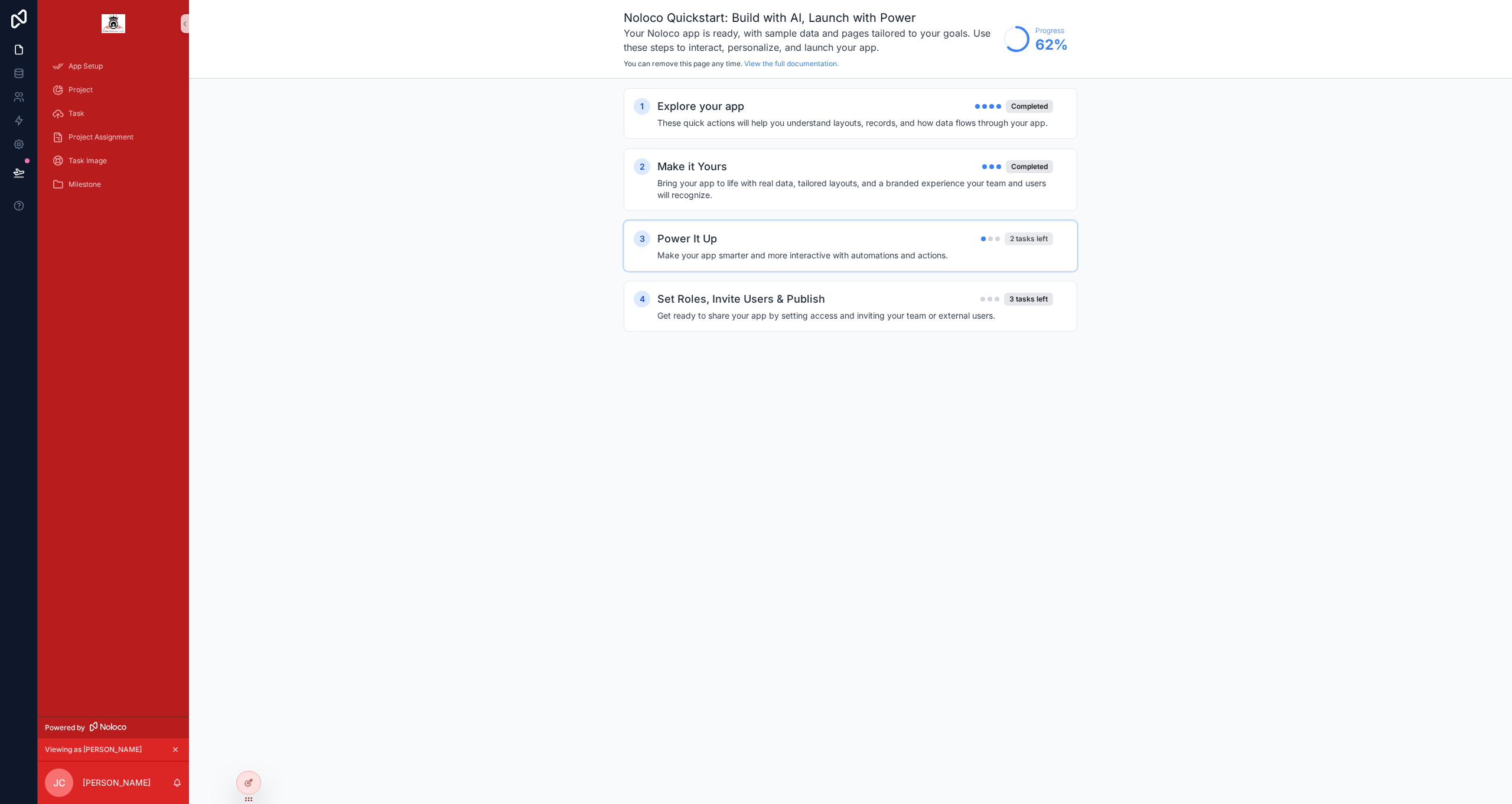
click at [1017, 241] on div "2 tasks left" at bounding box center [1028, 238] width 49 height 13
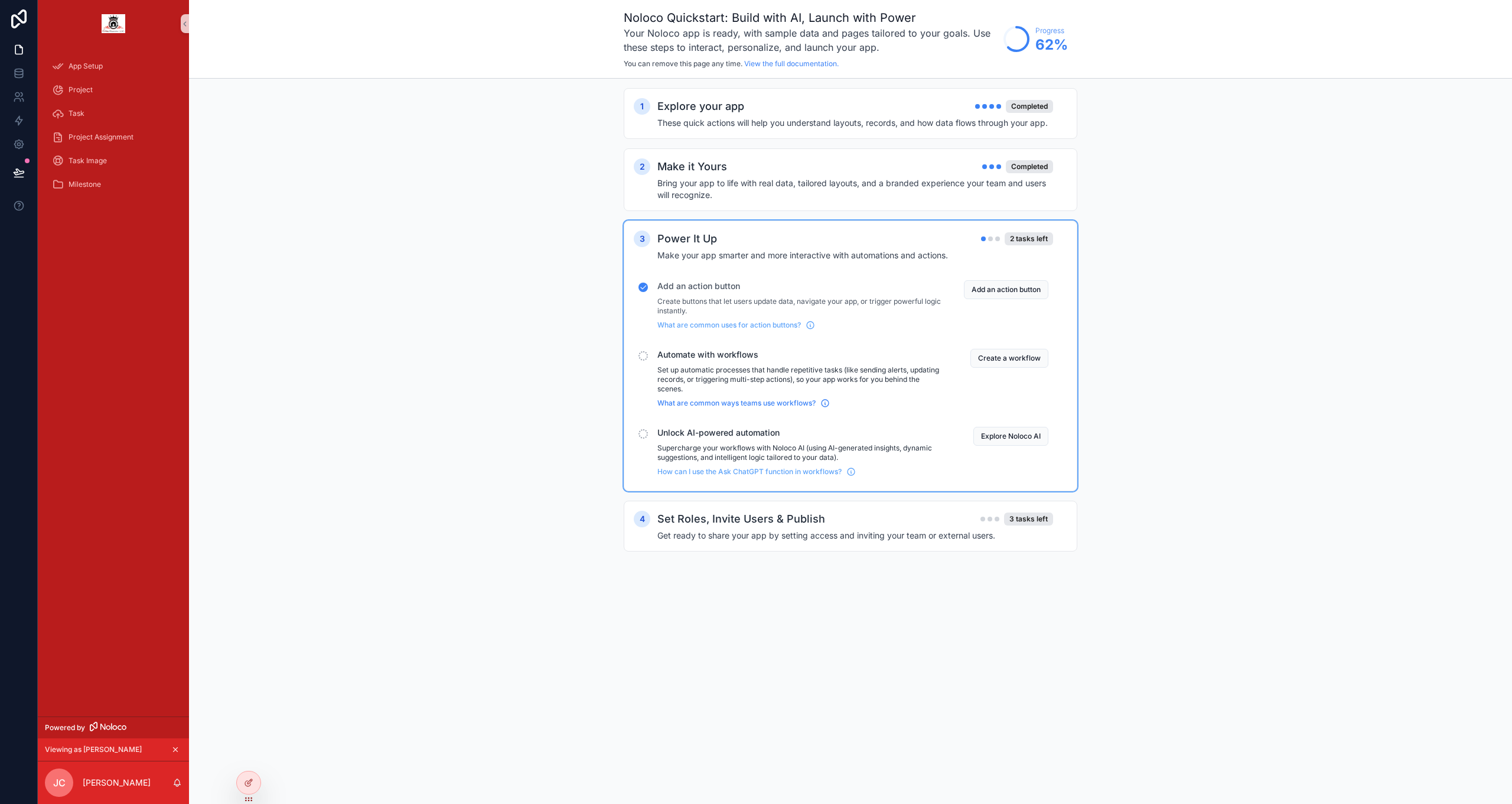
click at [808, 405] on span "What are common ways teams use workflows?" at bounding box center [736, 403] width 158 height 10
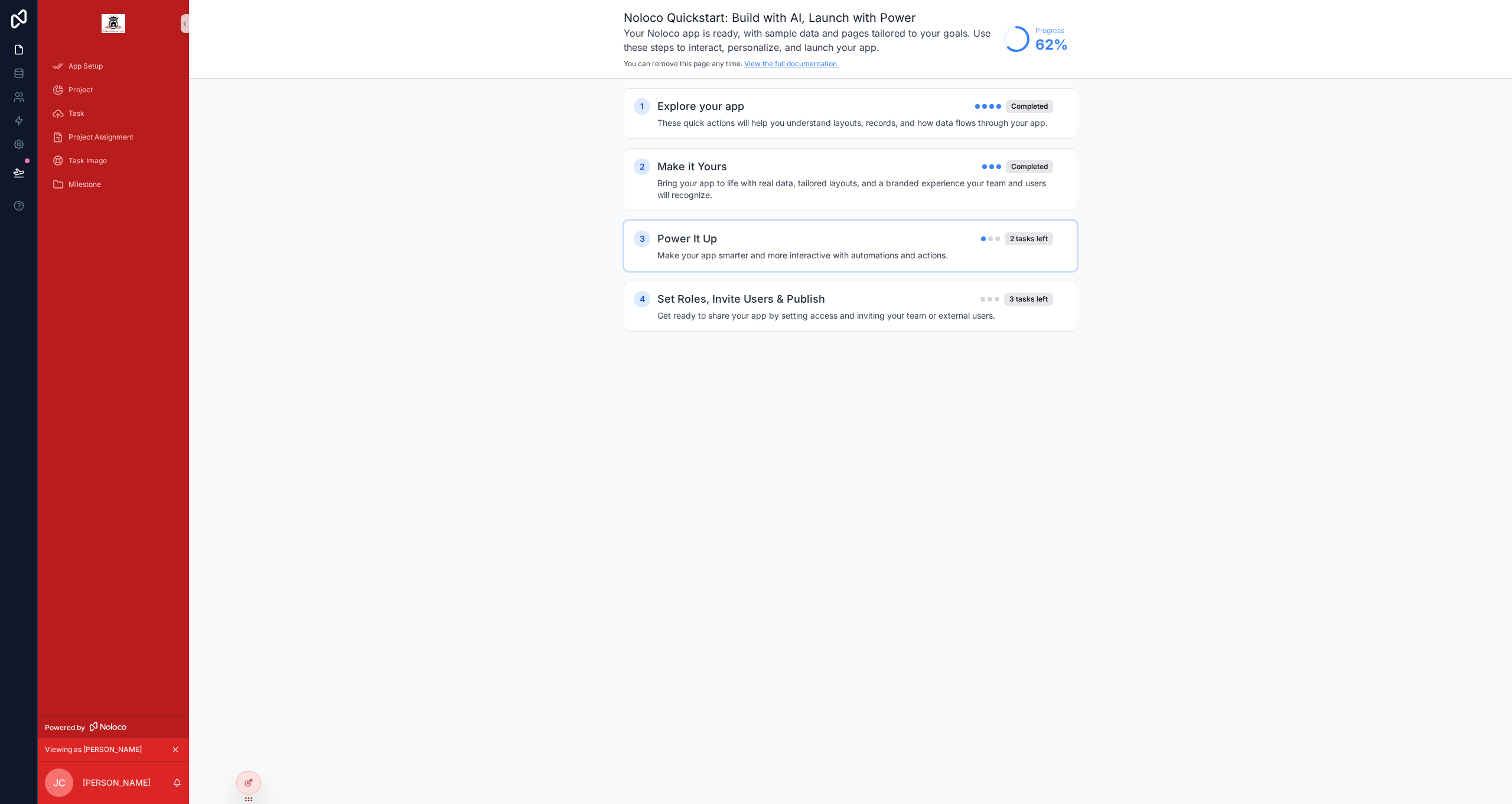
scroll to position [1, 0]
click at [807, 65] on link "View the full documentation." at bounding box center [792, 63] width 94 height 9
